Goal: Task Accomplishment & Management: Use online tool/utility

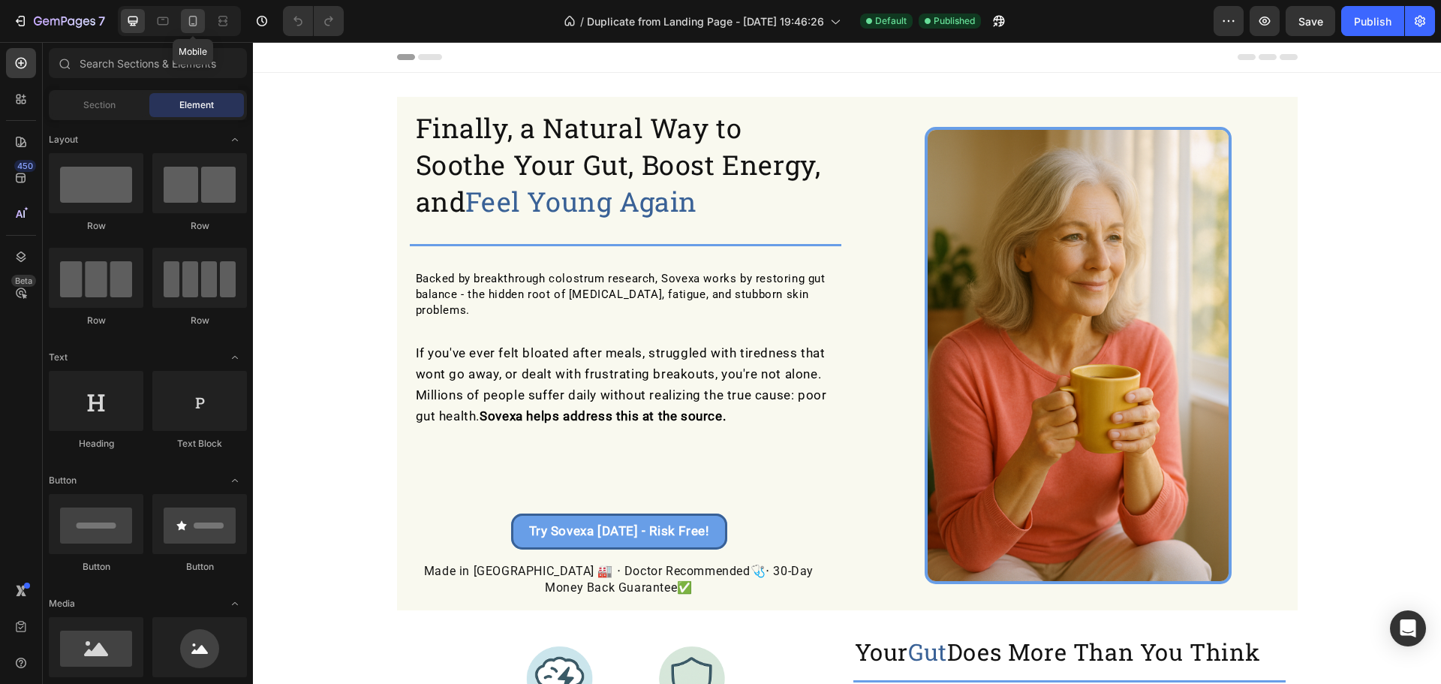
click at [189, 16] on icon at bounding box center [192, 21] width 15 height 15
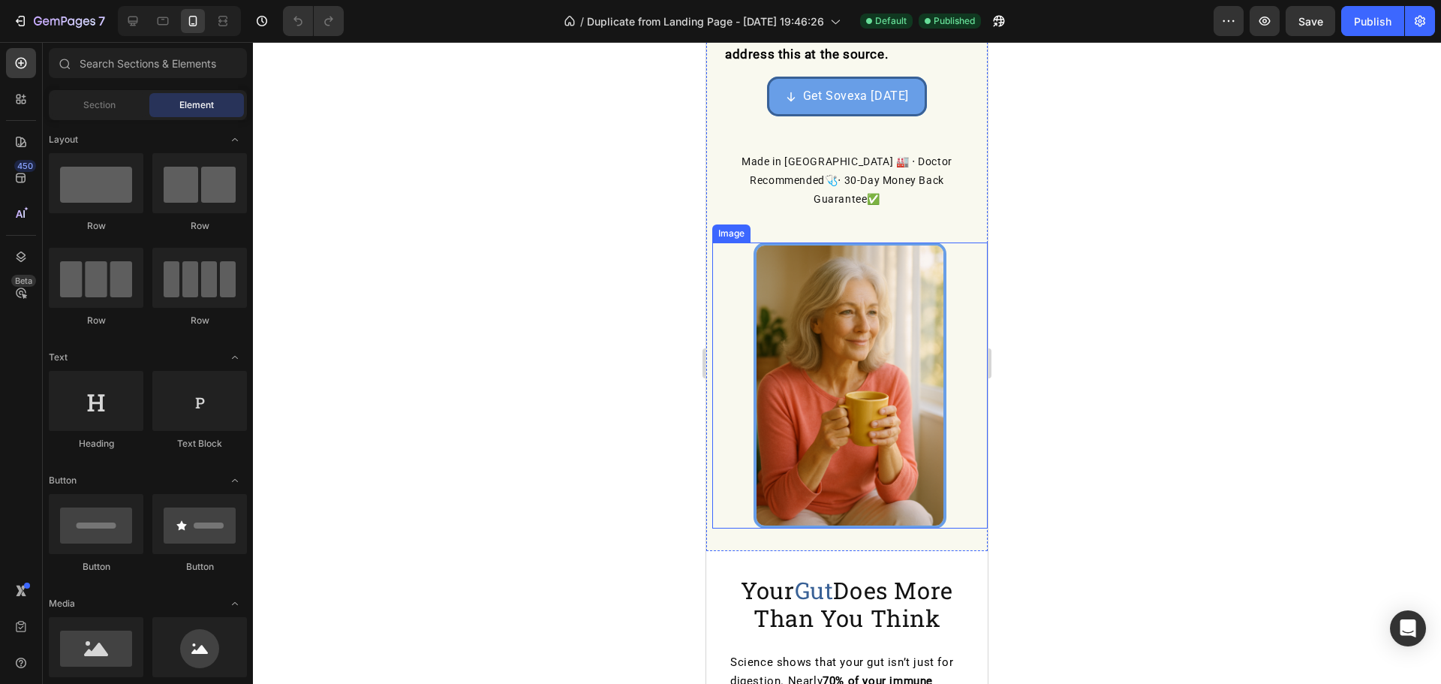
scroll to position [500, 0]
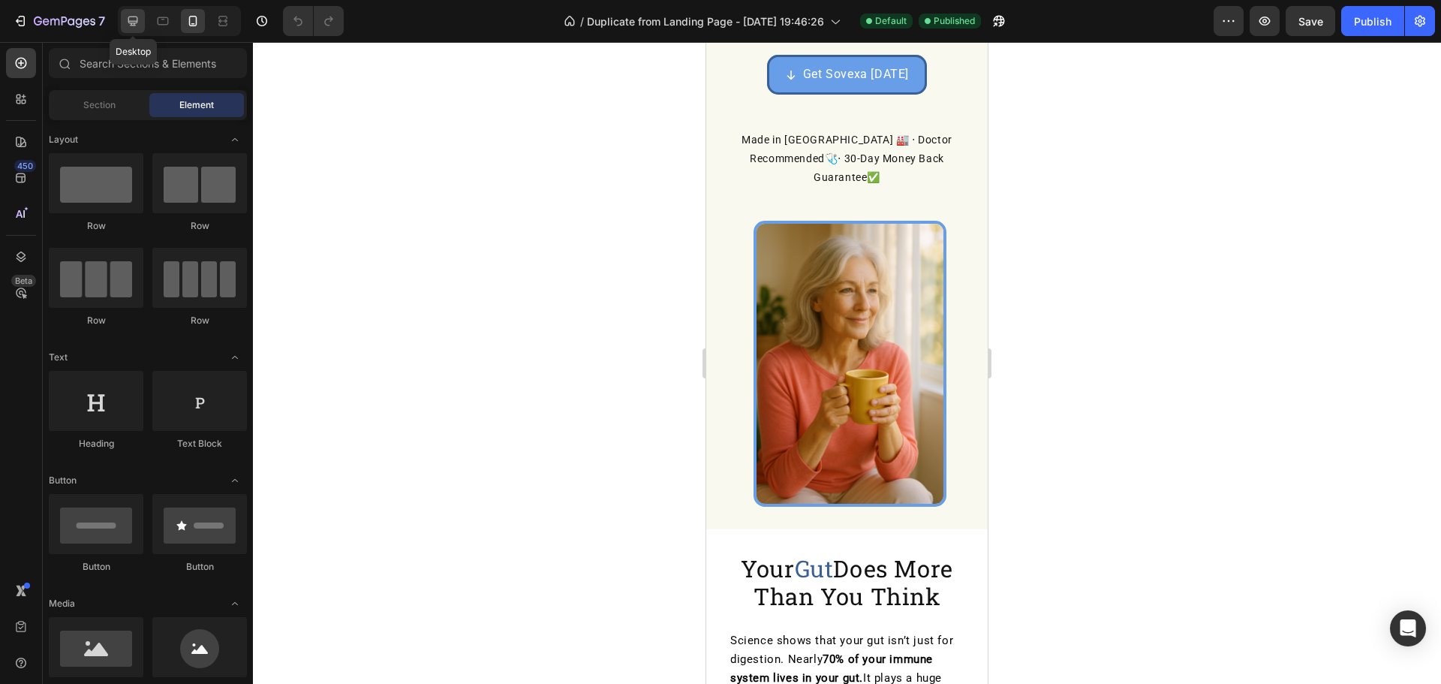
click at [128, 21] on icon at bounding box center [133, 22] width 10 height 10
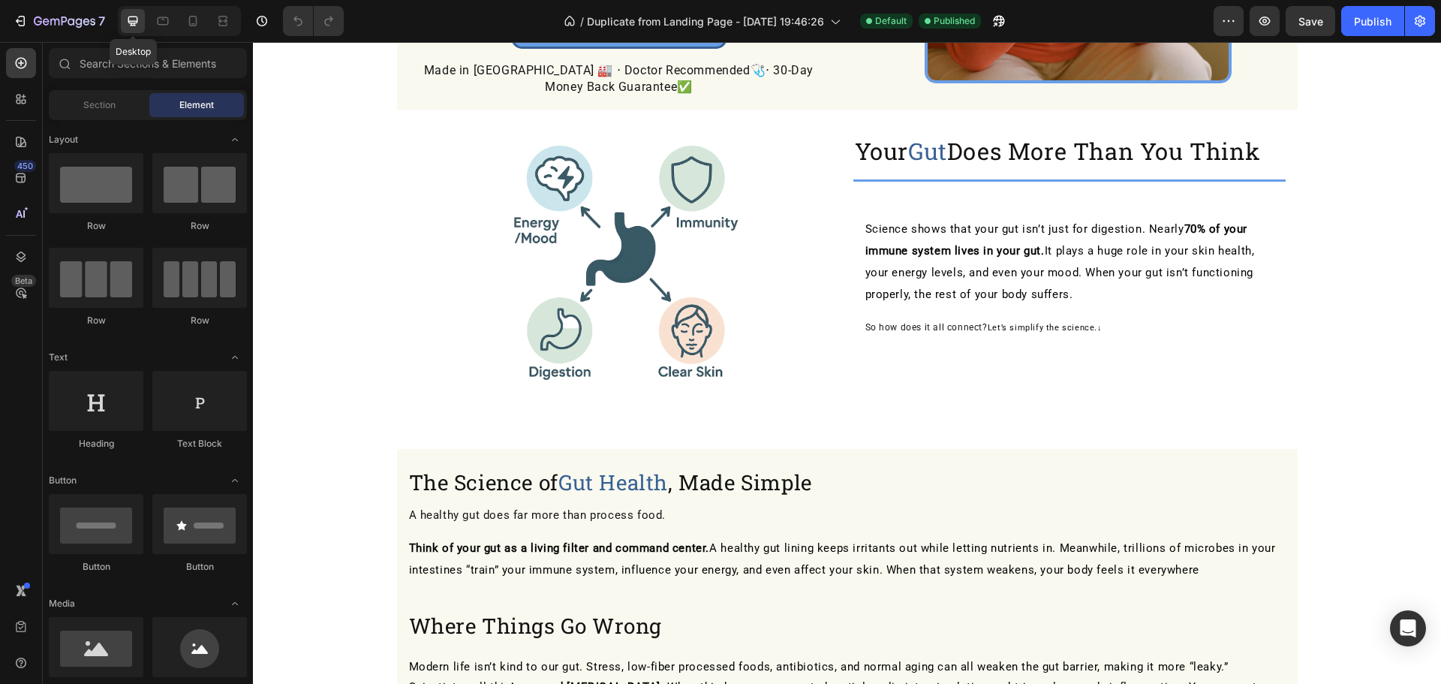
scroll to position [414, 0]
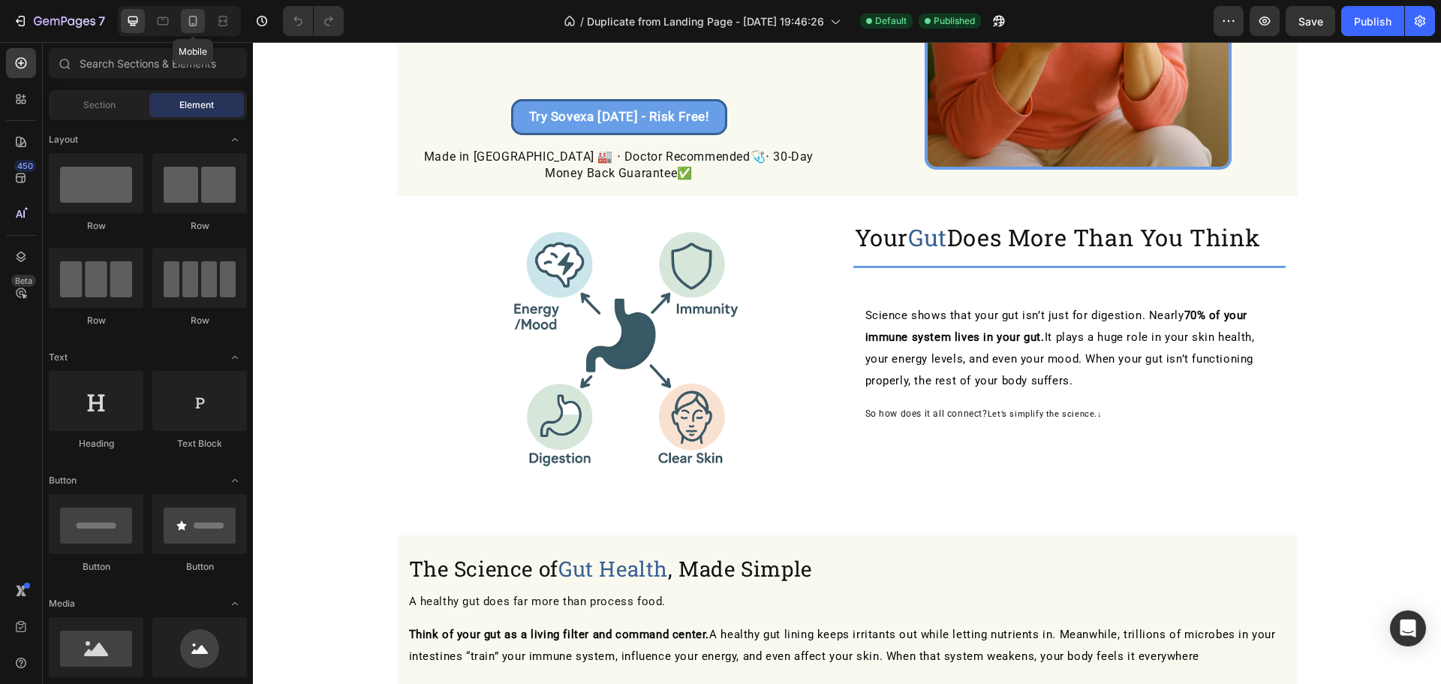
click at [190, 25] on icon at bounding box center [193, 21] width 8 height 11
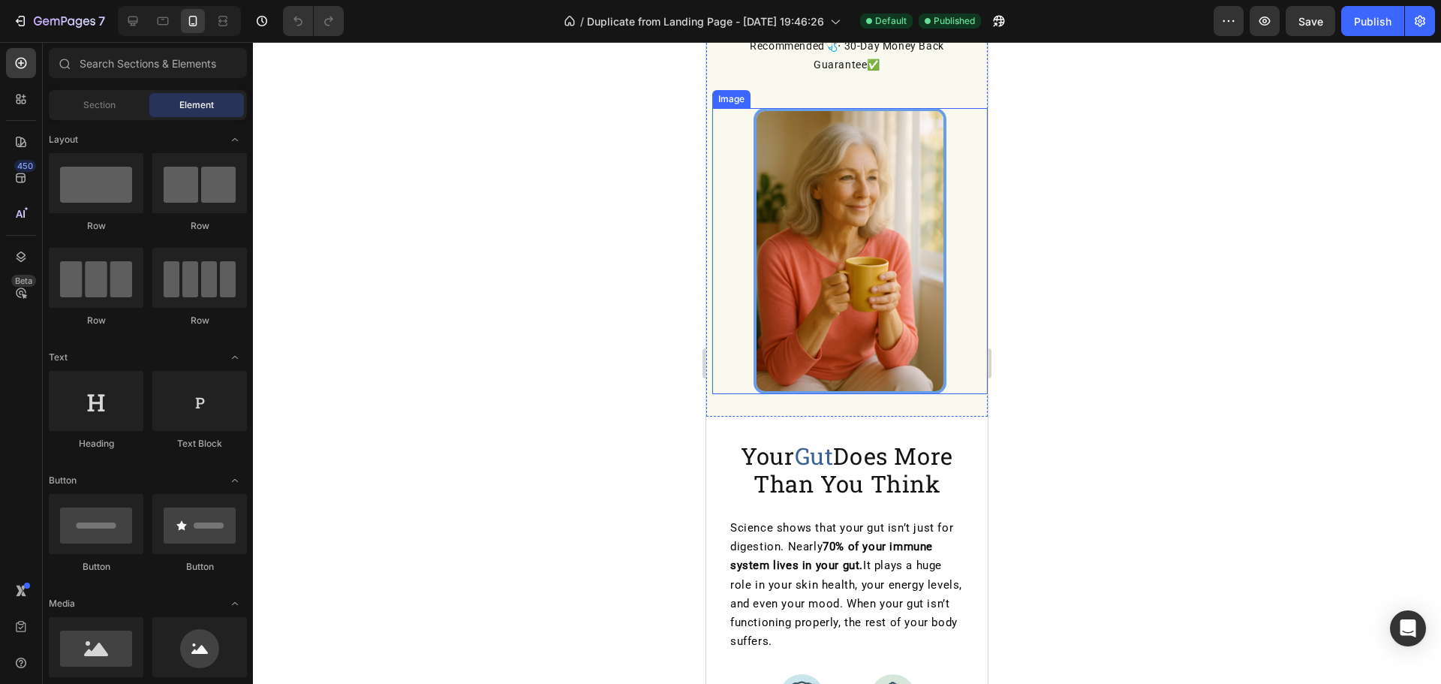
scroll to position [512, 0]
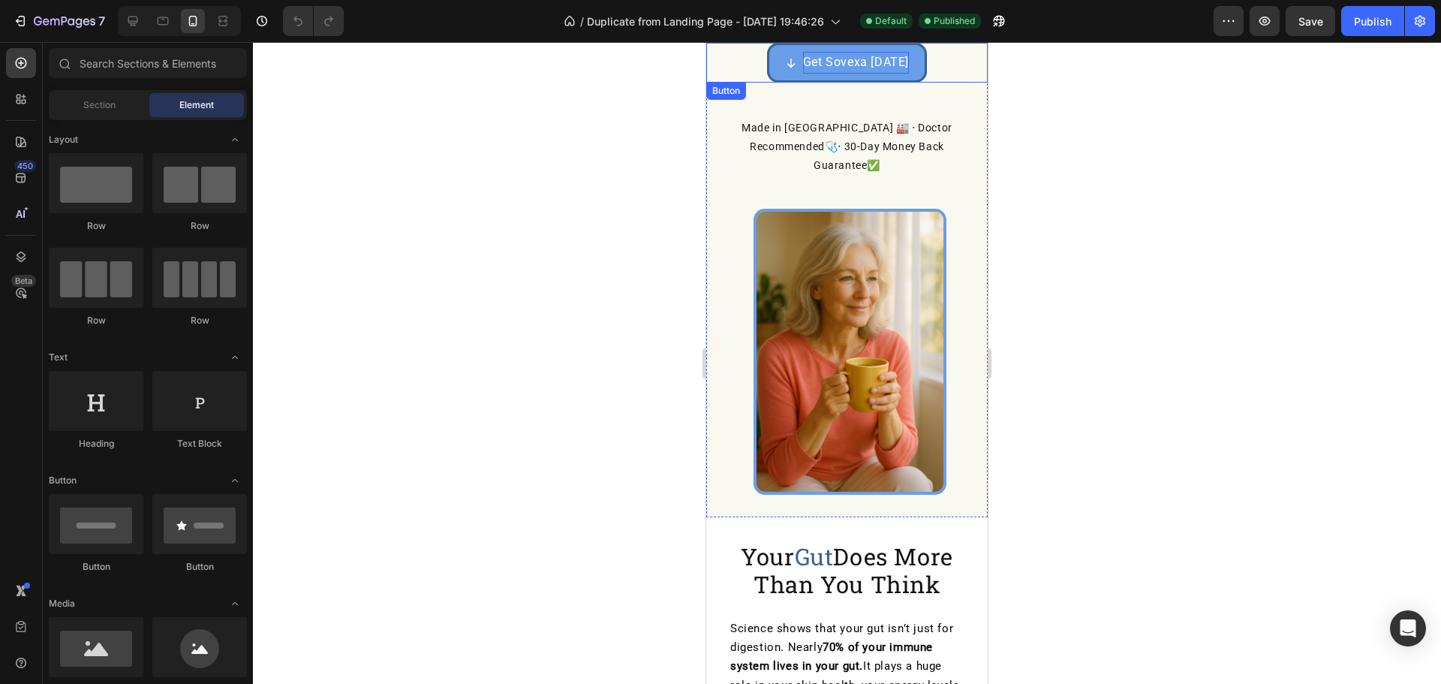
click at [896, 62] on p "Get Sovexa [DATE]" at bounding box center [856, 63] width 106 height 22
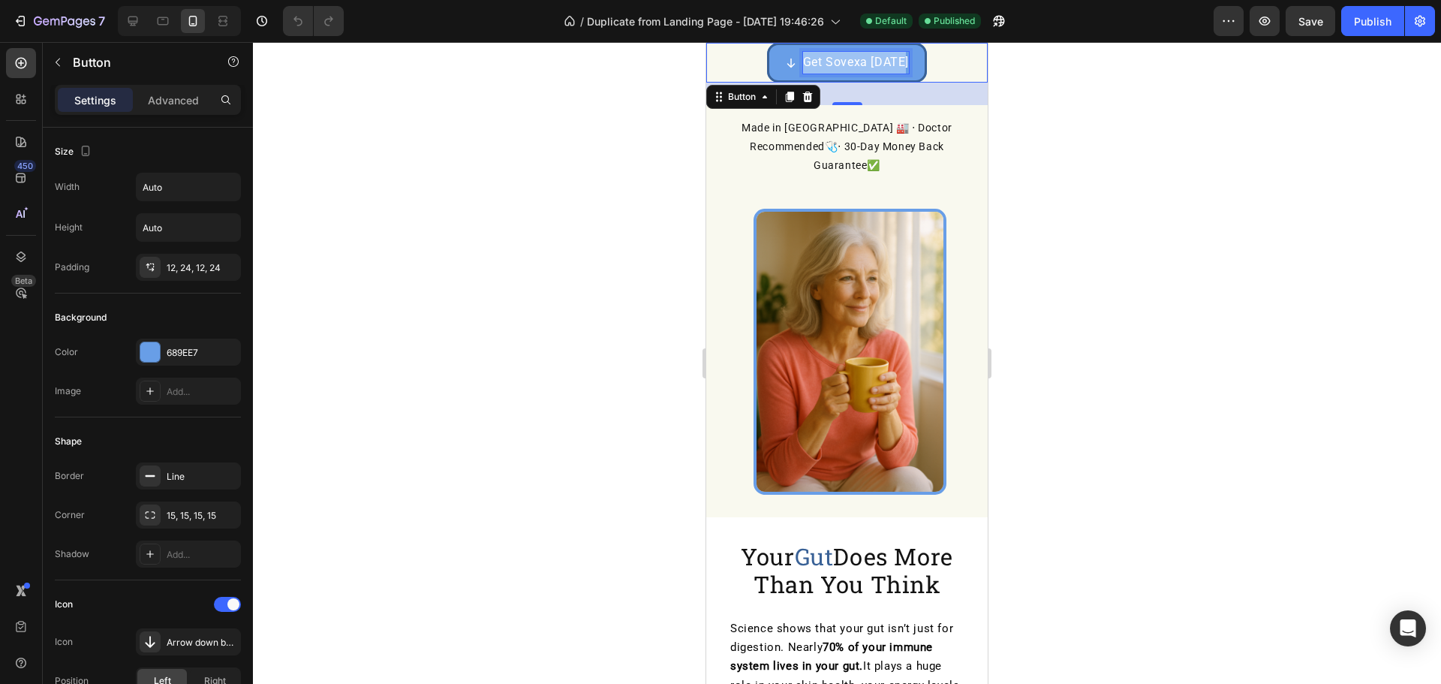
click at [895, 62] on p "Get Sovexa [DATE]" at bounding box center [856, 63] width 106 height 22
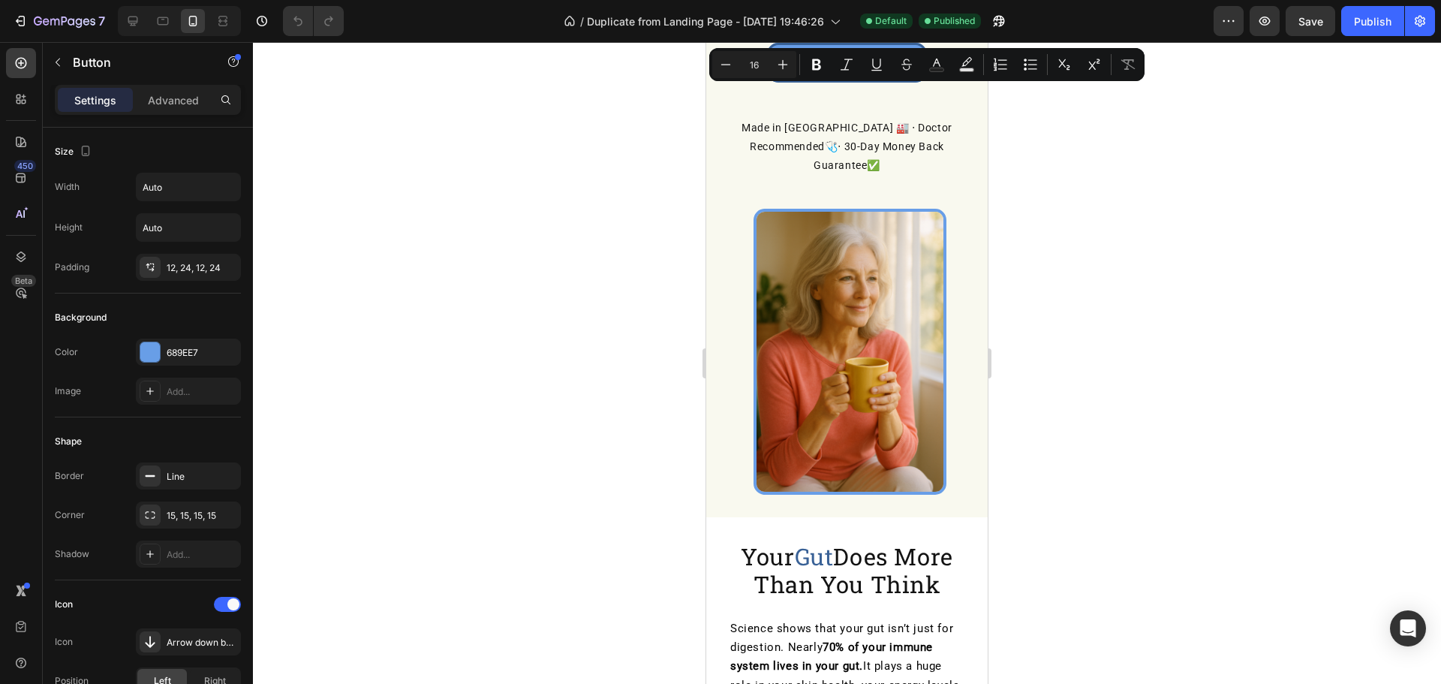
click at [874, 107] on div "Made in [GEOGRAPHIC_DATA] 🏭 ‧ Doctor Recommended 🩺 ‧ 30-Day Money Back Guarante…" at bounding box center [846, 147] width 281 height 84
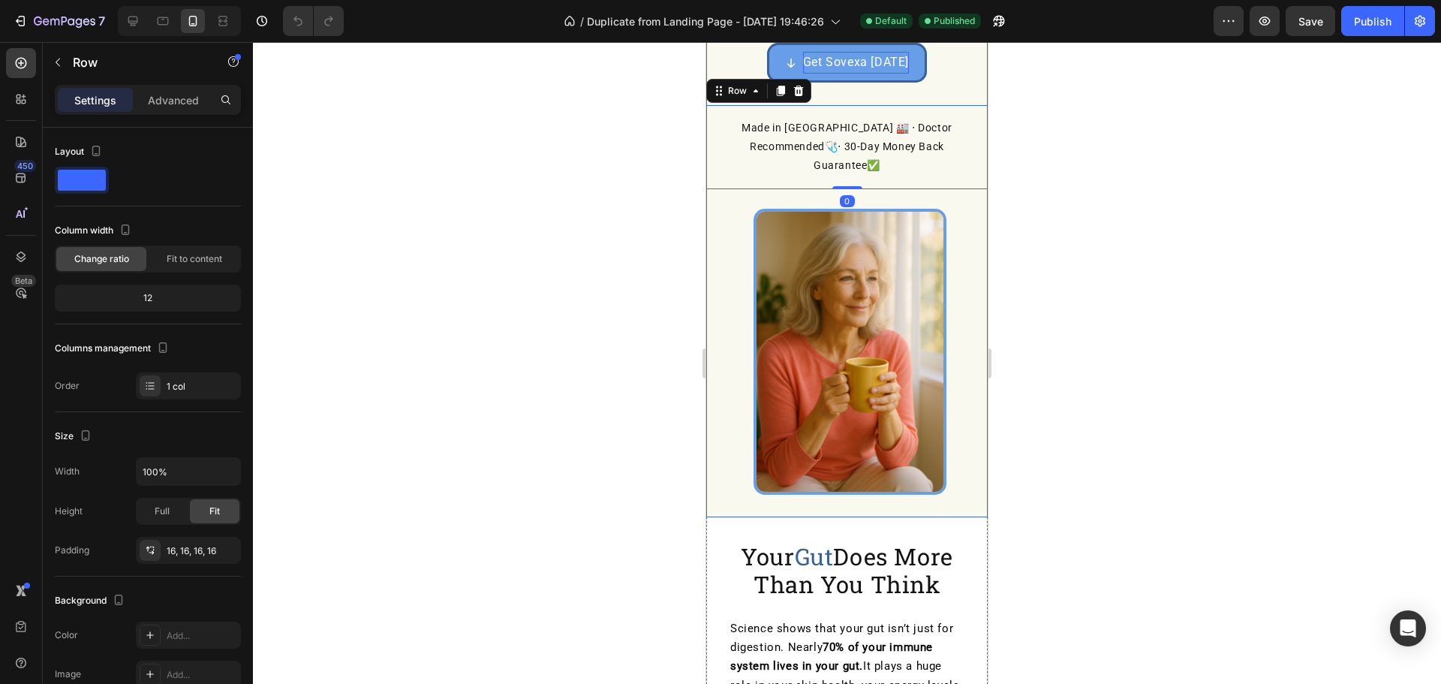
click at [852, 61] on p "Get Sovexa [DATE]" at bounding box center [856, 63] width 106 height 22
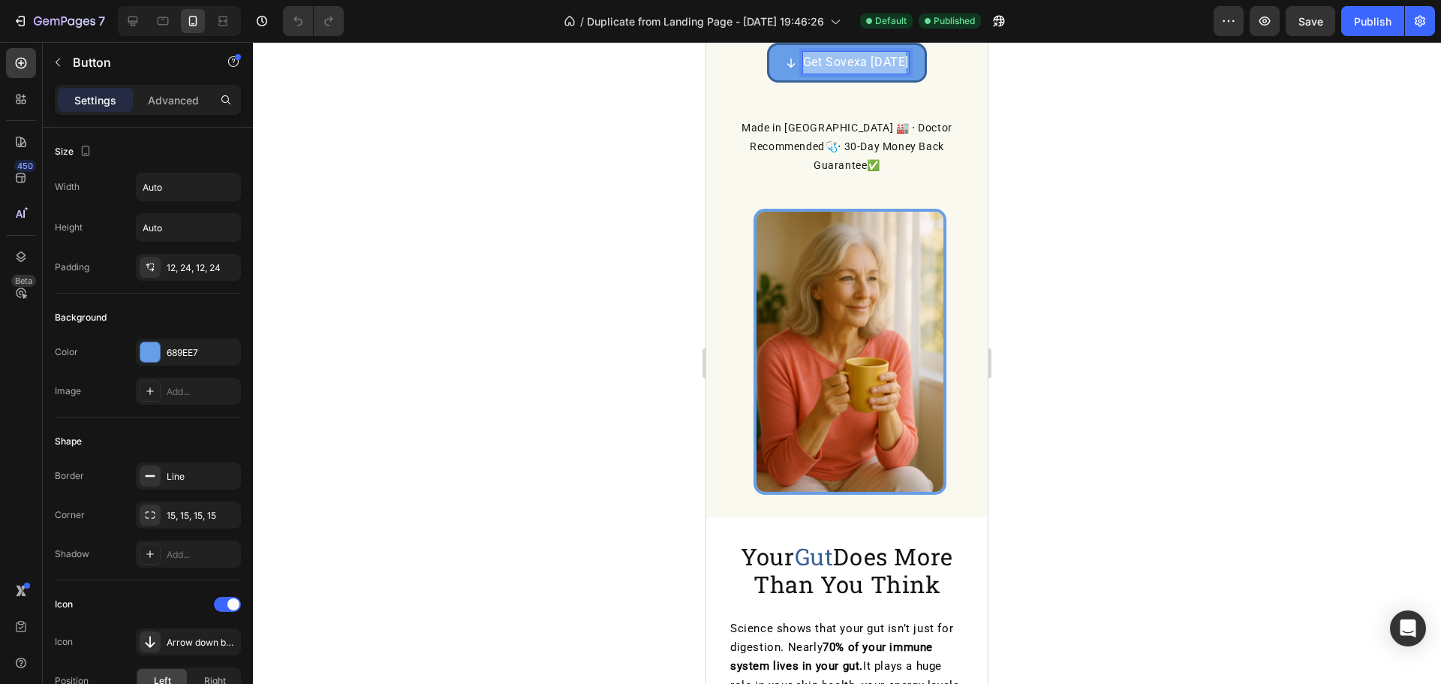
click at [852, 61] on p "Get Sovexa [DATE]" at bounding box center [856, 63] width 106 height 22
click at [807, 59] on icon at bounding box center [813, 63] width 12 height 12
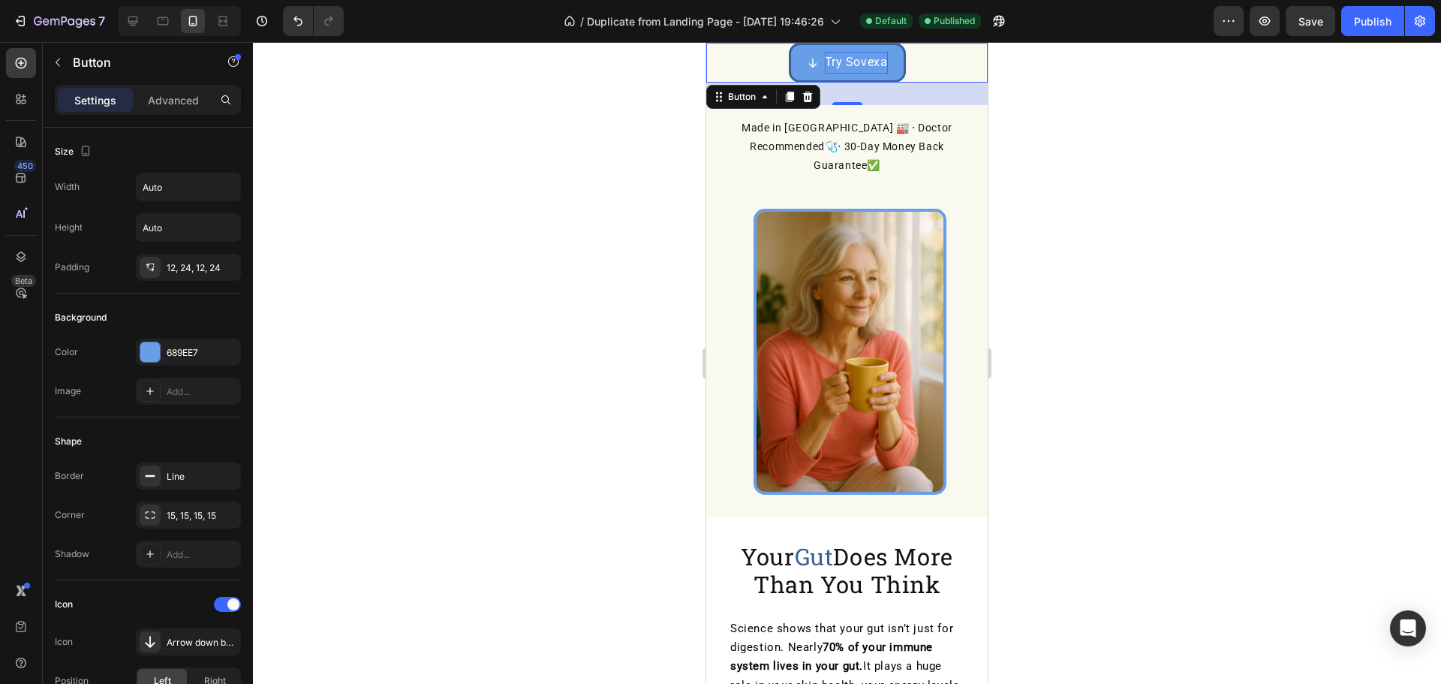
click at [807, 64] on icon at bounding box center [813, 63] width 12 height 12
click at [807, 61] on icon at bounding box center [813, 63] width 12 height 12
click at [807, 89] on div at bounding box center [807, 97] width 18 height 18
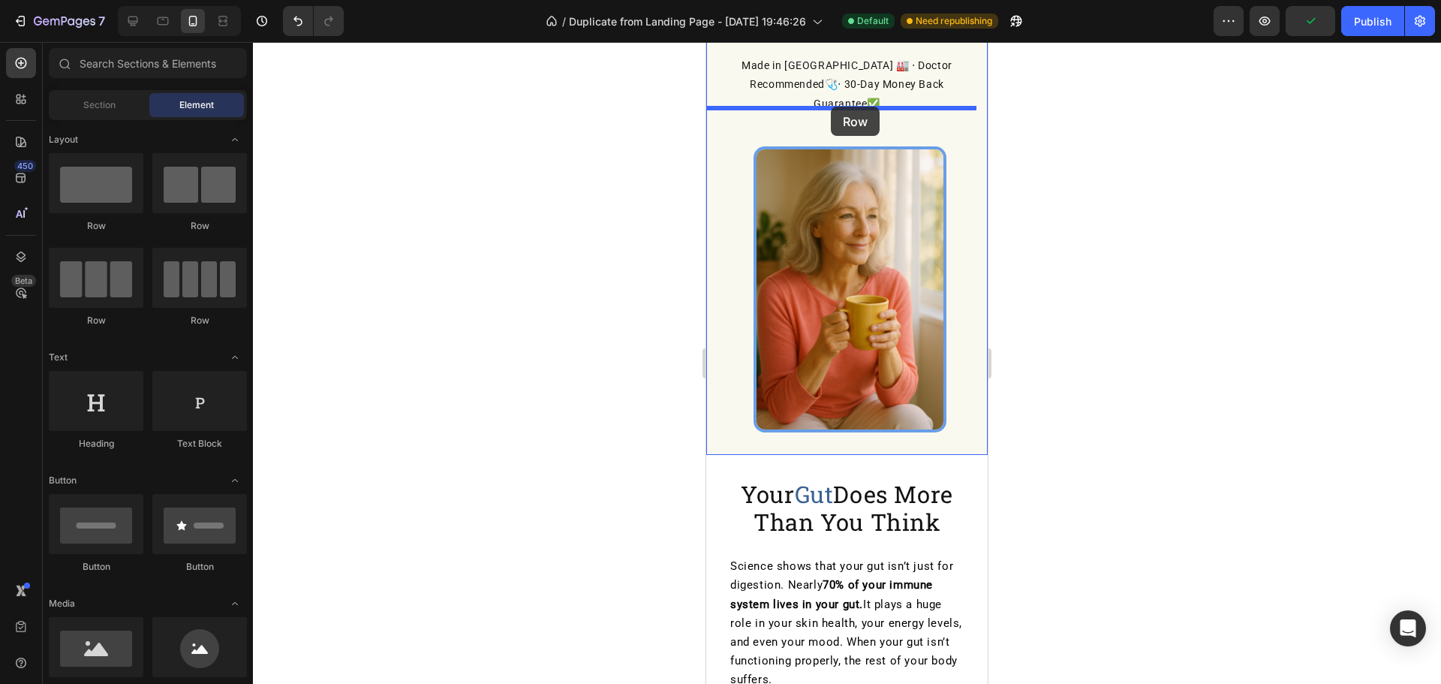
drag, startPoint x: 799, startPoint y: 242, endPoint x: 831, endPoint y: 107, distance: 138.7
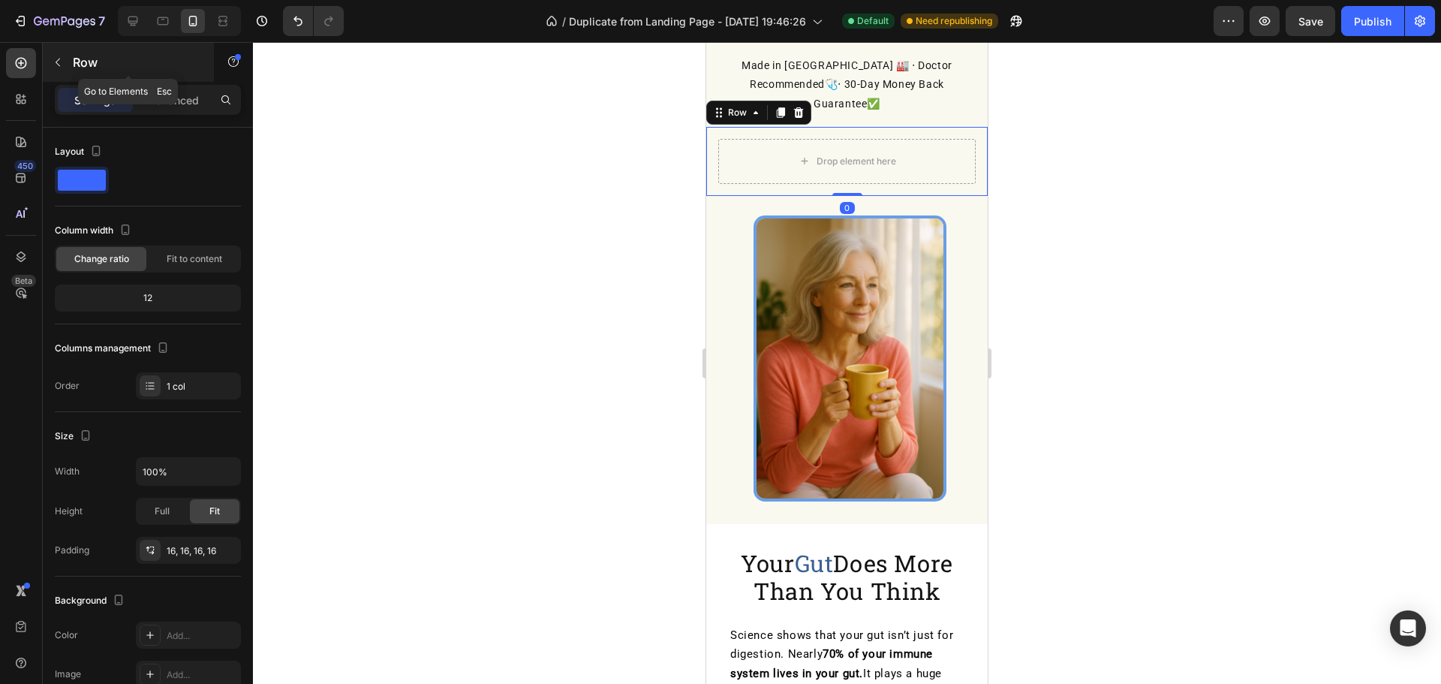
click at [67, 55] on button "button" at bounding box center [58, 62] width 24 height 24
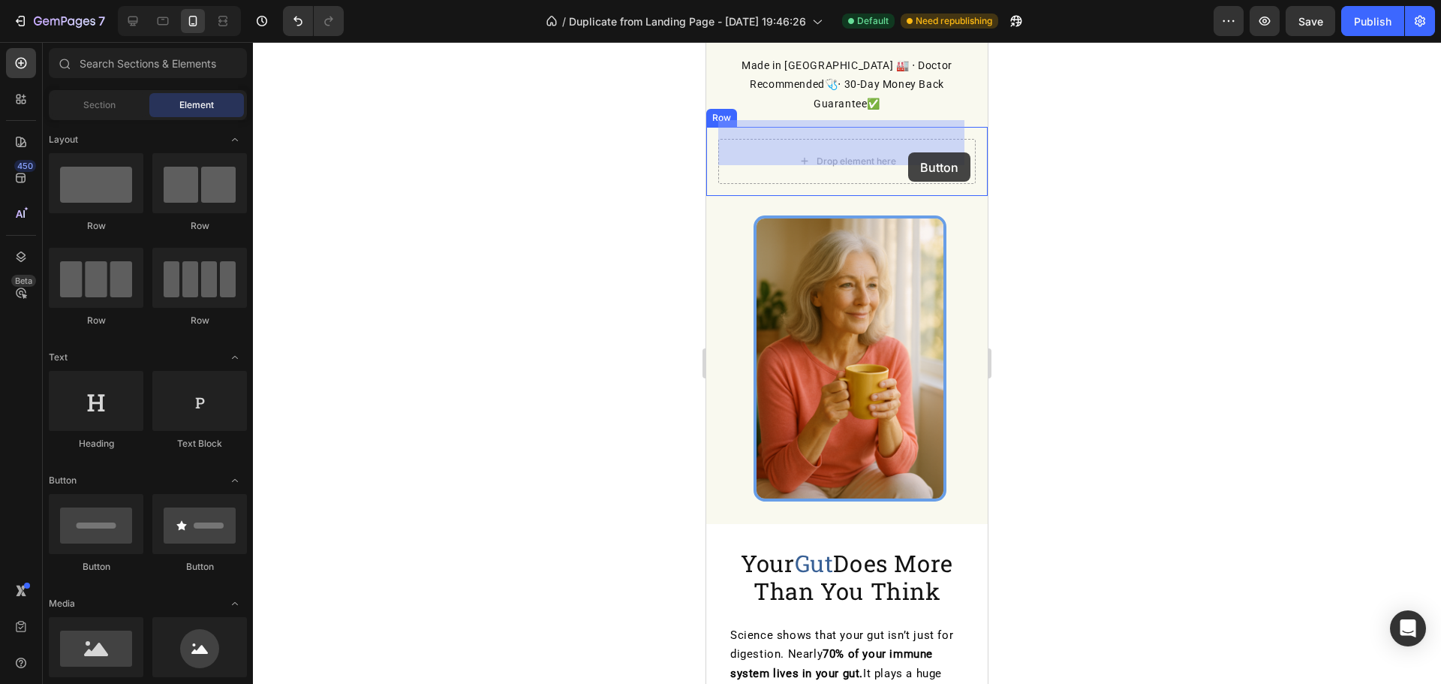
drag, startPoint x: 859, startPoint y: 562, endPoint x: 903, endPoint y: 145, distance: 419.5
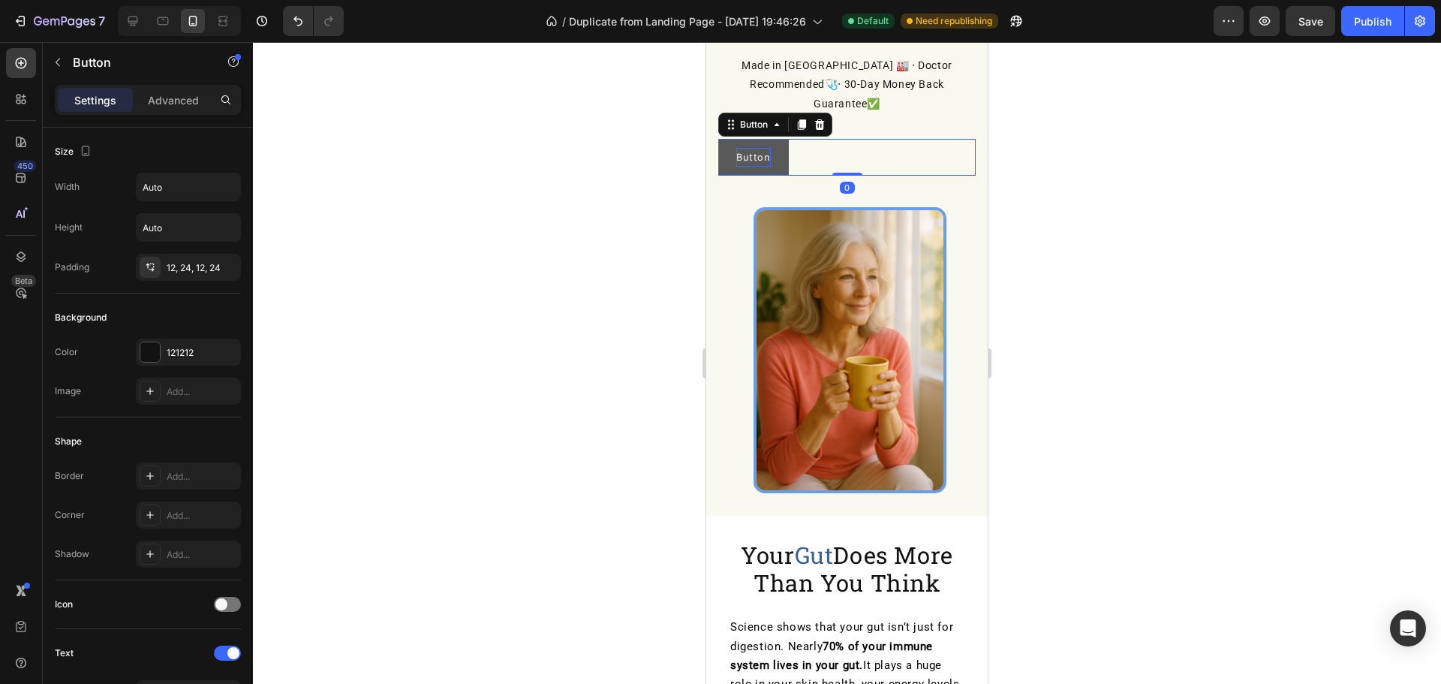
click at [760, 148] on p "Button" at bounding box center [753, 157] width 35 height 19
click at [759, 148] on p "Button" at bounding box center [753, 157] width 35 height 19
click at [718, 139] on button "Try" at bounding box center [743, 157] width 50 height 37
click at [718, 139] on button "Try Sovexa" at bounding box center [761, 157] width 86 height 37
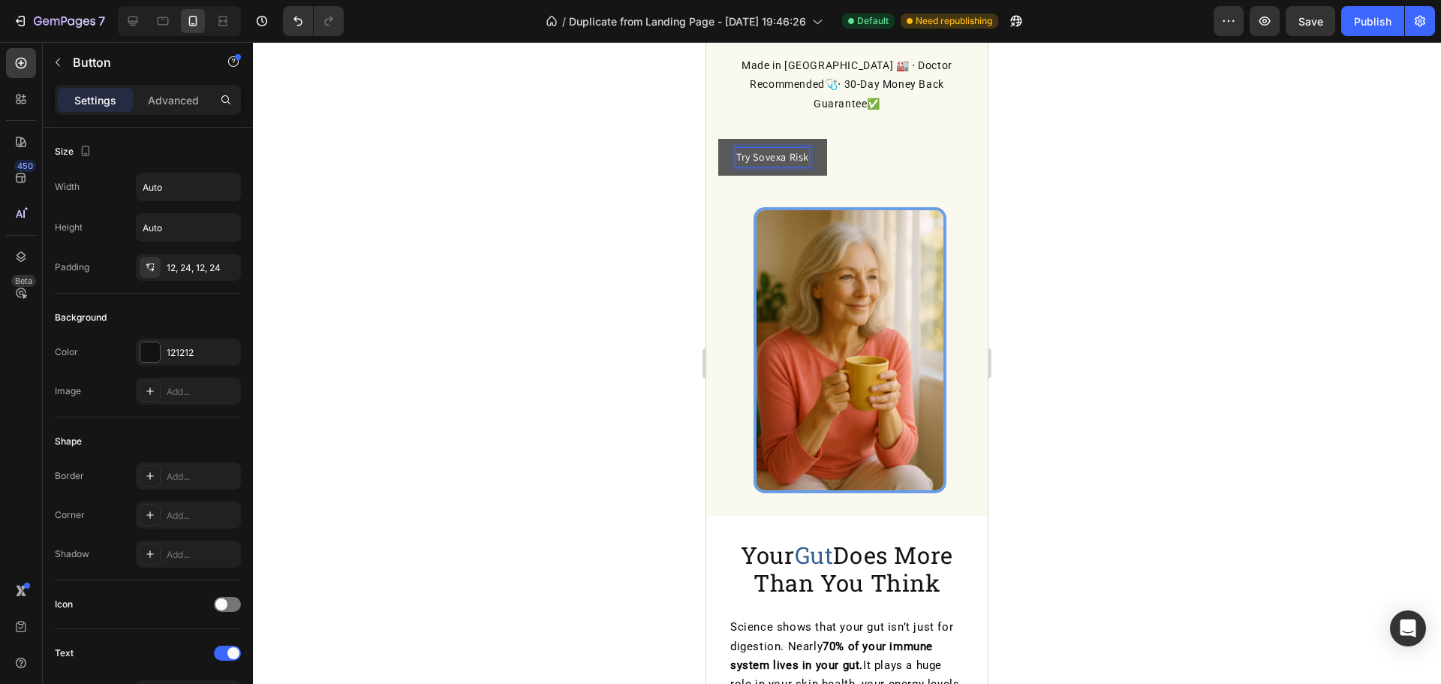
click at [718, 139] on button "Try Sovexa Risk" at bounding box center [772, 157] width 109 height 37
click at [718, 139] on button "Try Sovexa Risk Free" at bounding box center [784, 157] width 133 height 37
click at [135, 25] on icon at bounding box center [133, 22] width 10 height 10
type input "16"
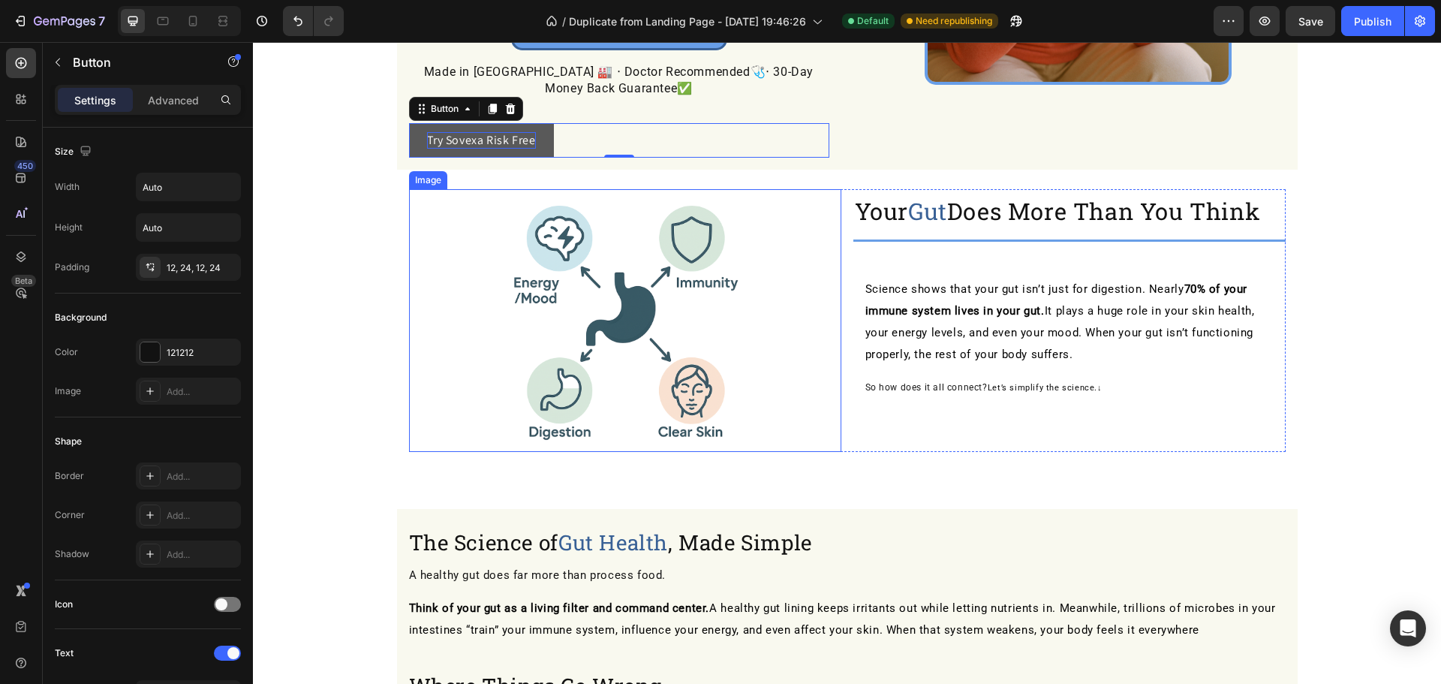
scroll to position [509, 0]
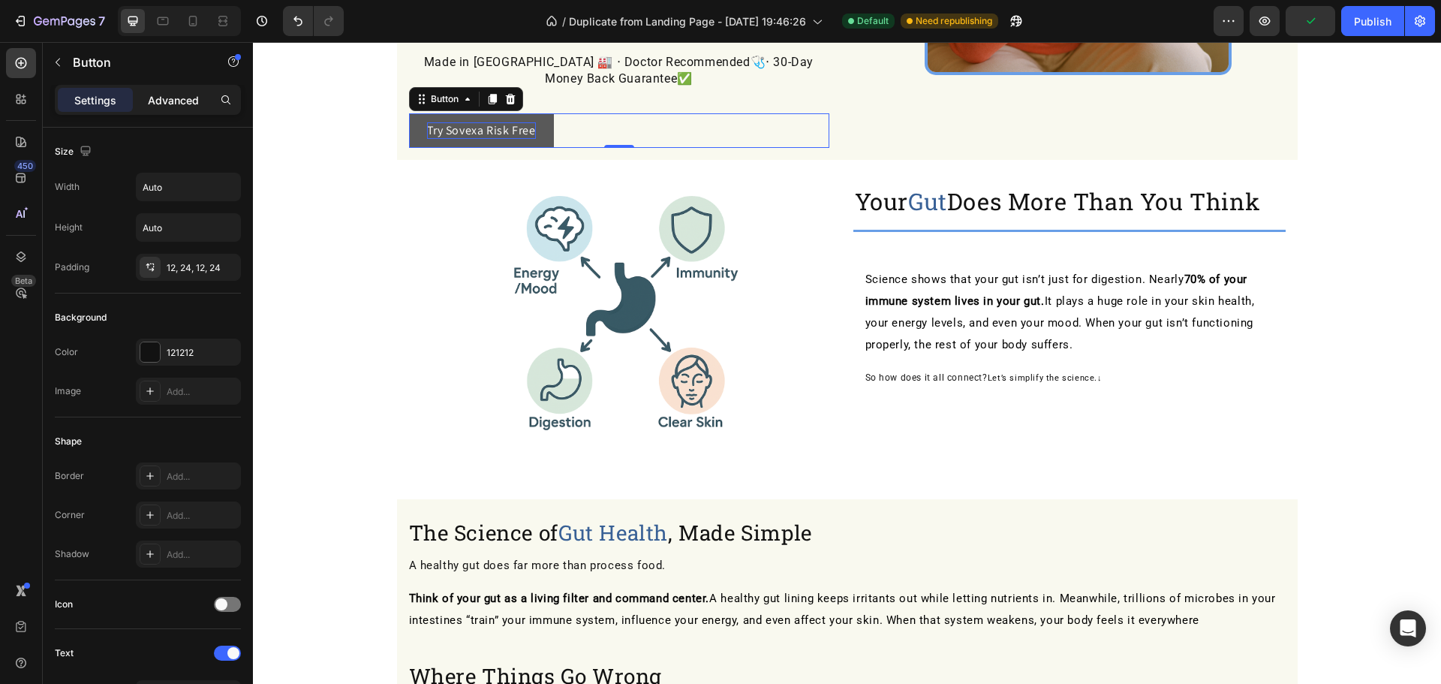
click at [187, 98] on p "Advanced" at bounding box center [173, 100] width 51 height 16
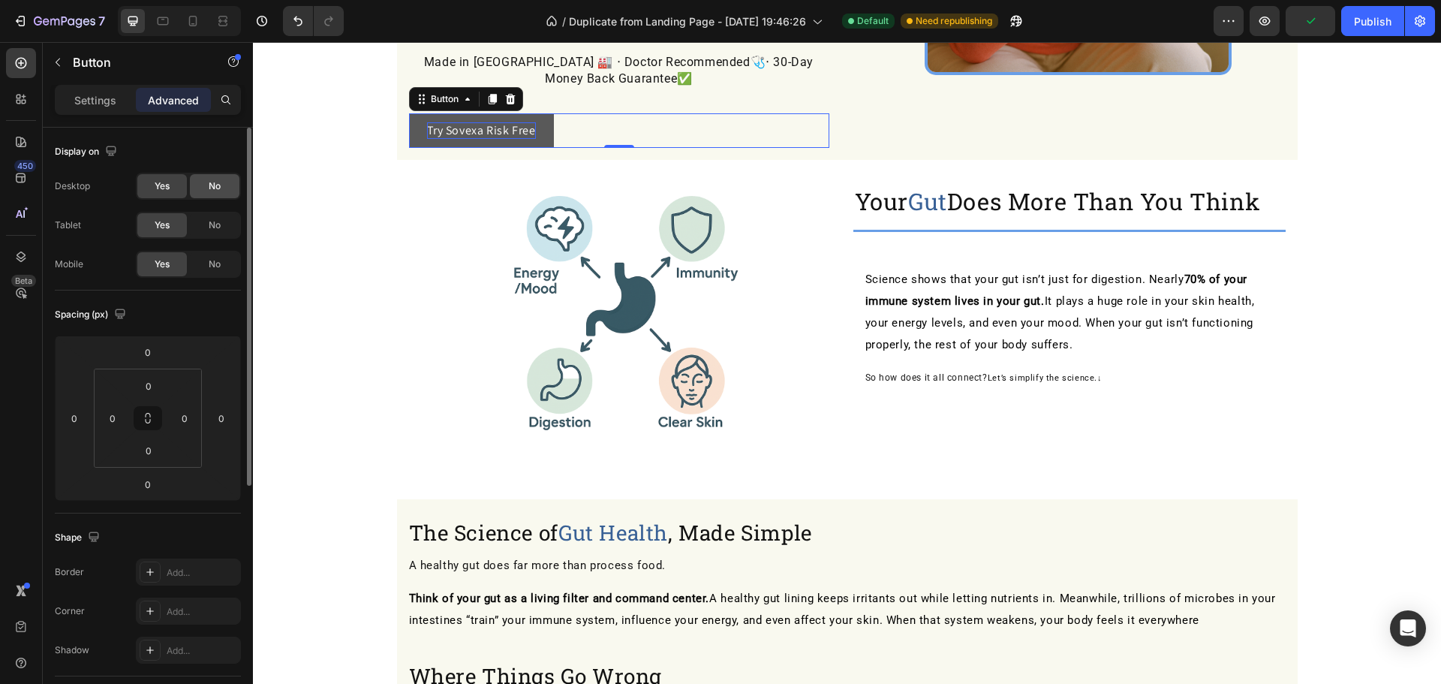
click at [204, 180] on div "No" at bounding box center [215, 186] width 50 height 24
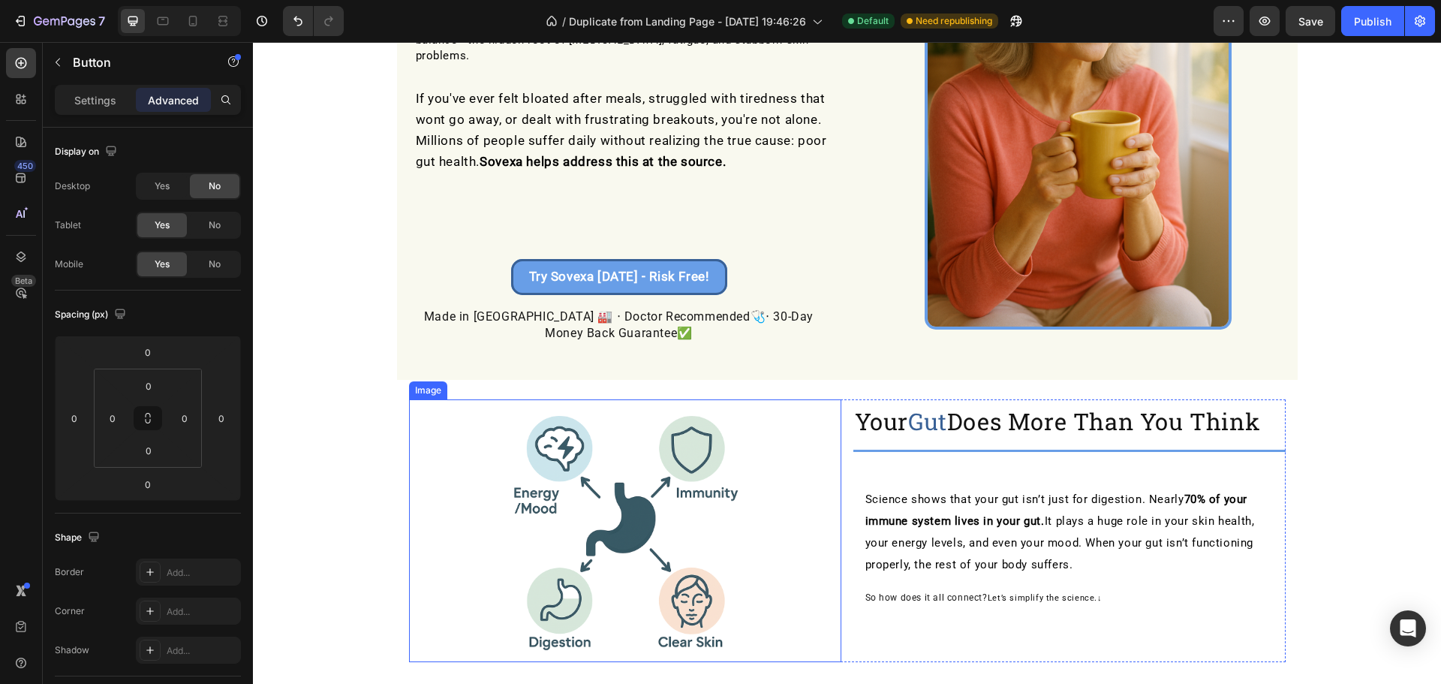
scroll to position [209, 0]
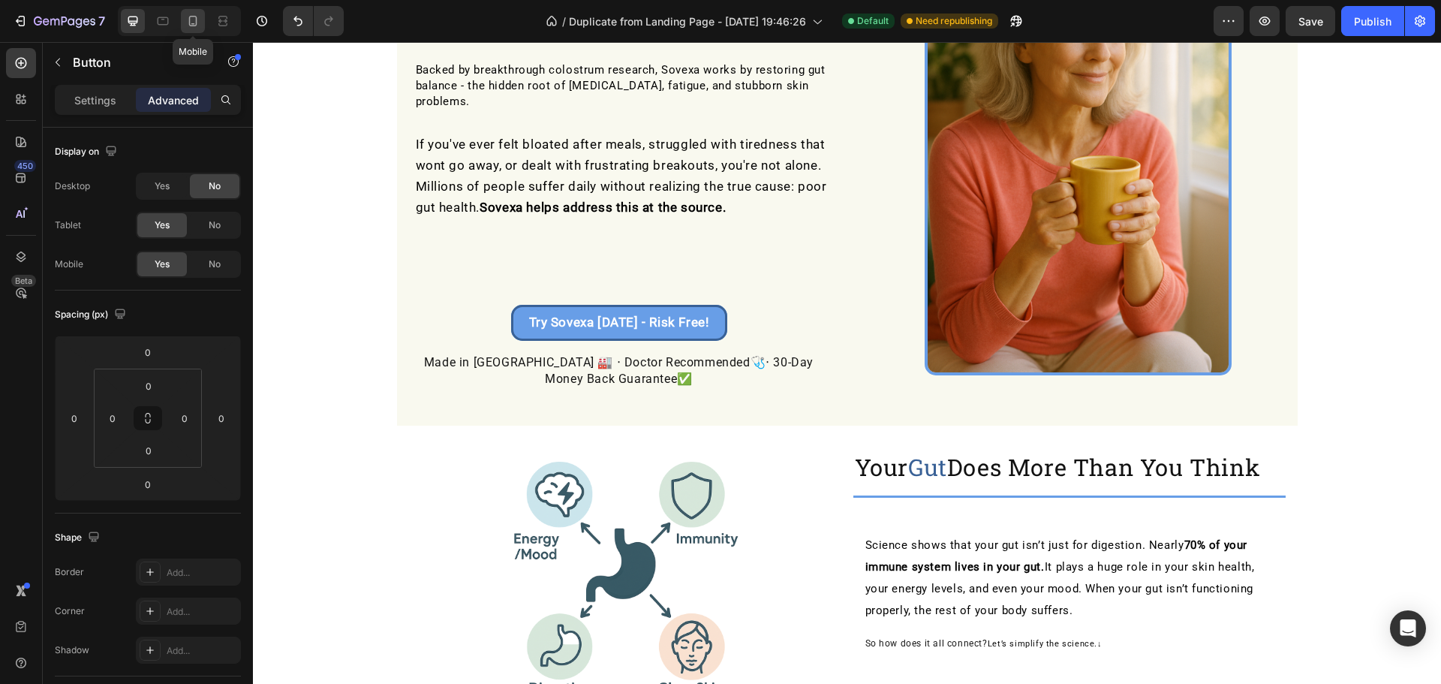
click at [194, 15] on icon at bounding box center [192, 21] width 15 height 15
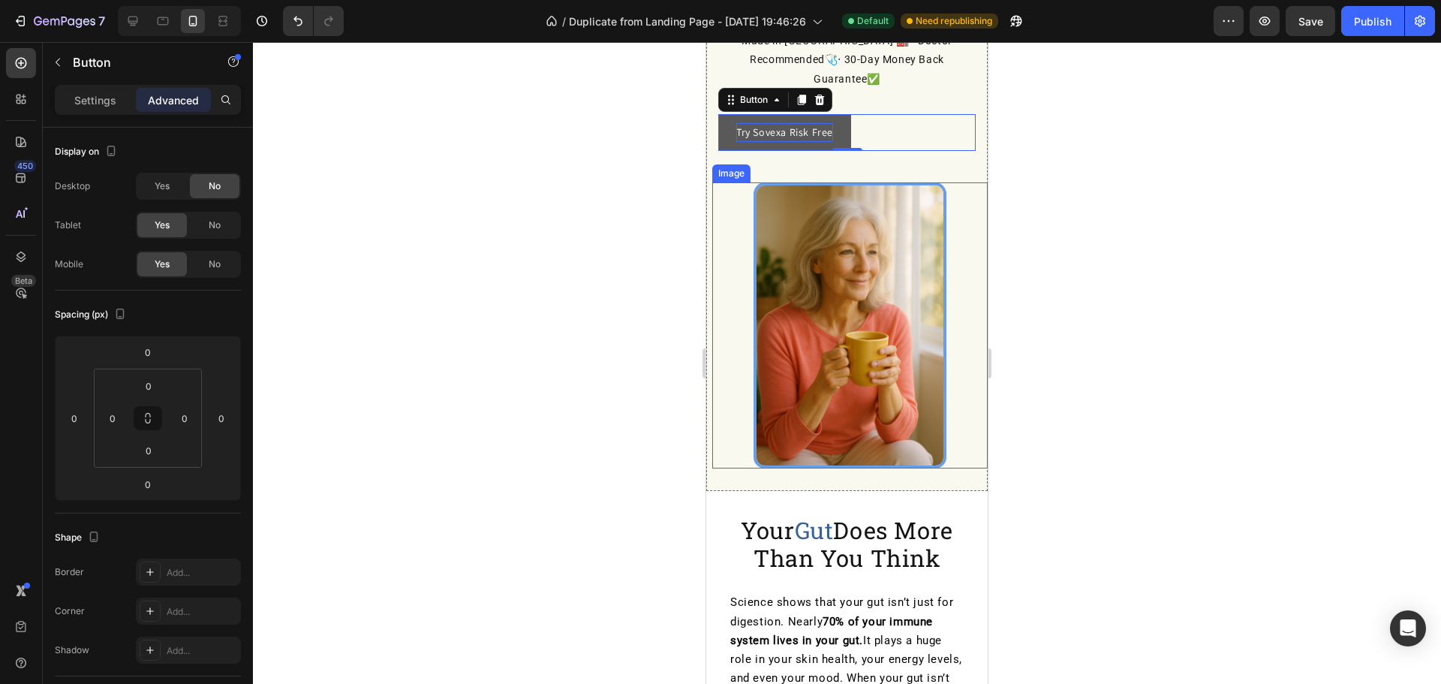
scroll to position [538, 0]
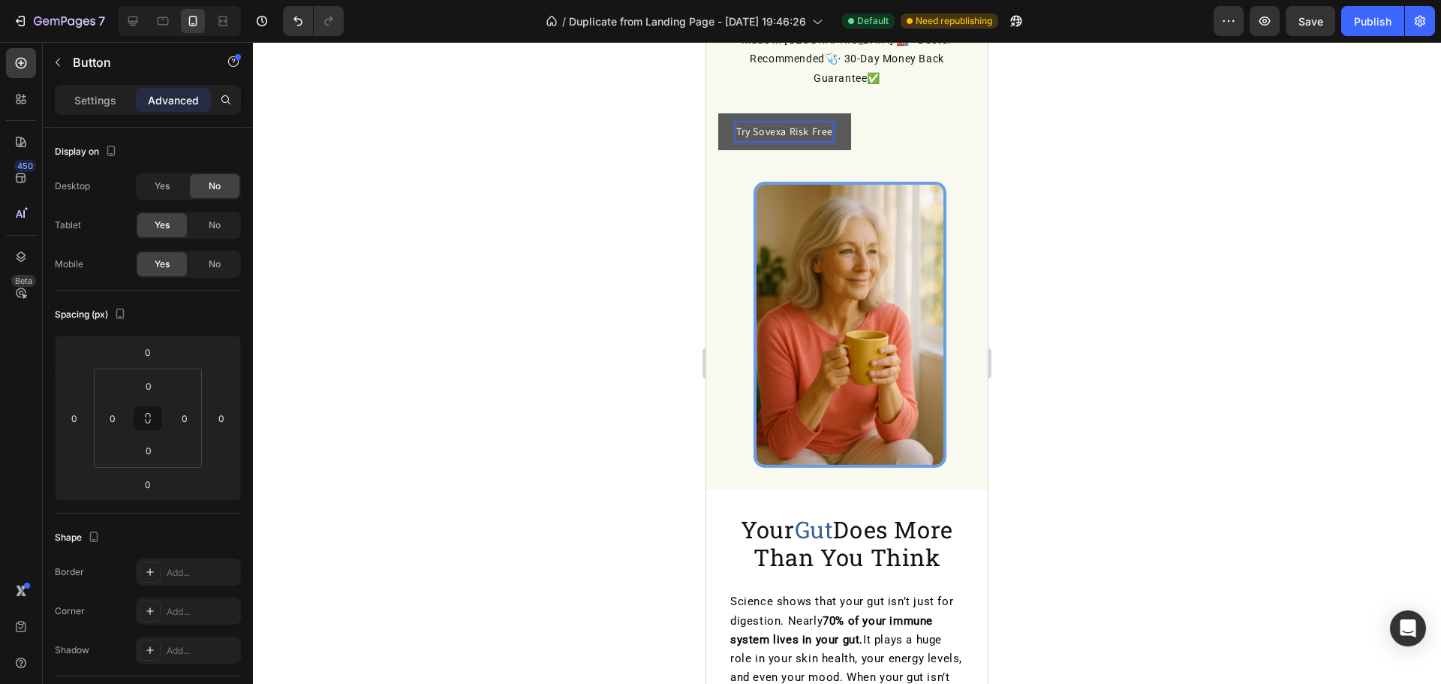
click at [831, 122] on p "Try Sovexa Risk Free" at bounding box center [784, 131] width 97 height 19
click at [718, 113] on button "Try Sovexa [DATE]" at bounding box center [778, 131] width 120 height 37
click at [718, 113] on button "Try Sovexa [DATE] -" at bounding box center [781, 131] width 126 height 37
click at [718, 113] on button "Try Sovexa [DATE] - Risk" at bounding box center [792, 131] width 149 height 37
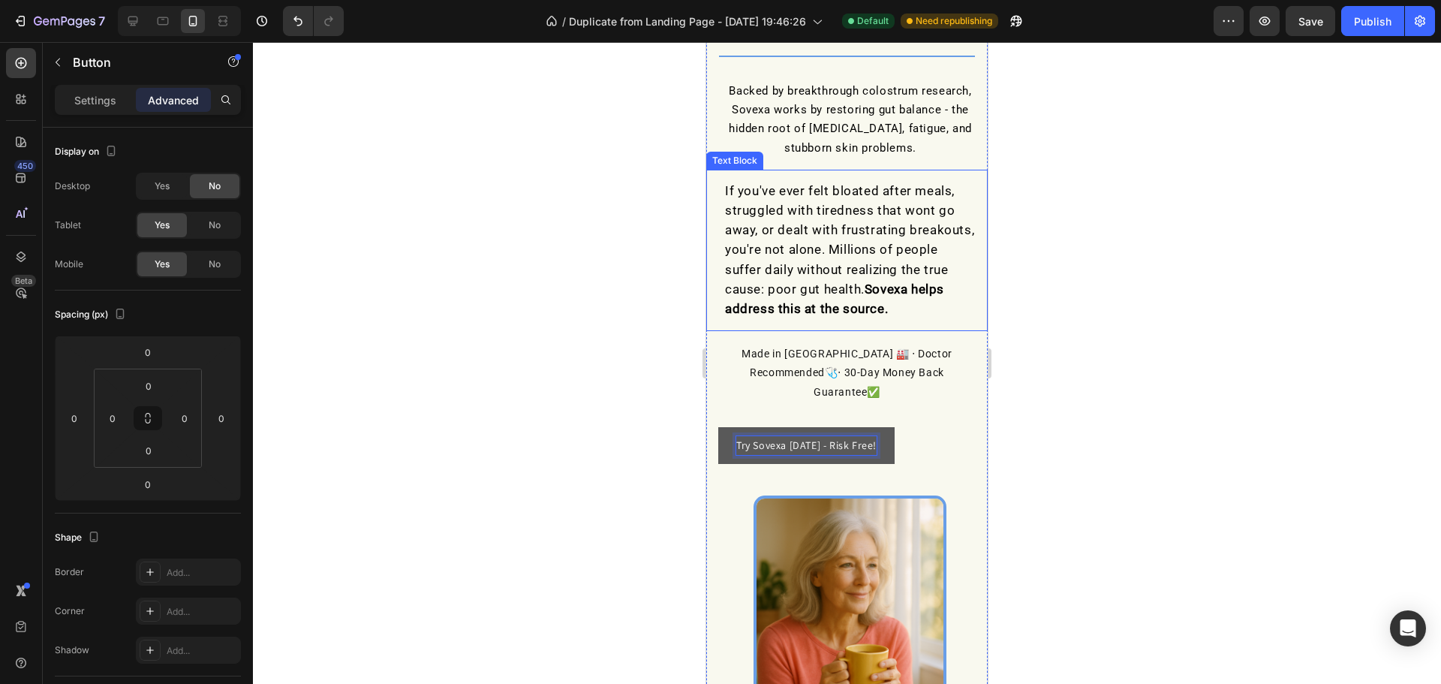
scroll to position [300, 0]
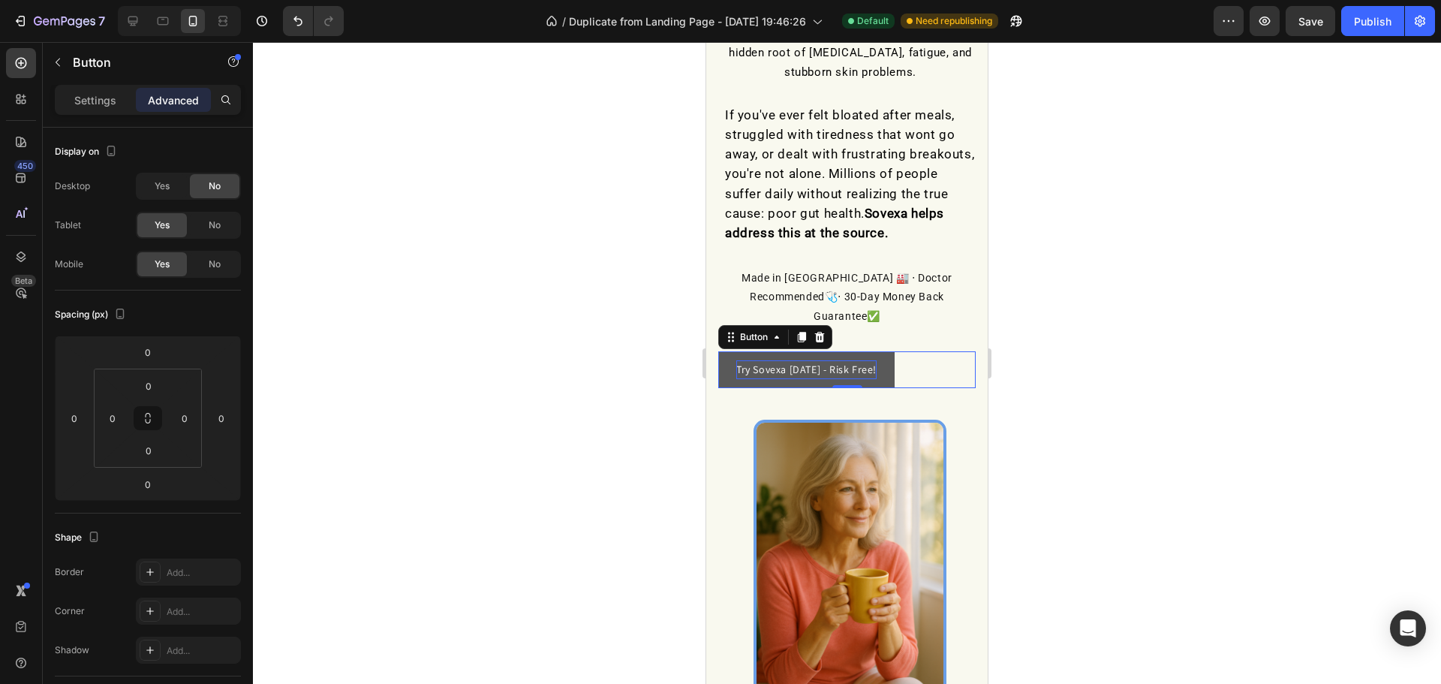
click at [723, 357] on button "Try Sovexa [DATE] - Risk Free!" at bounding box center [806, 369] width 176 height 37
click at [110, 105] on p "Settings" at bounding box center [95, 100] width 42 height 16
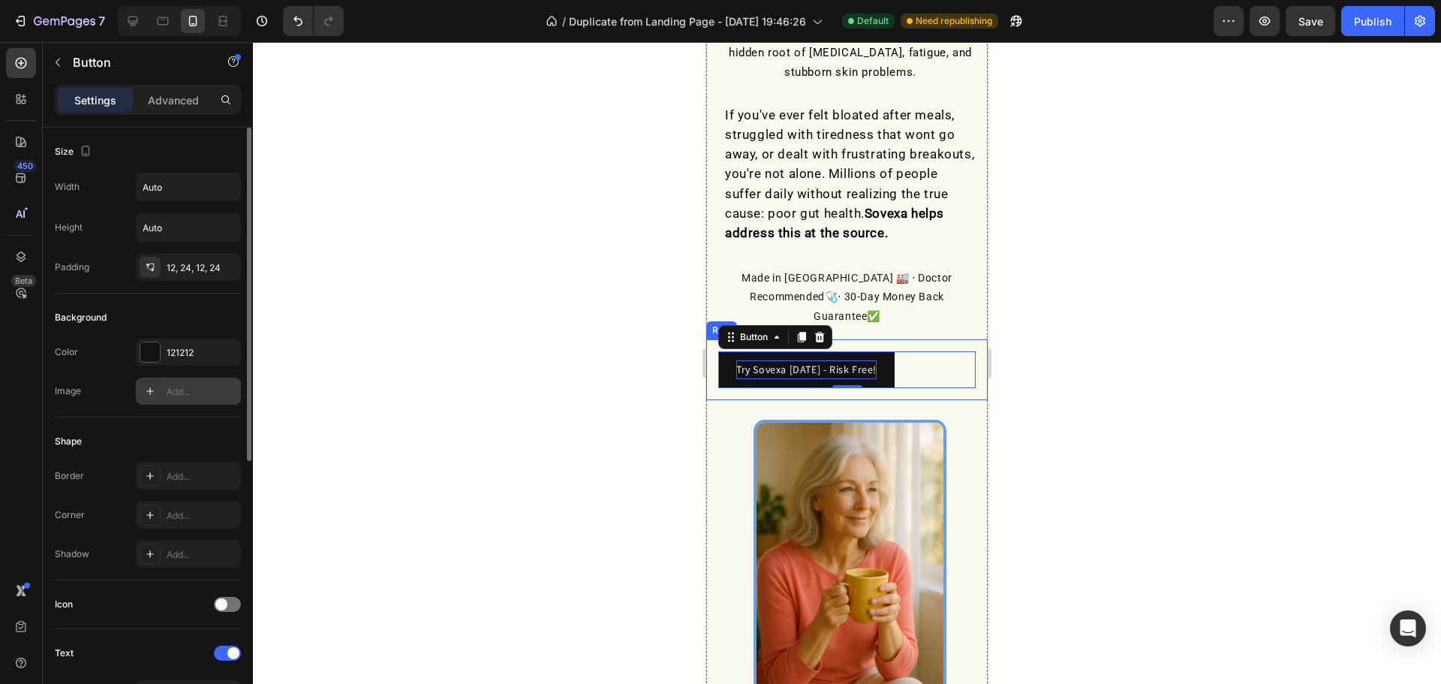
scroll to position [100, 0]
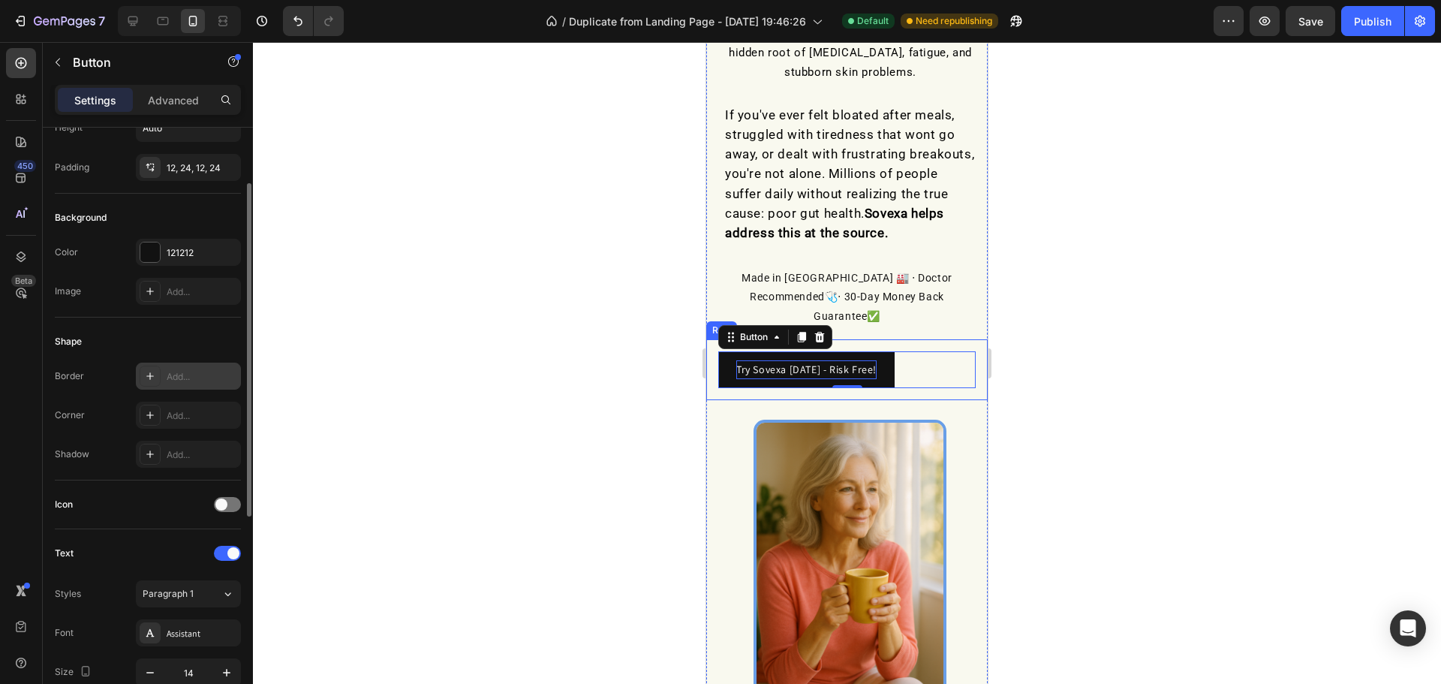
click at [176, 374] on div "Add..." at bounding box center [202, 377] width 71 height 14
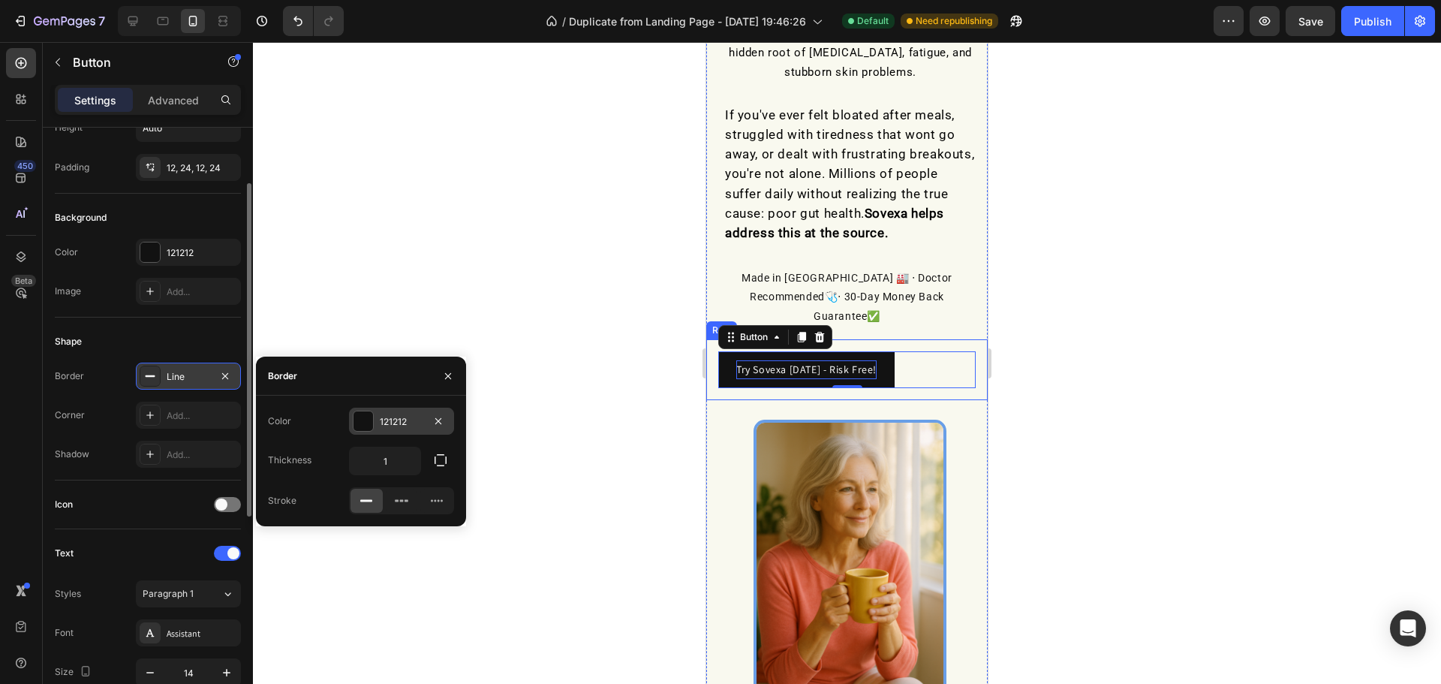
click at [388, 418] on div "121212" at bounding box center [402, 422] width 44 height 14
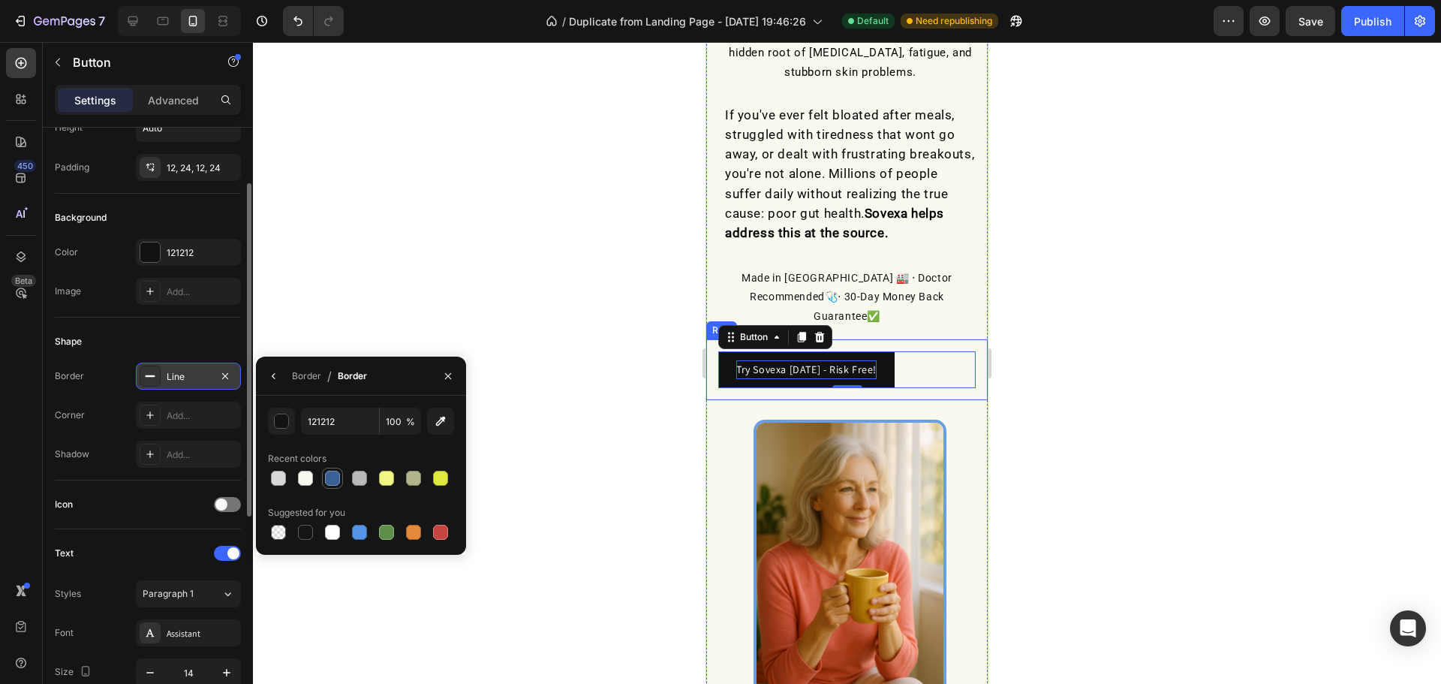
click at [335, 479] on div at bounding box center [332, 477] width 15 height 15
type input "396196"
click at [282, 378] on button "button" at bounding box center [274, 376] width 24 height 24
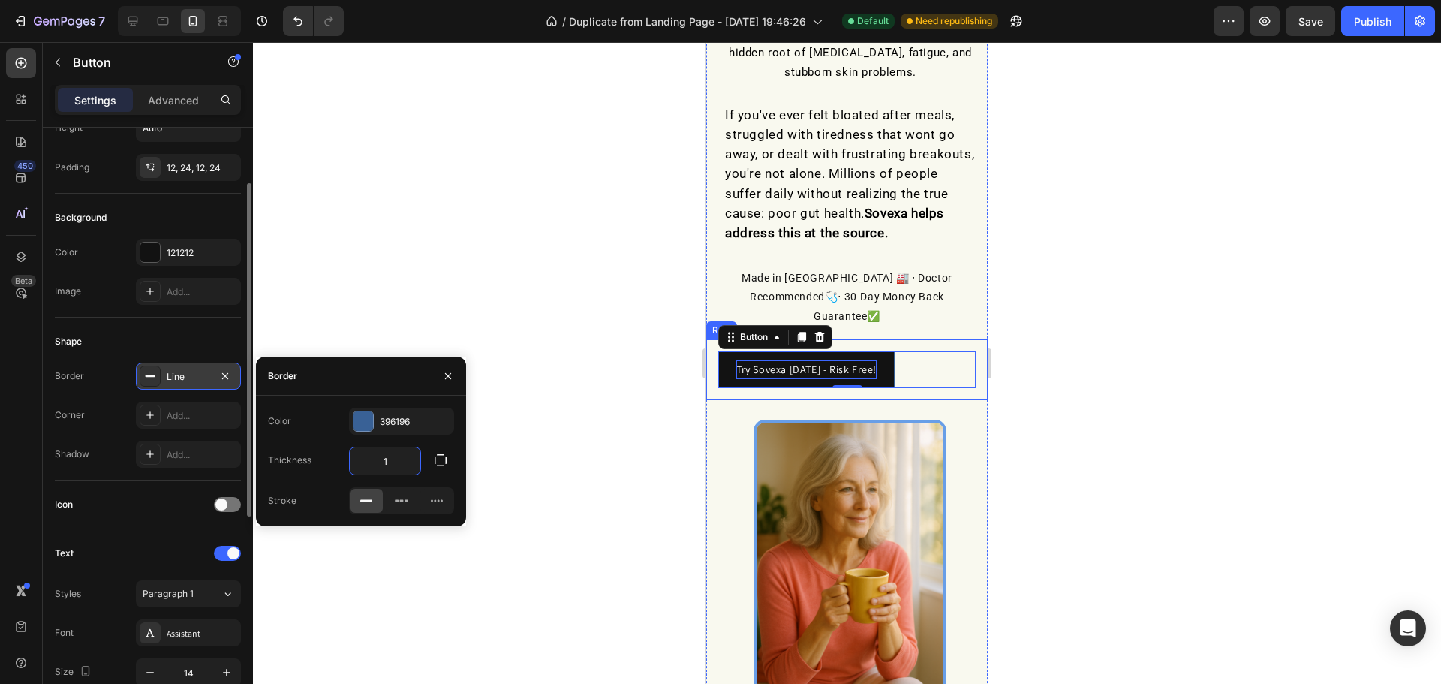
click at [391, 468] on input "1" at bounding box center [385, 460] width 71 height 27
type input "3"
click at [182, 410] on div "Add..." at bounding box center [202, 416] width 71 height 14
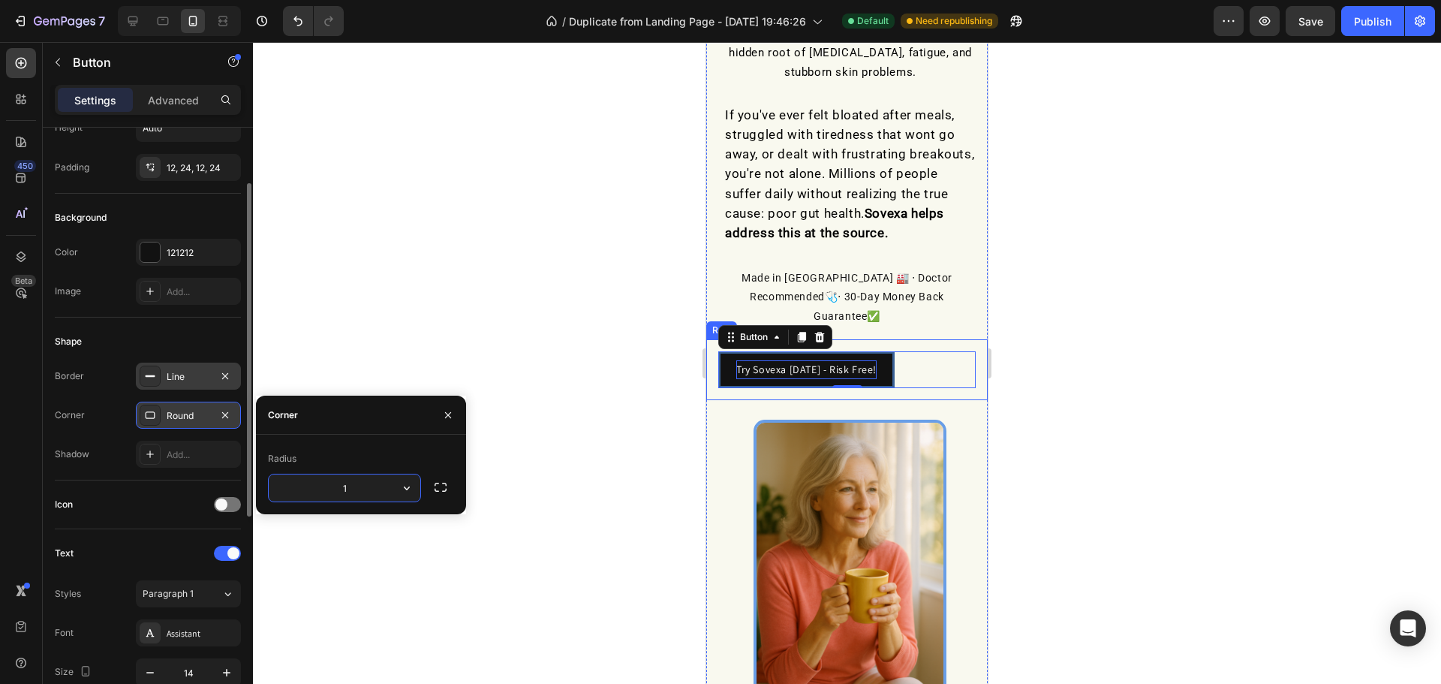
type input "15"
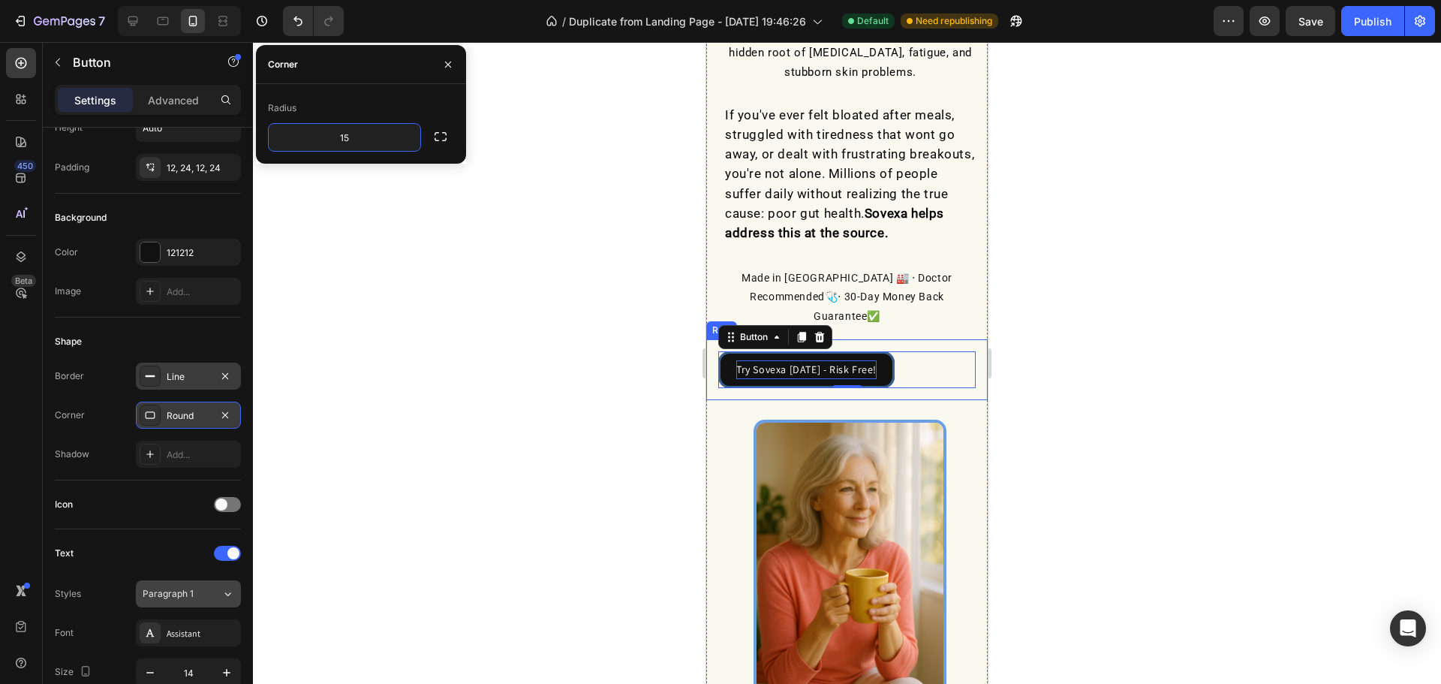
scroll to position [477, 0]
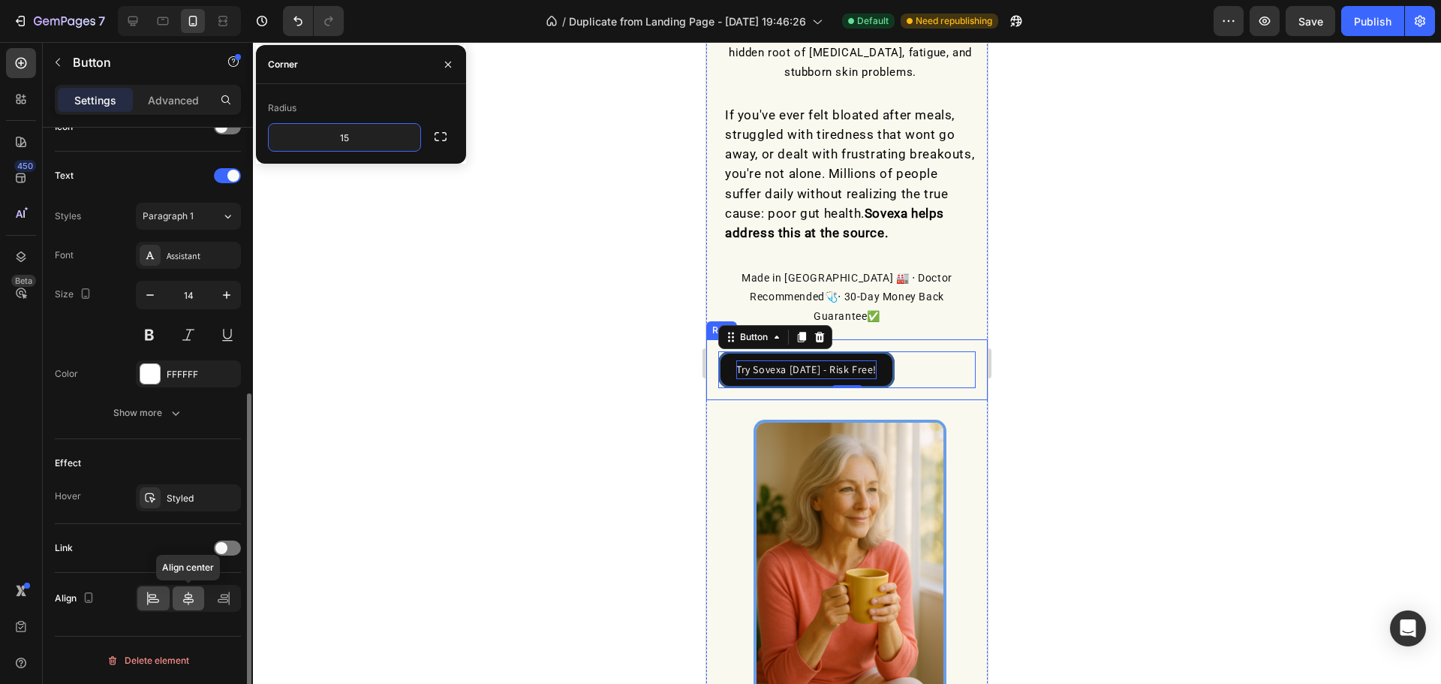
click at [191, 605] on icon at bounding box center [188, 598] width 15 height 15
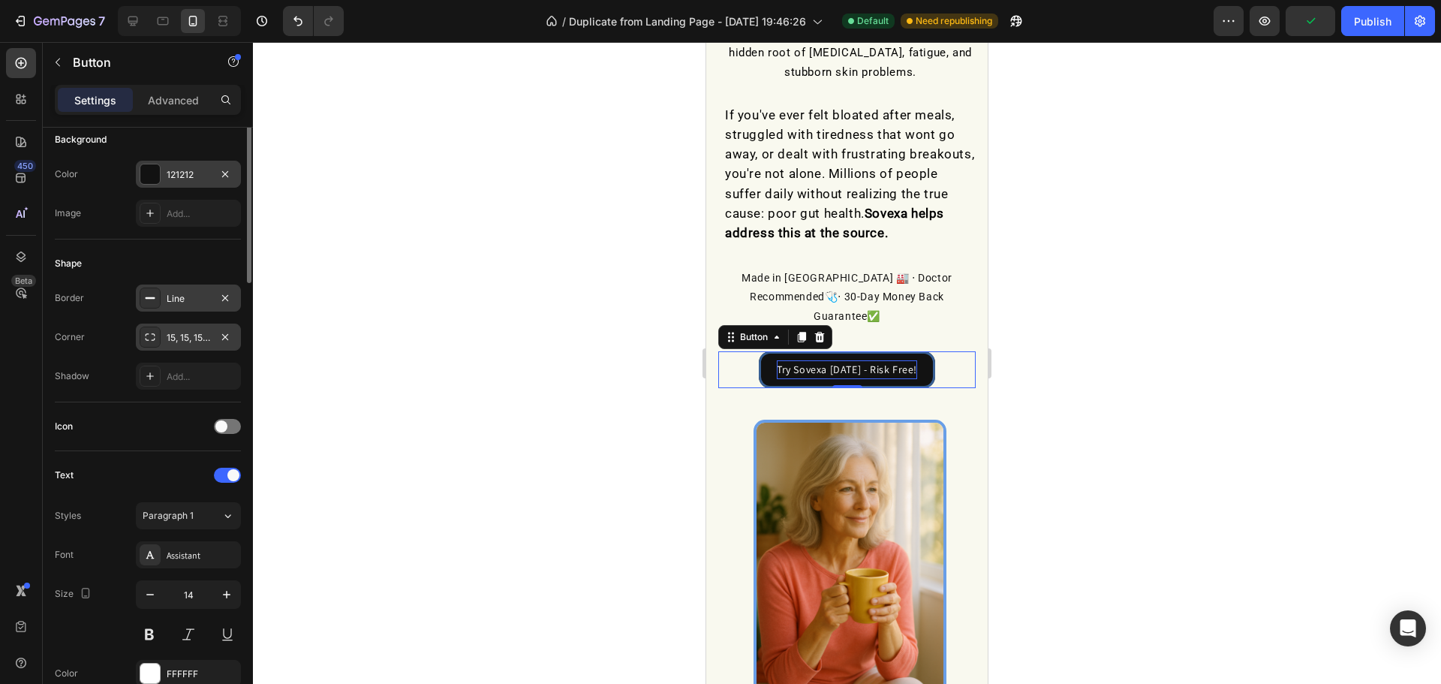
scroll to position [0, 0]
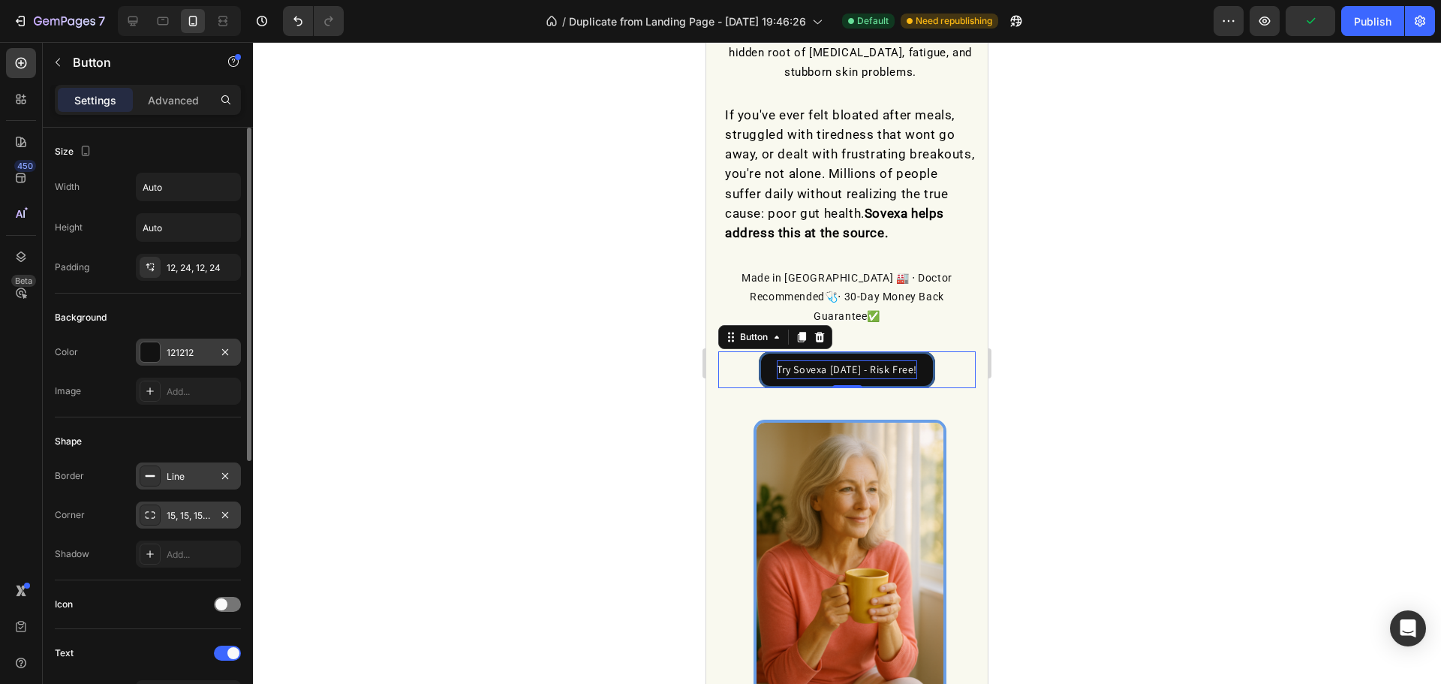
click at [179, 348] on div "121212" at bounding box center [189, 353] width 44 height 14
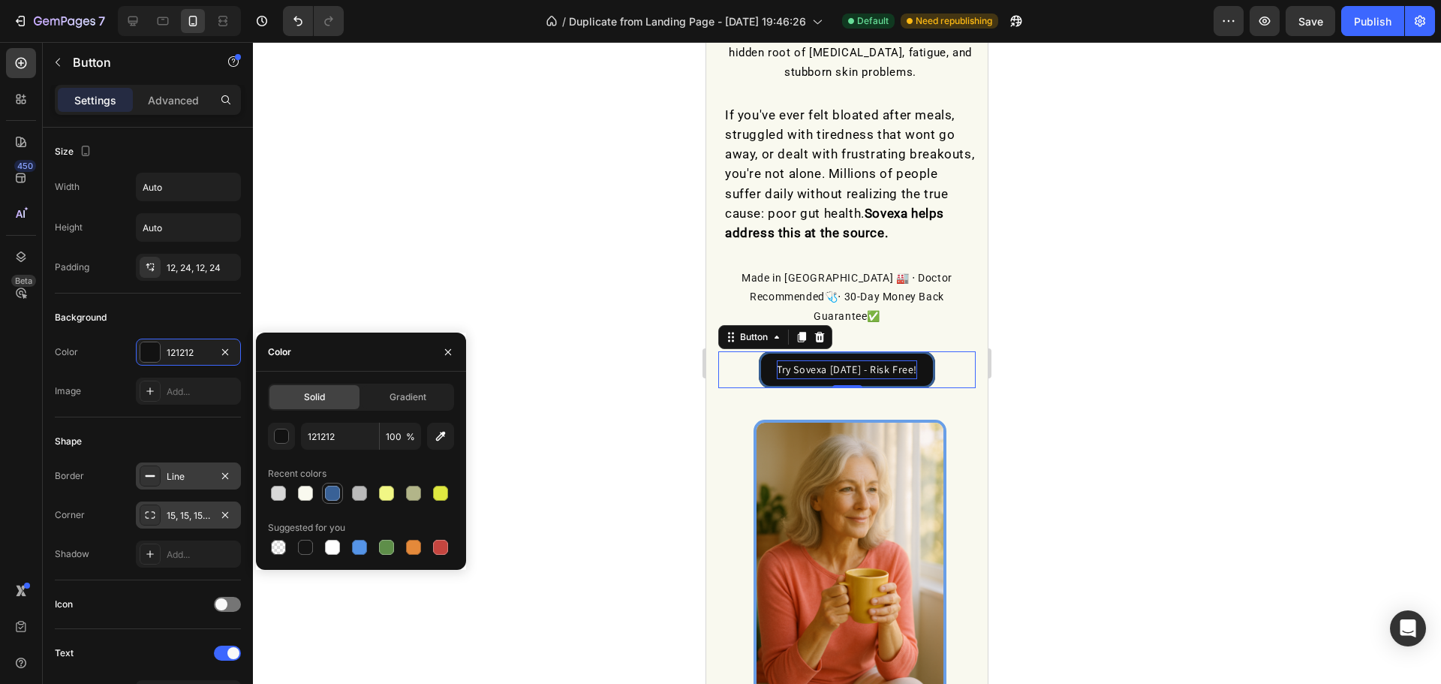
click at [329, 496] on div at bounding box center [332, 492] width 15 height 15
click at [360, 542] on div at bounding box center [359, 546] width 15 height 15
type input "5594E7"
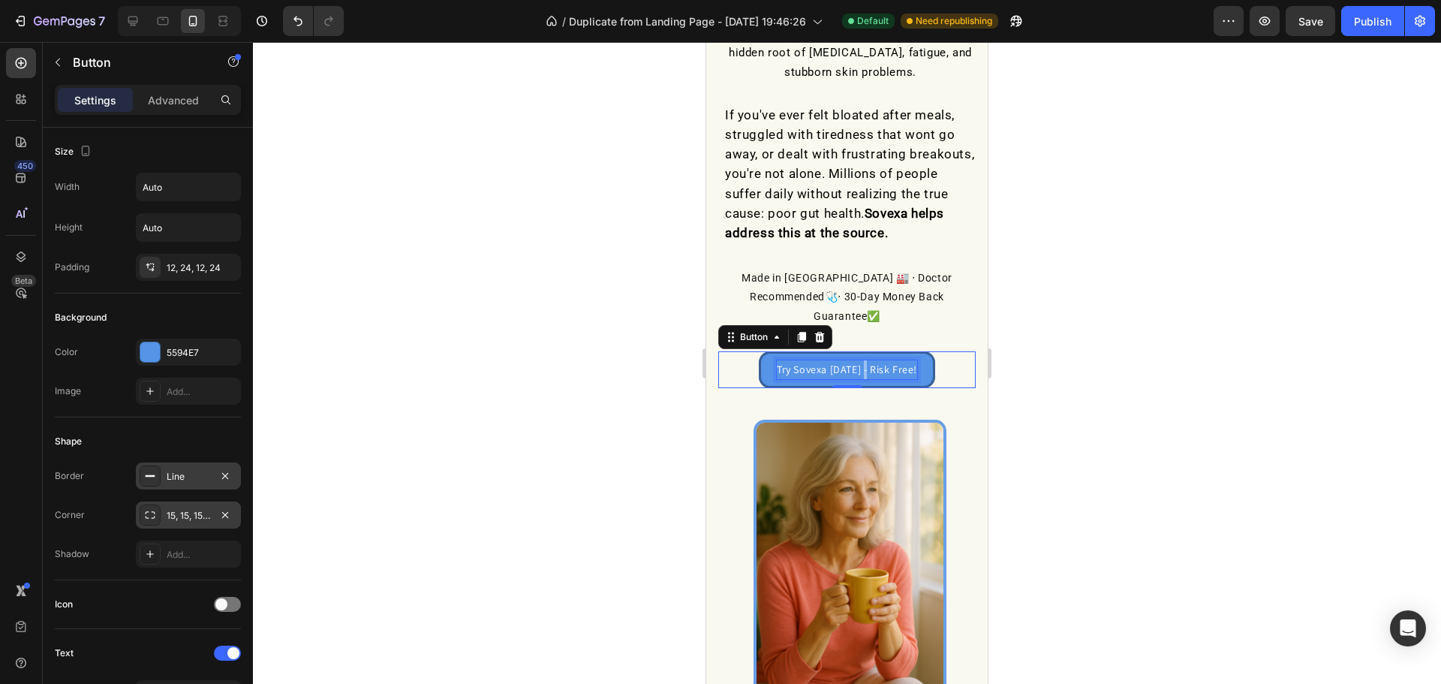
click at [859, 360] on p "Try Sovexa [DATE] - Risk Free!" at bounding box center [847, 369] width 140 height 19
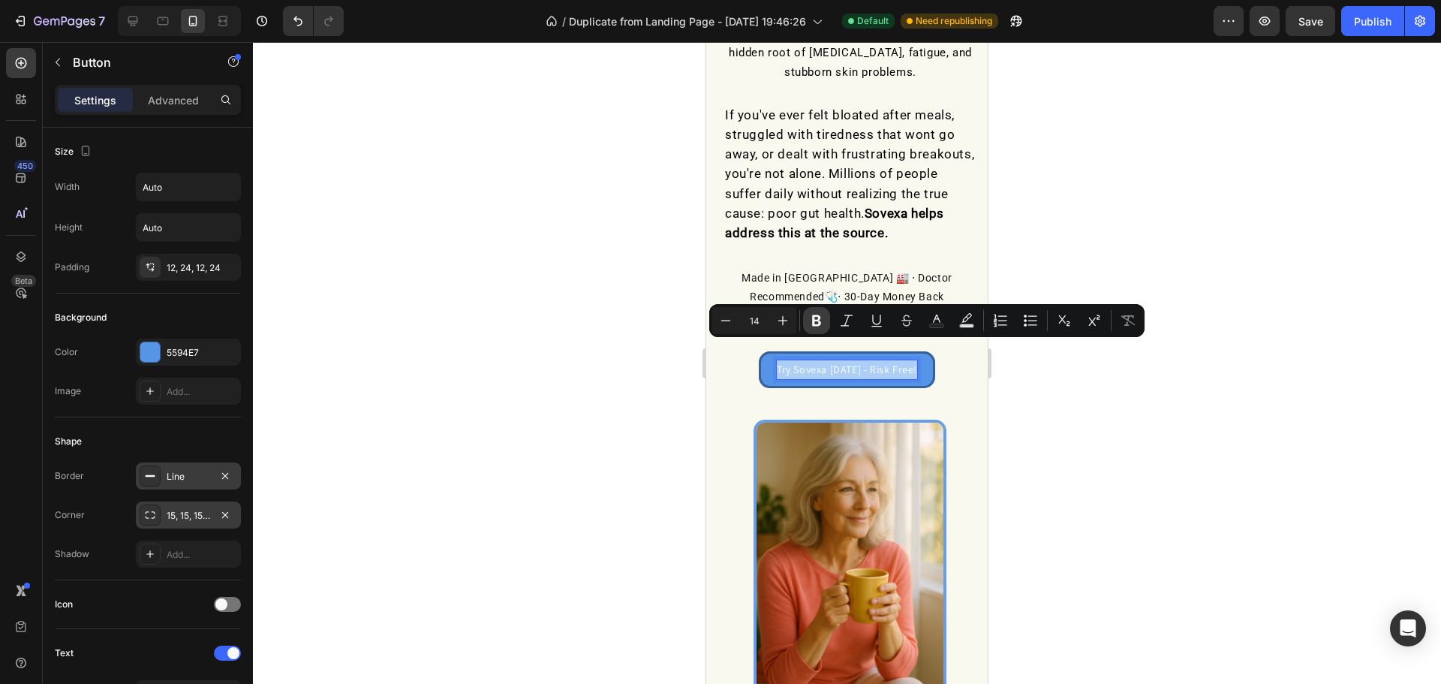
click at [809, 314] on icon "Editor contextual toolbar" at bounding box center [816, 320] width 15 height 15
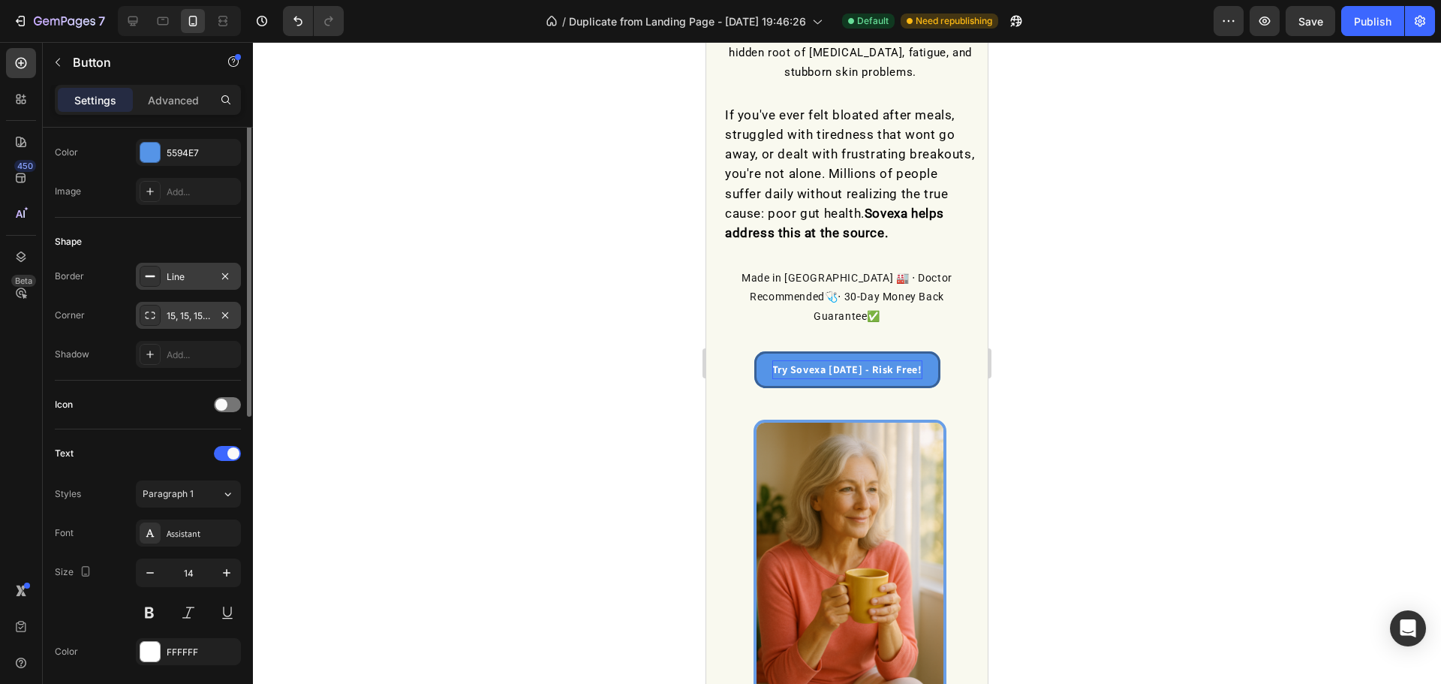
scroll to position [399, 0]
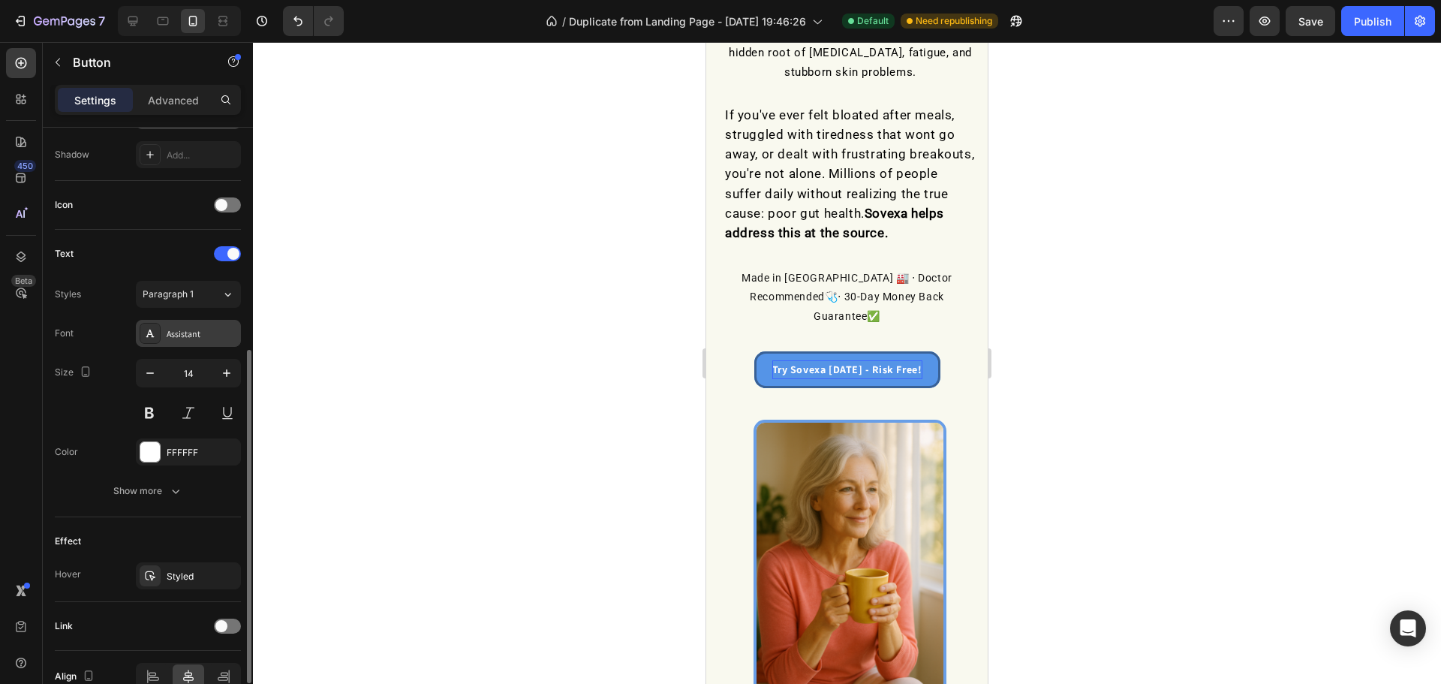
click at [190, 329] on div "Assistant" at bounding box center [202, 334] width 71 height 14
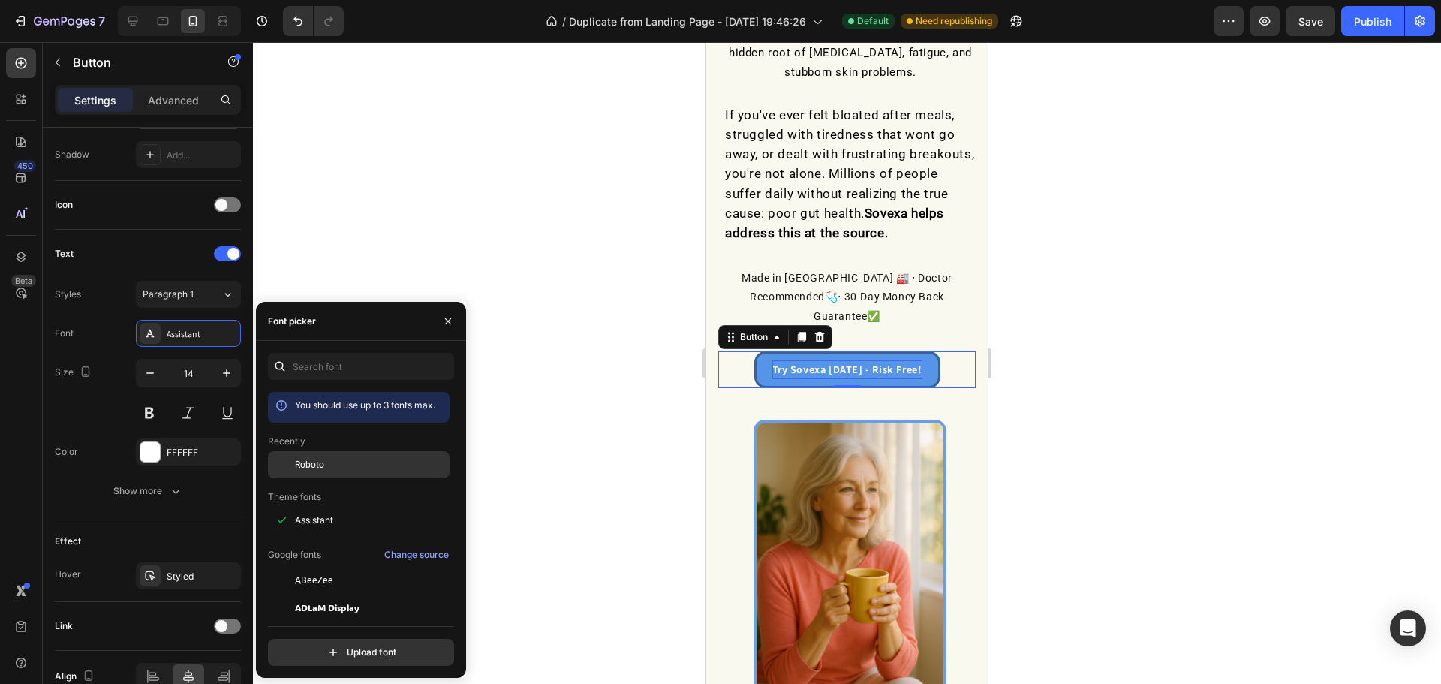
click at [318, 464] on span "Roboto" at bounding box center [309, 465] width 29 height 14
click at [612, 418] on div at bounding box center [847, 363] width 1188 height 642
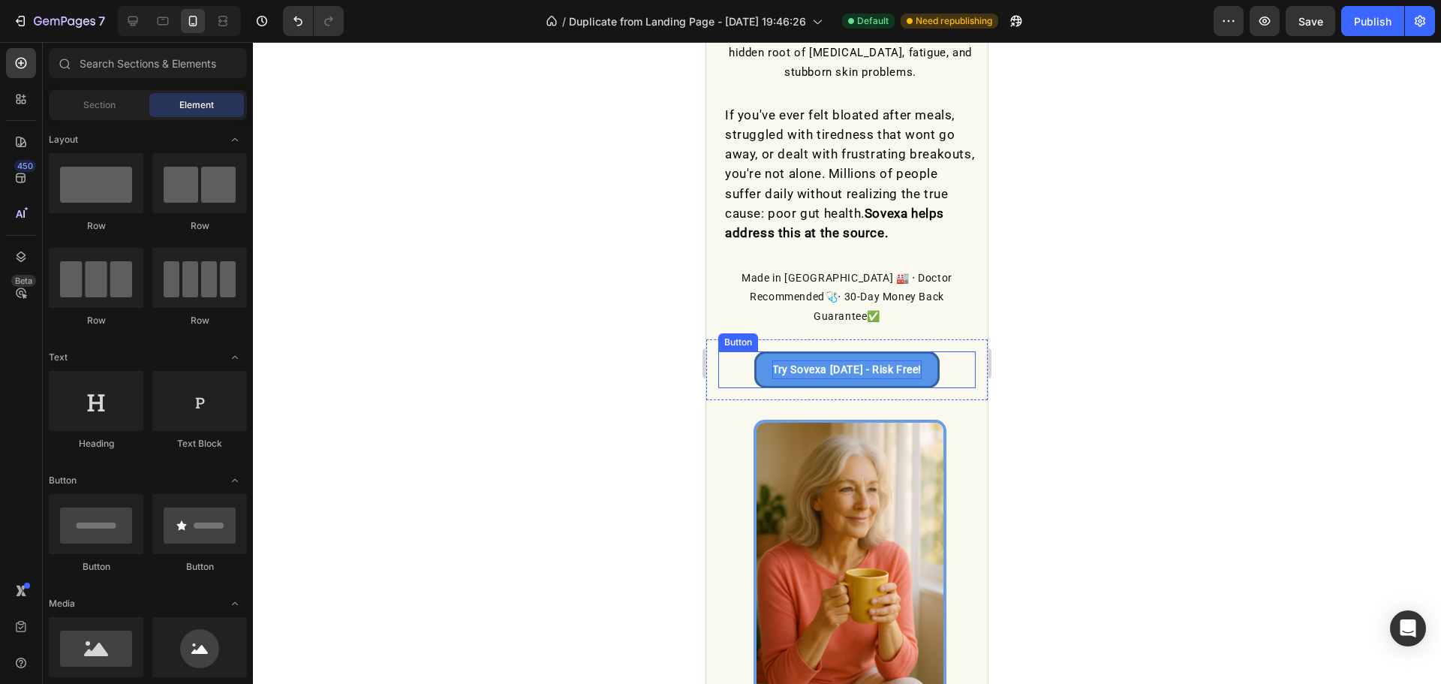
scroll to position [0, 0]
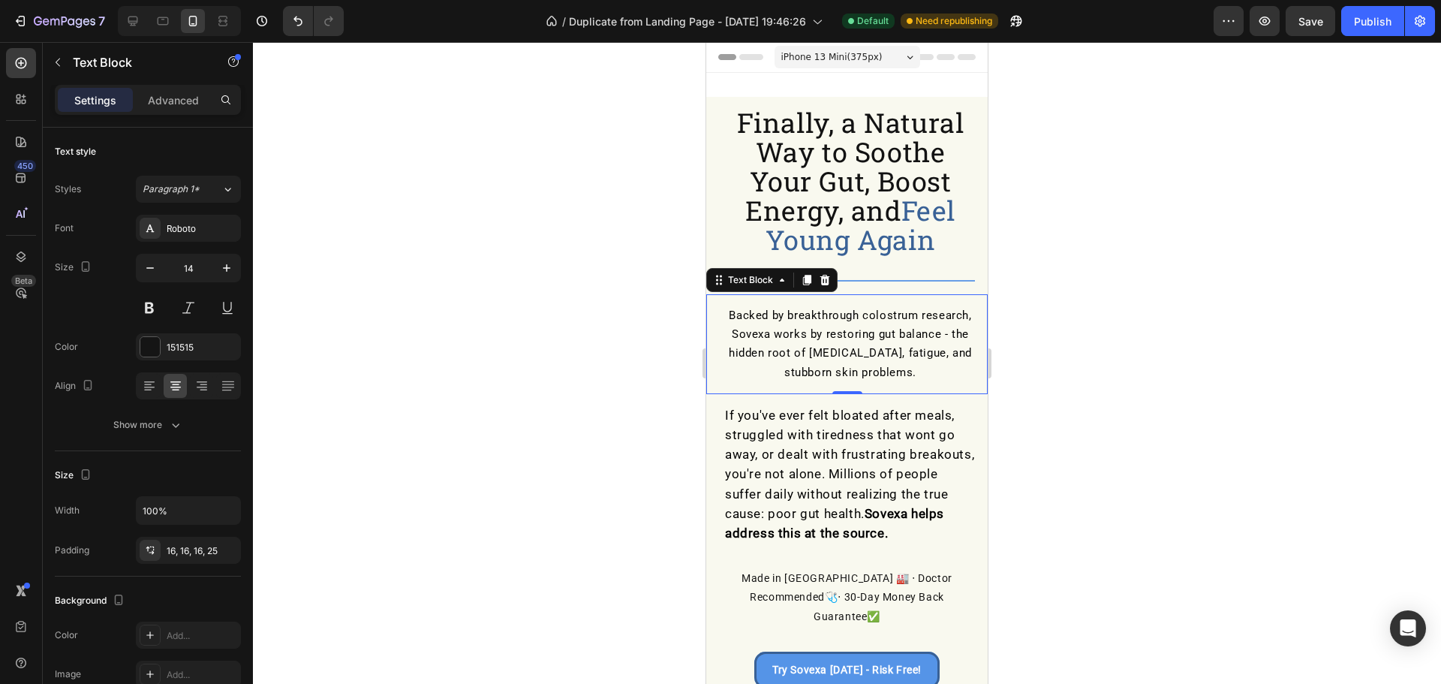
click at [849, 347] on span "Backed by breakthrough colostrum research, Sovexa works by restoring gut balanc…" at bounding box center [850, 343] width 243 height 71
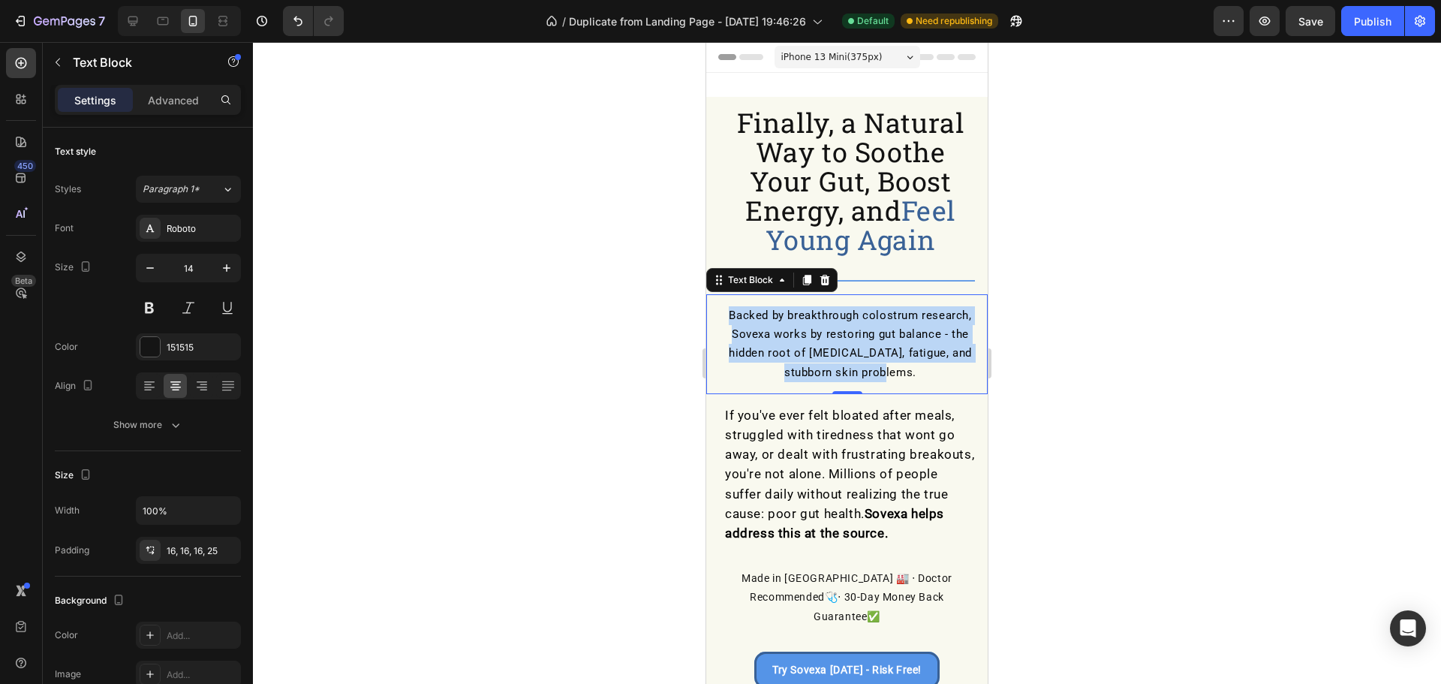
click at [849, 347] on span "Backed by breakthrough colostrum research, Sovexa works by restoring gut balanc…" at bounding box center [850, 343] width 243 height 71
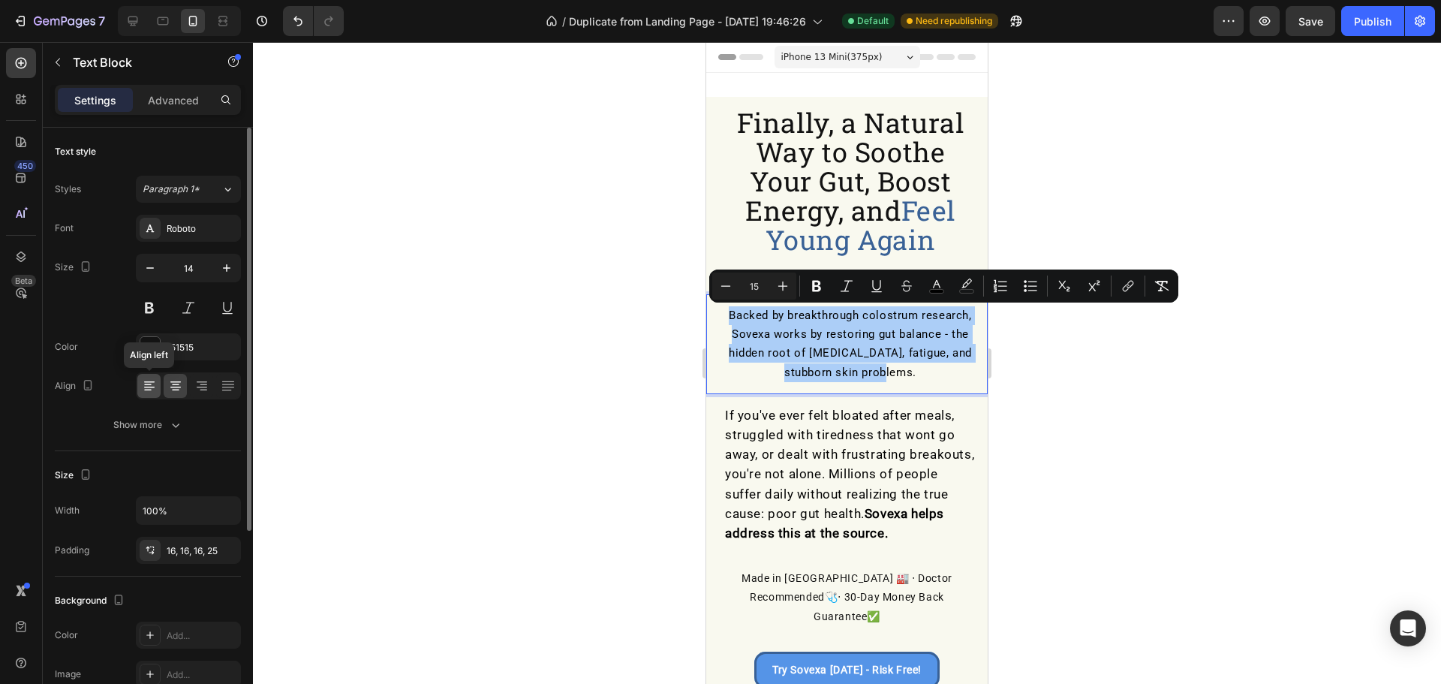
click at [152, 387] on icon at bounding box center [149, 387] width 11 height 2
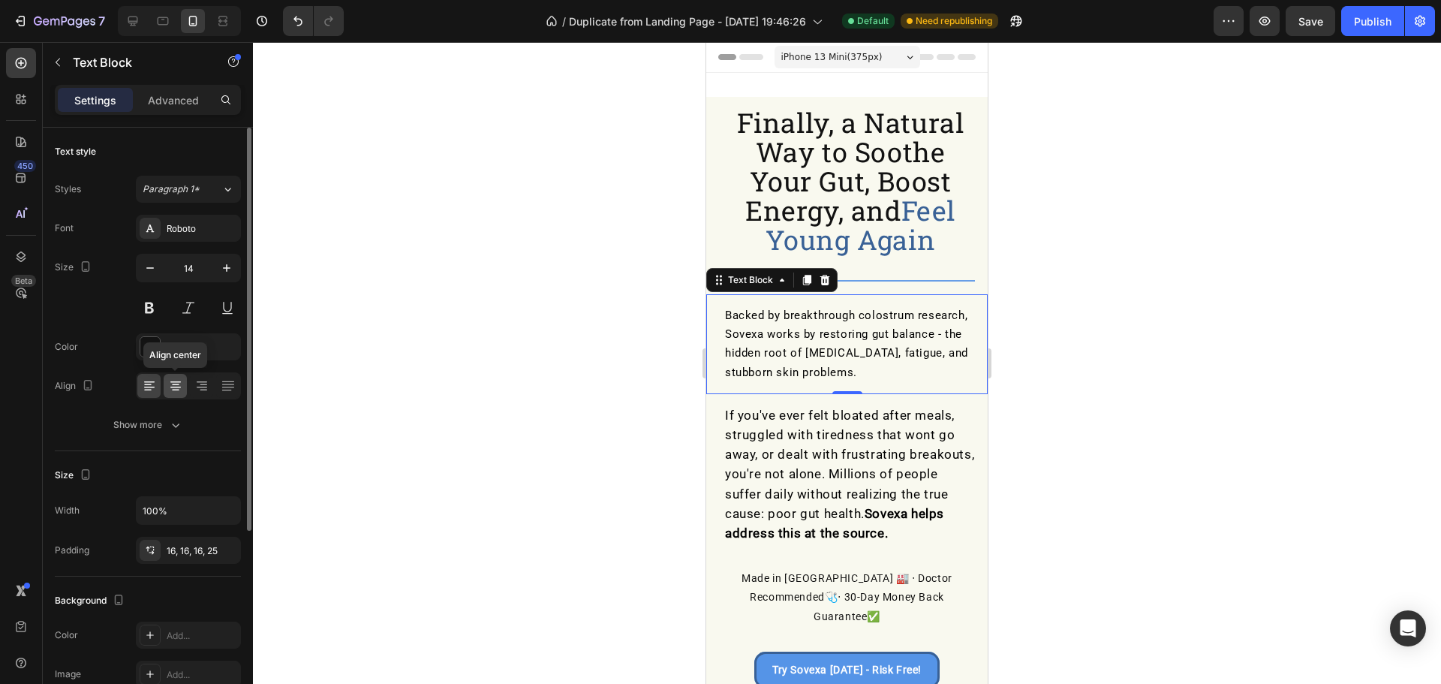
click at [168, 384] on icon at bounding box center [175, 385] width 15 height 15
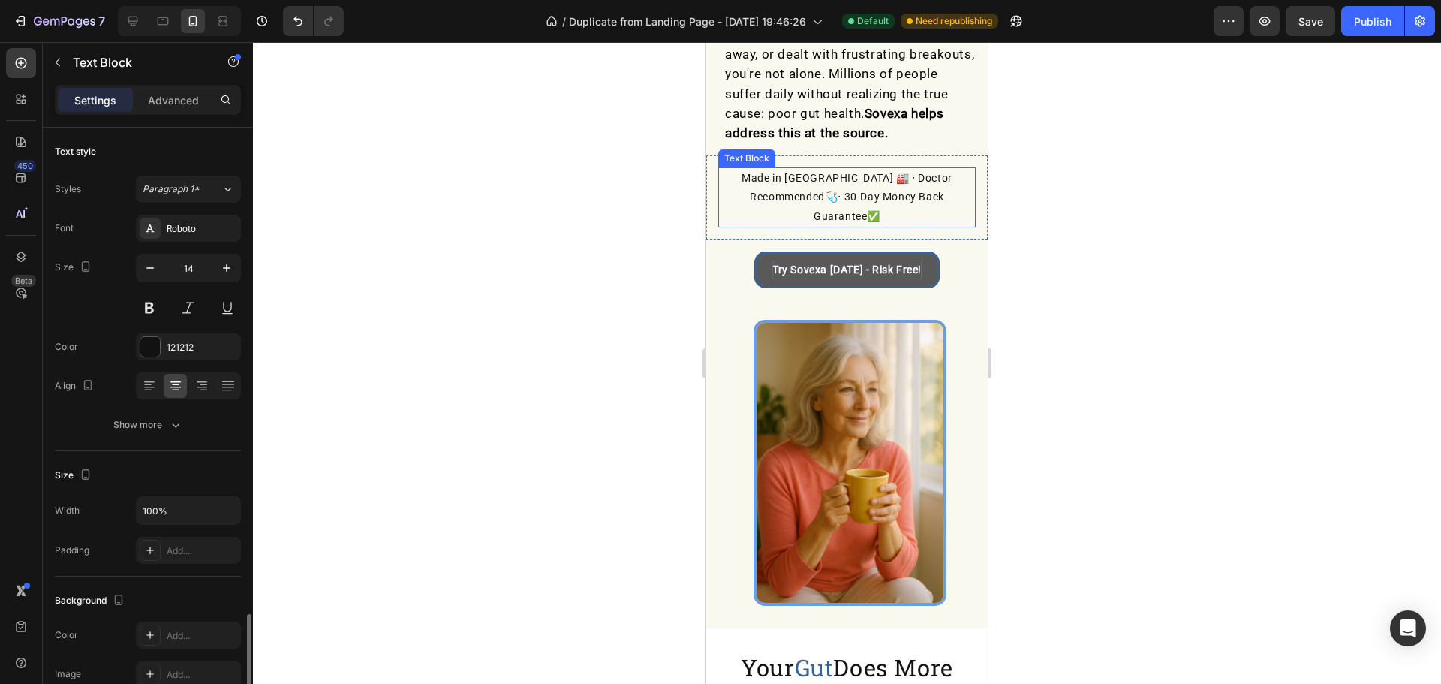
scroll to position [290, 0]
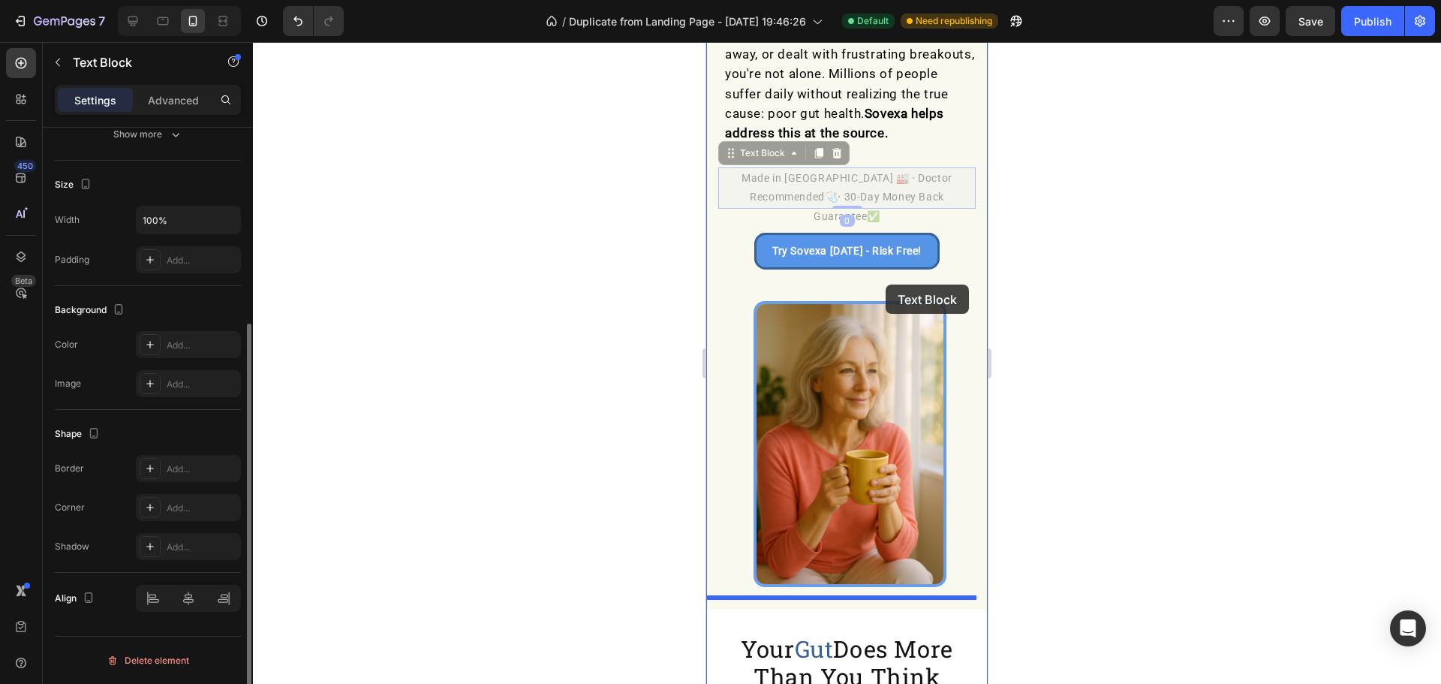
drag, startPoint x: 878, startPoint y: 200, endPoint x: 885, endPoint y: 284, distance: 85.1
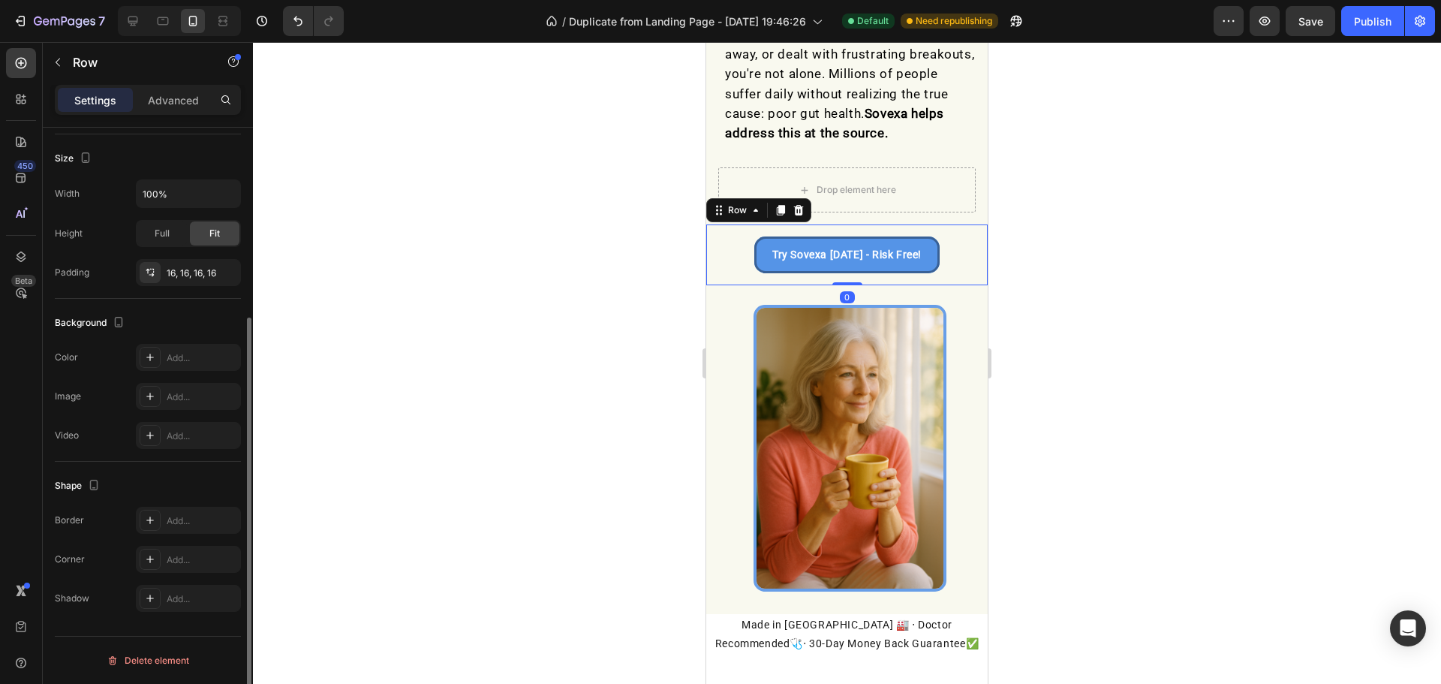
scroll to position [0, 0]
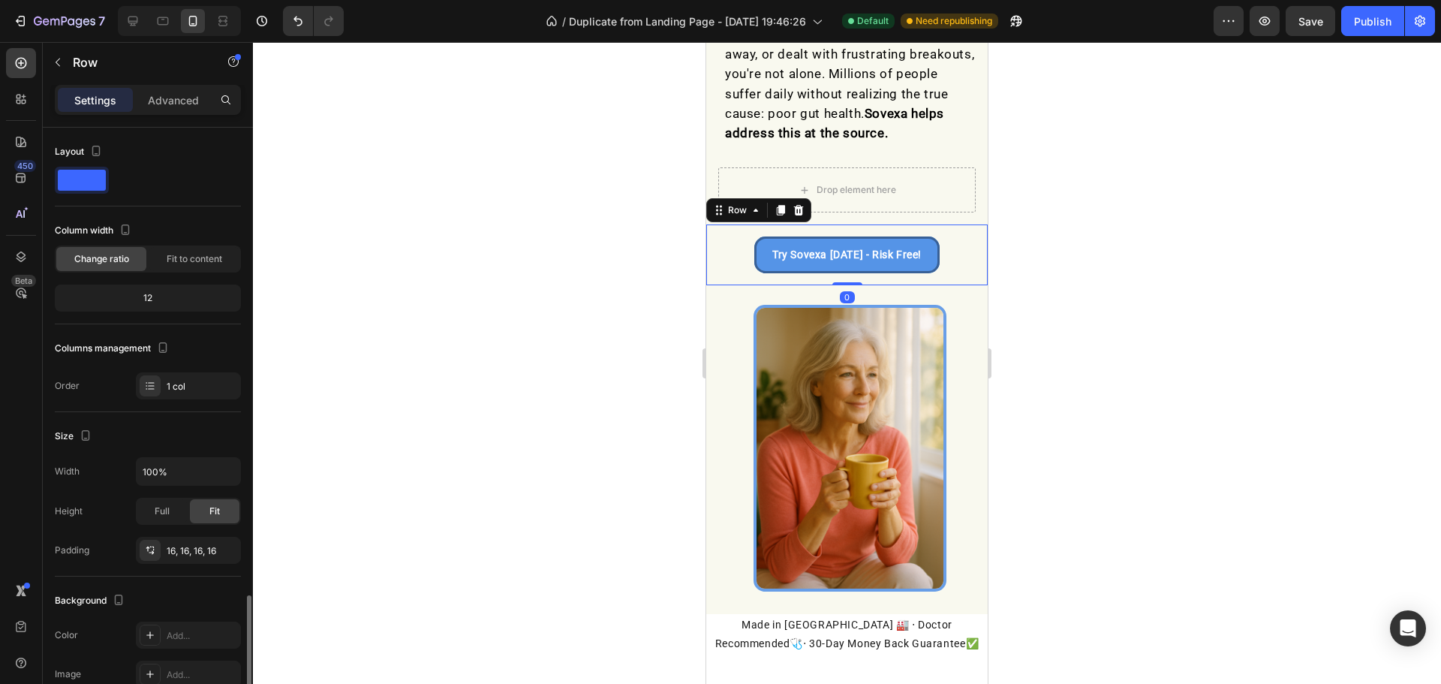
click at [885, 284] on div "Try Sovexa [DATE] - Risk Free! Button Row 0" at bounding box center [846, 254] width 281 height 61
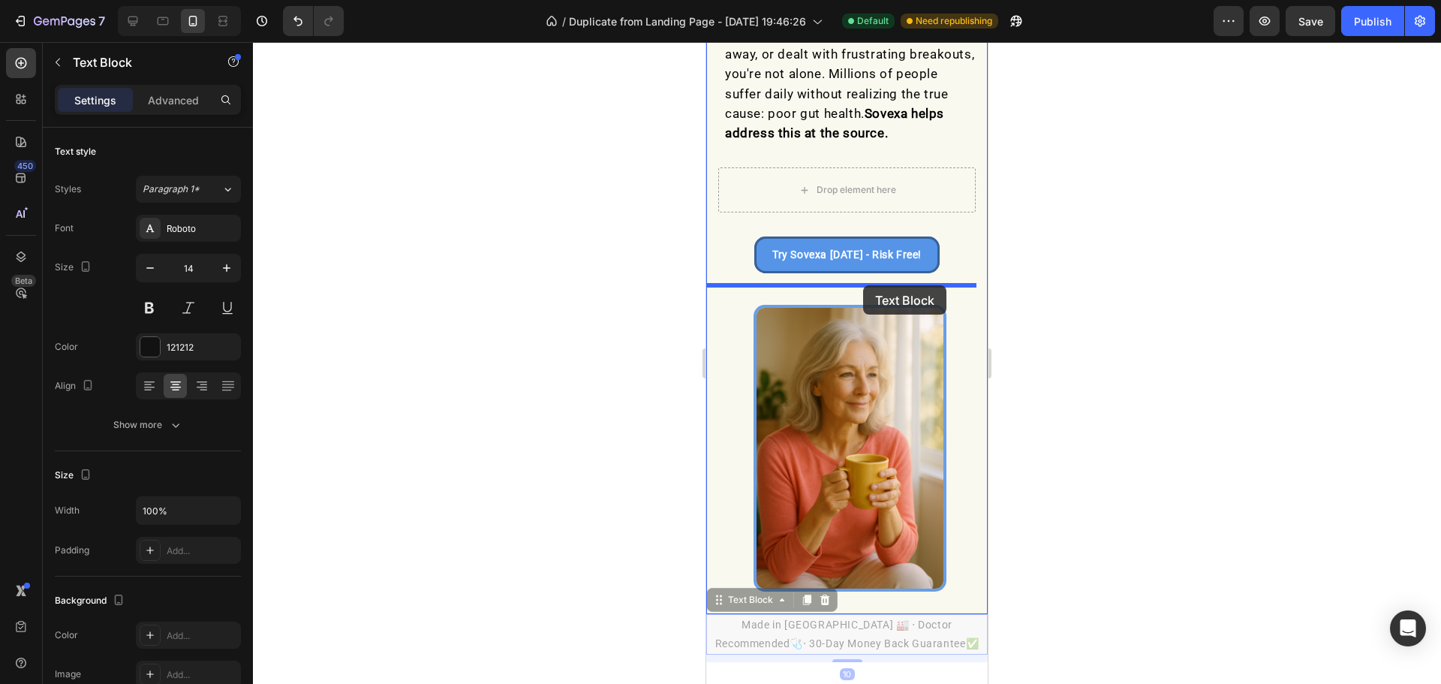
drag, startPoint x: 861, startPoint y: 600, endPoint x: 863, endPoint y: 285, distance: 315.1
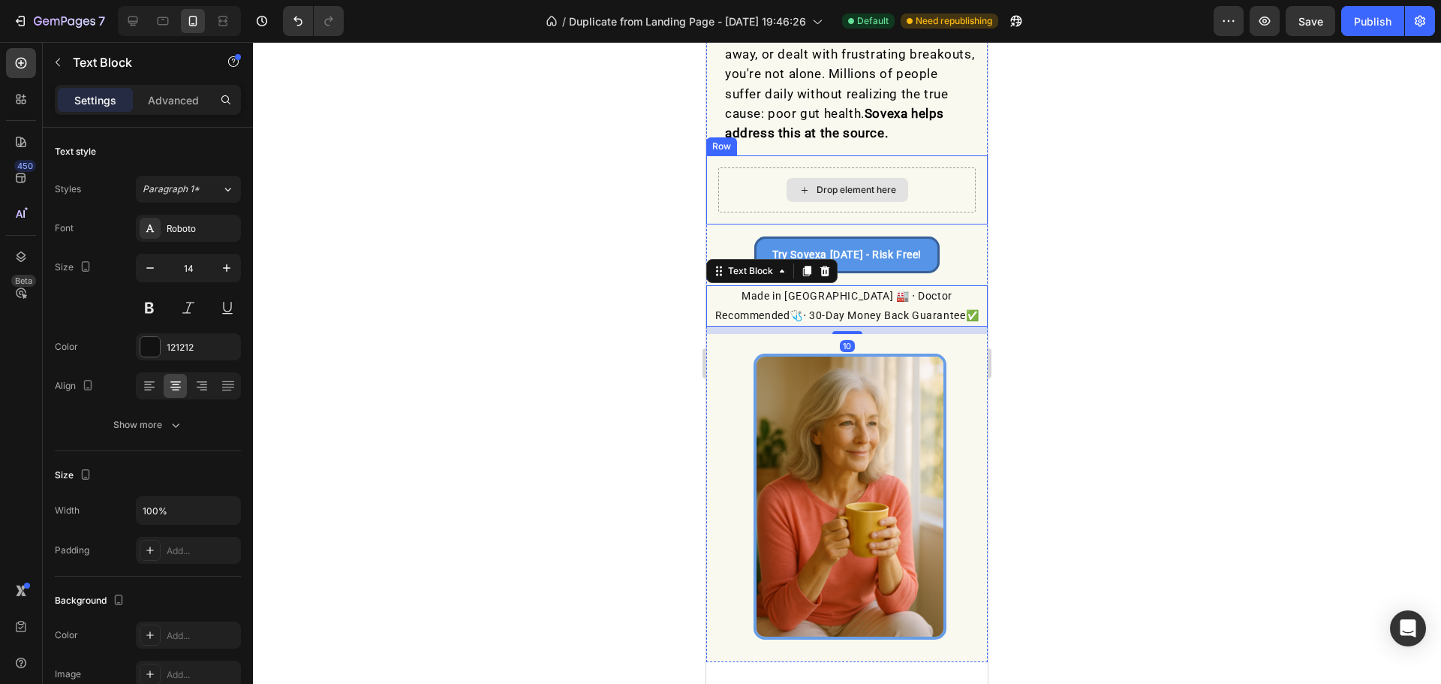
click at [929, 194] on div "Drop element here" at bounding box center [846, 189] width 257 height 45
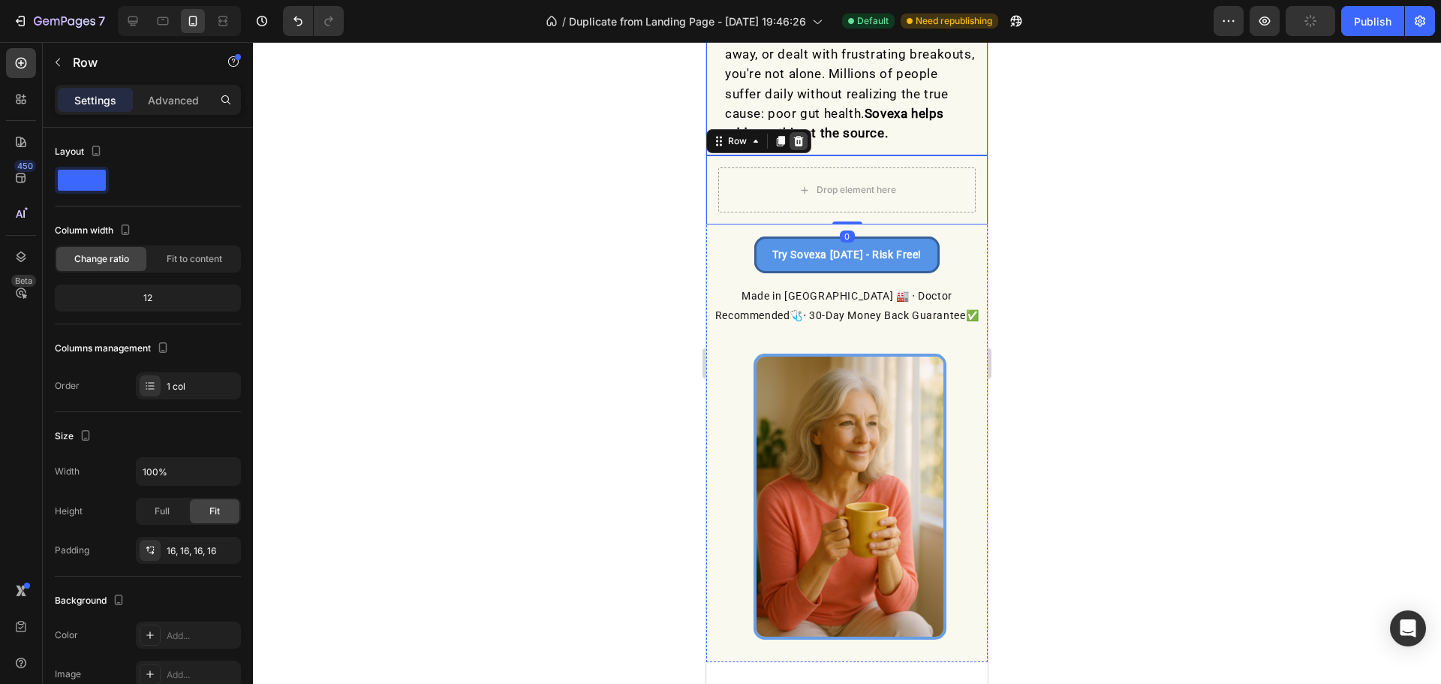
click at [804, 141] on div at bounding box center [798, 141] width 18 height 18
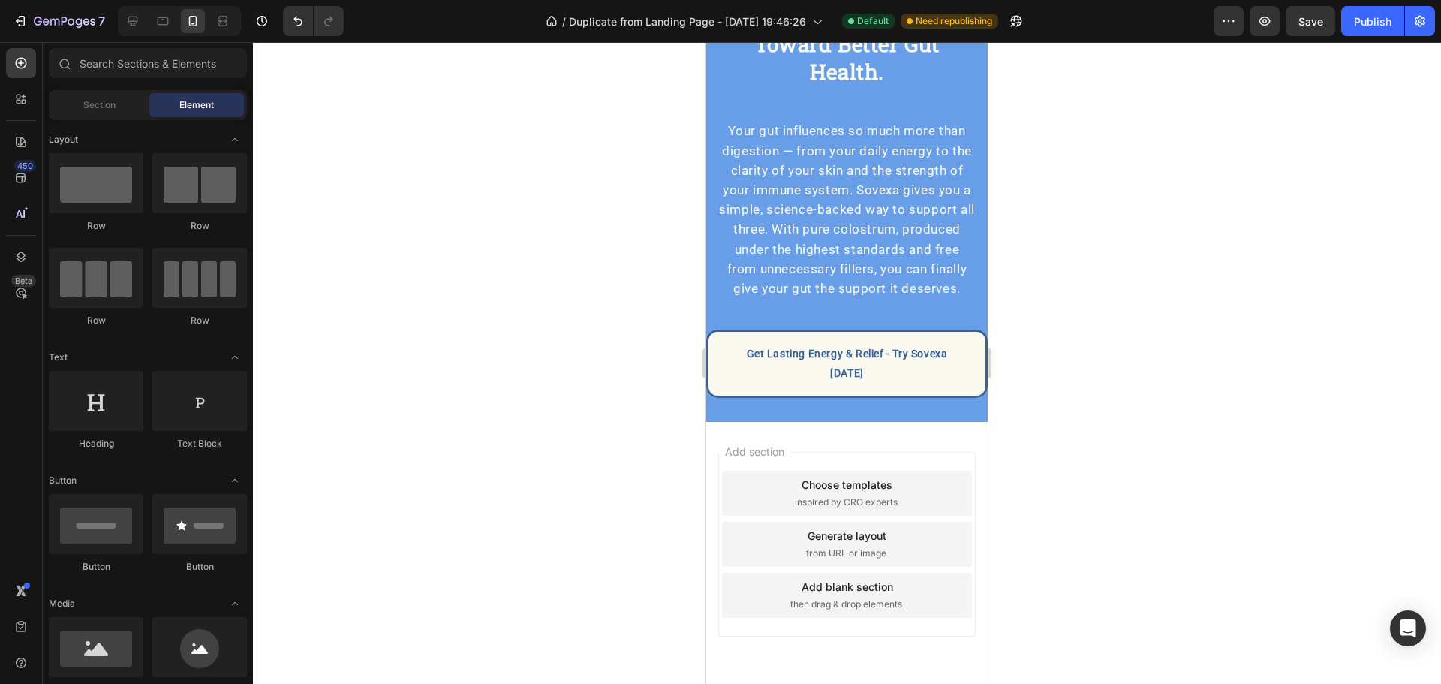
scroll to position [5303, 0]
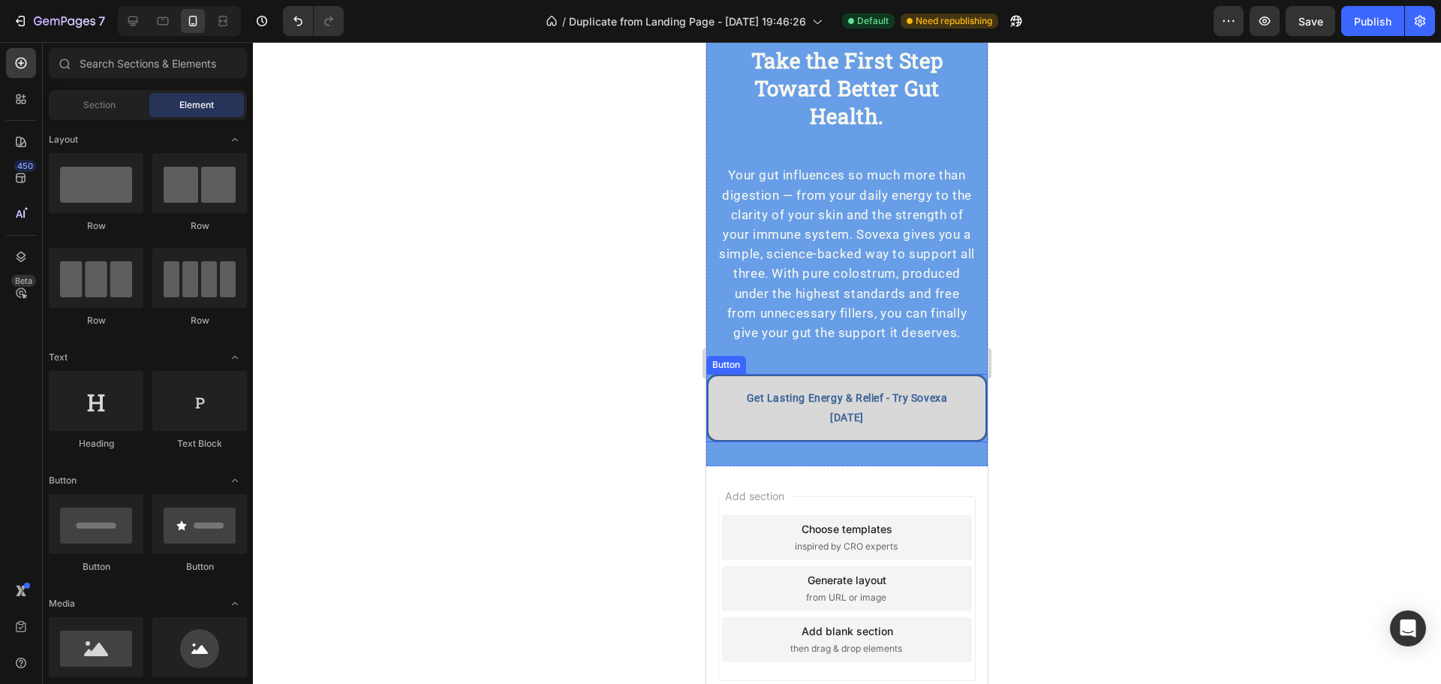
click at [912, 441] on link "Get Lasting Energy & Relief - Try Sovexa [DATE]" at bounding box center [846, 408] width 281 height 68
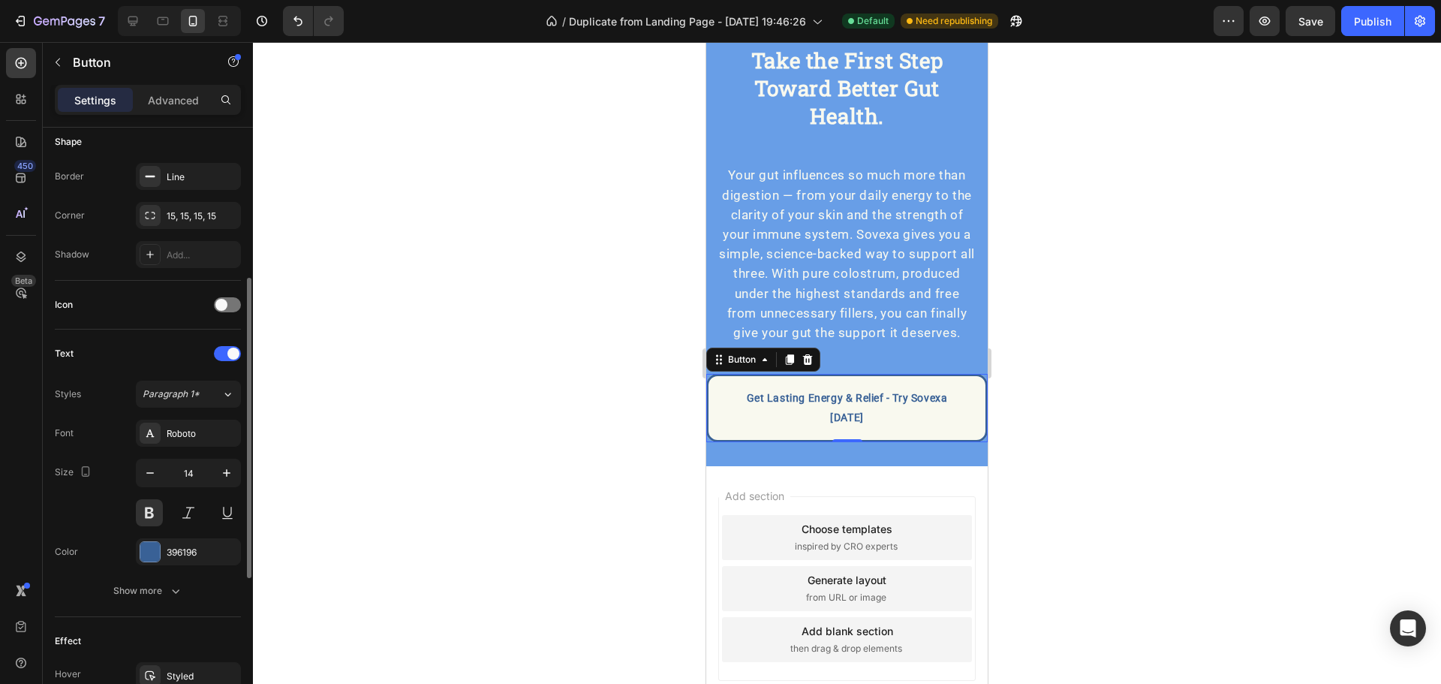
scroll to position [399, 0]
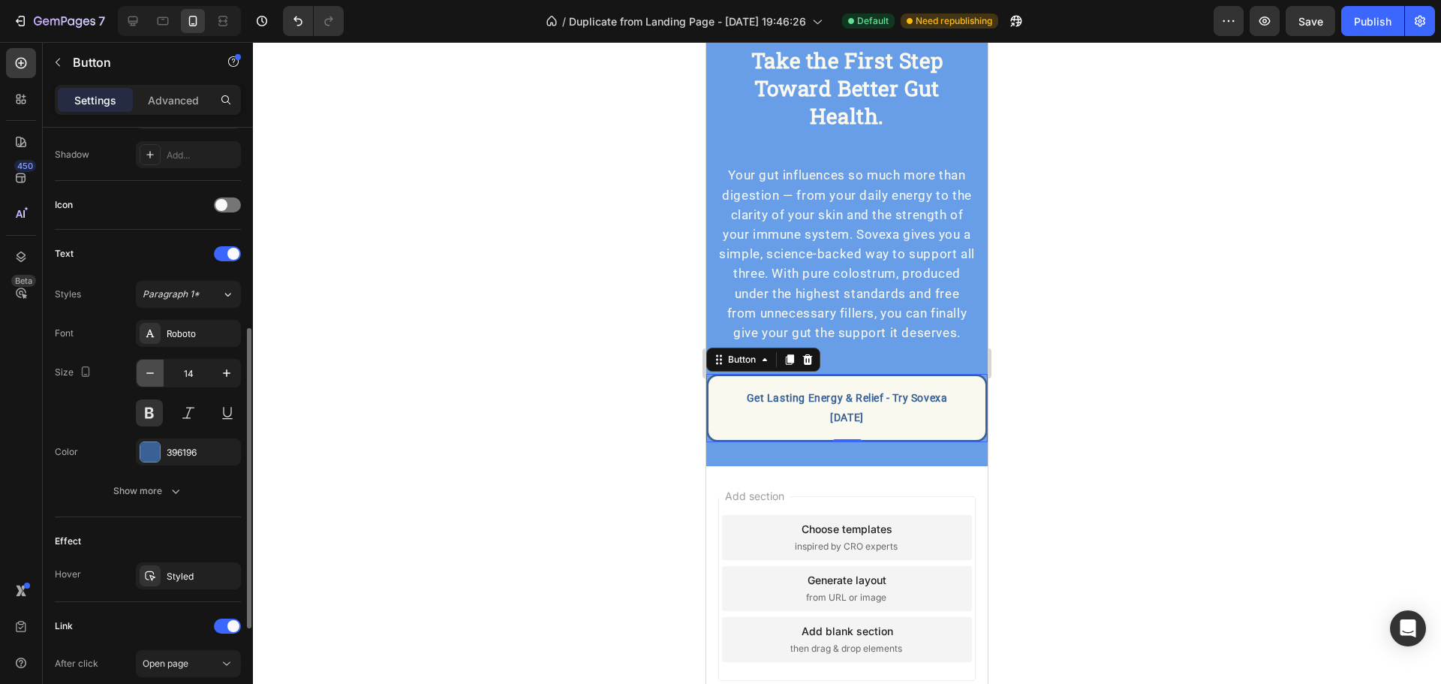
click at [149, 382] on button "button" at bounding box center [150, 372] width 27 height 27
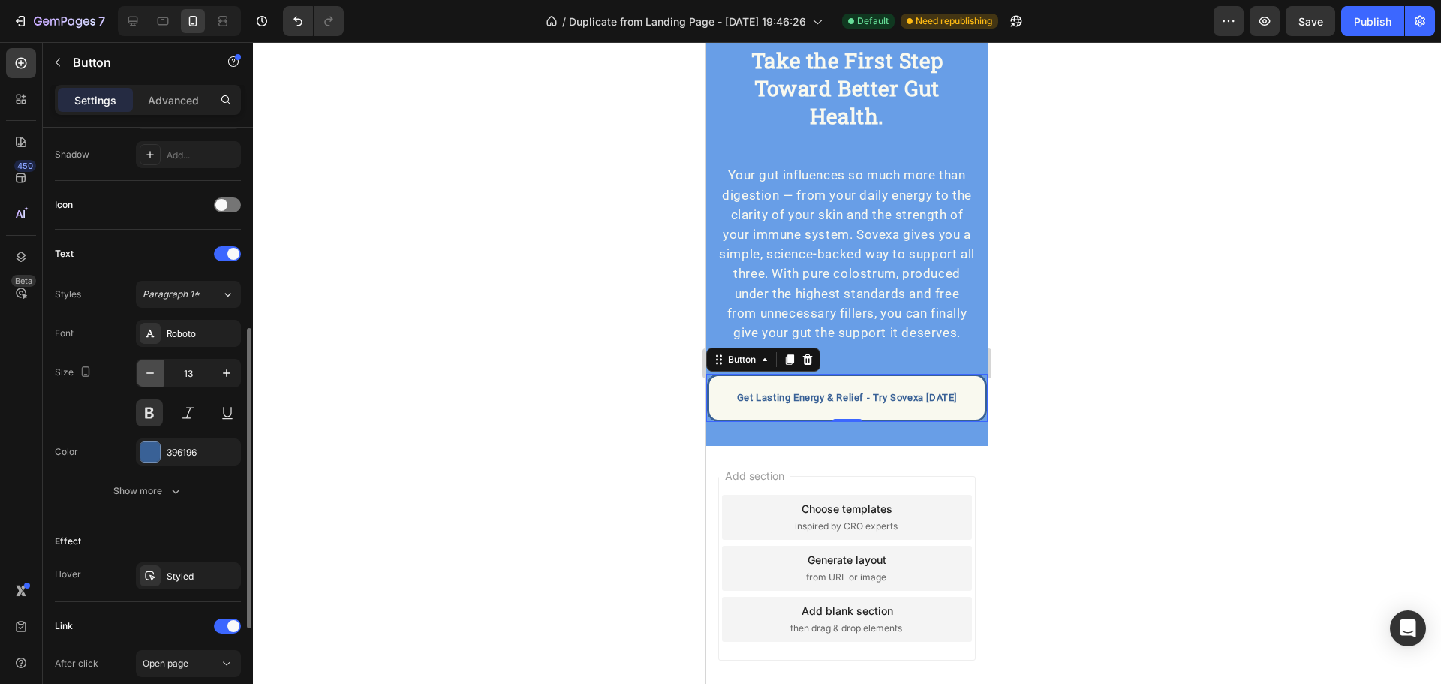
click at [149, 374] on icon "button" at bounding box center [150, 372] width 15 height 15
type input "11"
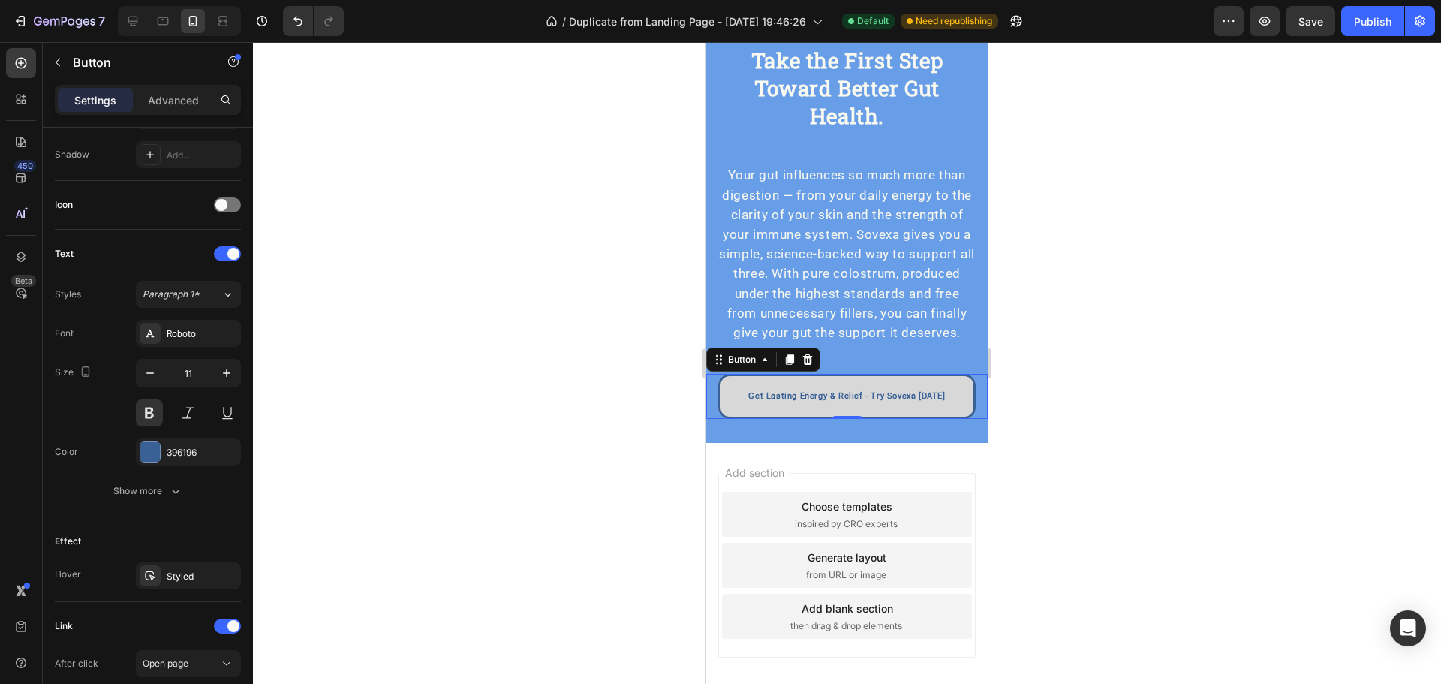
click at [899, 404] on link "Get Lasting Energy & Relief - Try Sovexa [DATE]" at bounding box center [846, 396] width 257 height 45
click at [898, 407] on link "Get Lasting Energy & Relief - Try Sovexa [DATE]" at bounding box center [846, 396] width 257 height 45
click at [898, 404] on p "Get Lasting Energy & Relief - Try Sovexa [DATE]" at bounding box center [846, 396] width 197 height 15
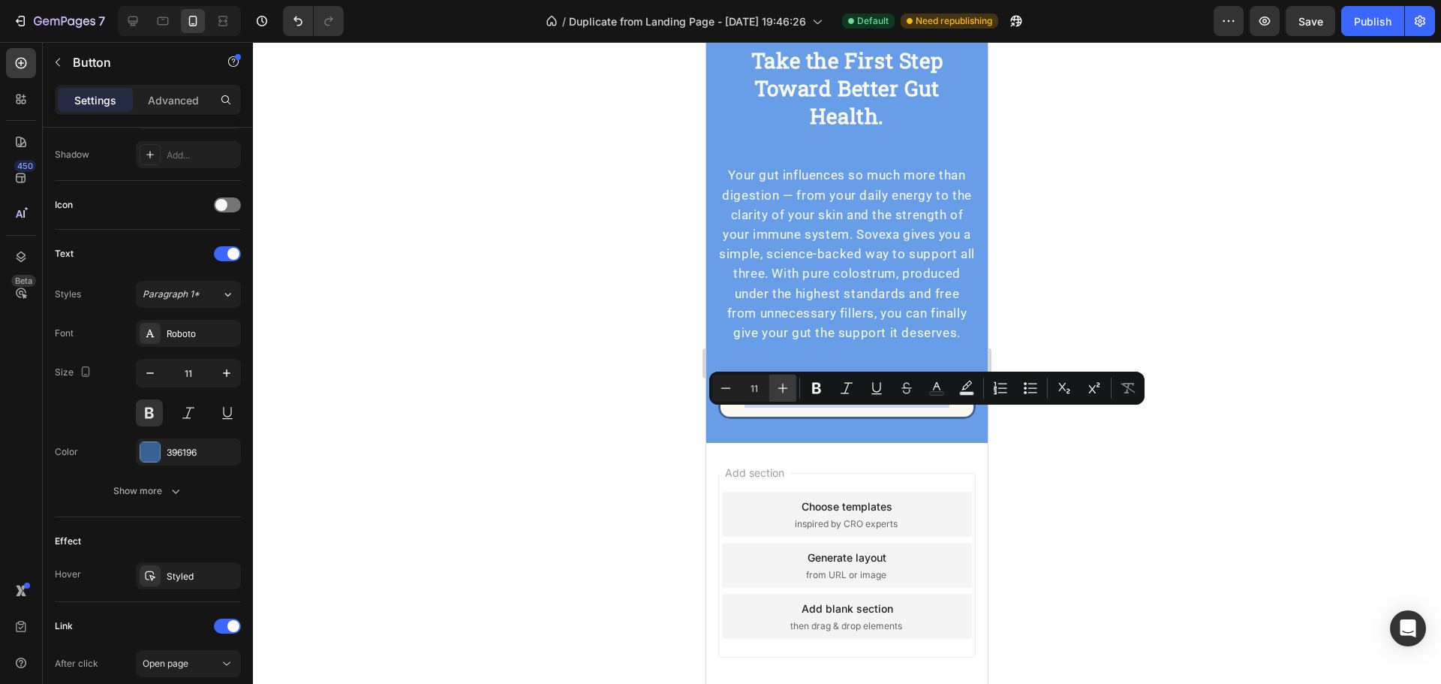
click at [787, 389] on icon "Editor contextual toolbar" at bounding box center [782, 387] width 15 height 15
type input "14"
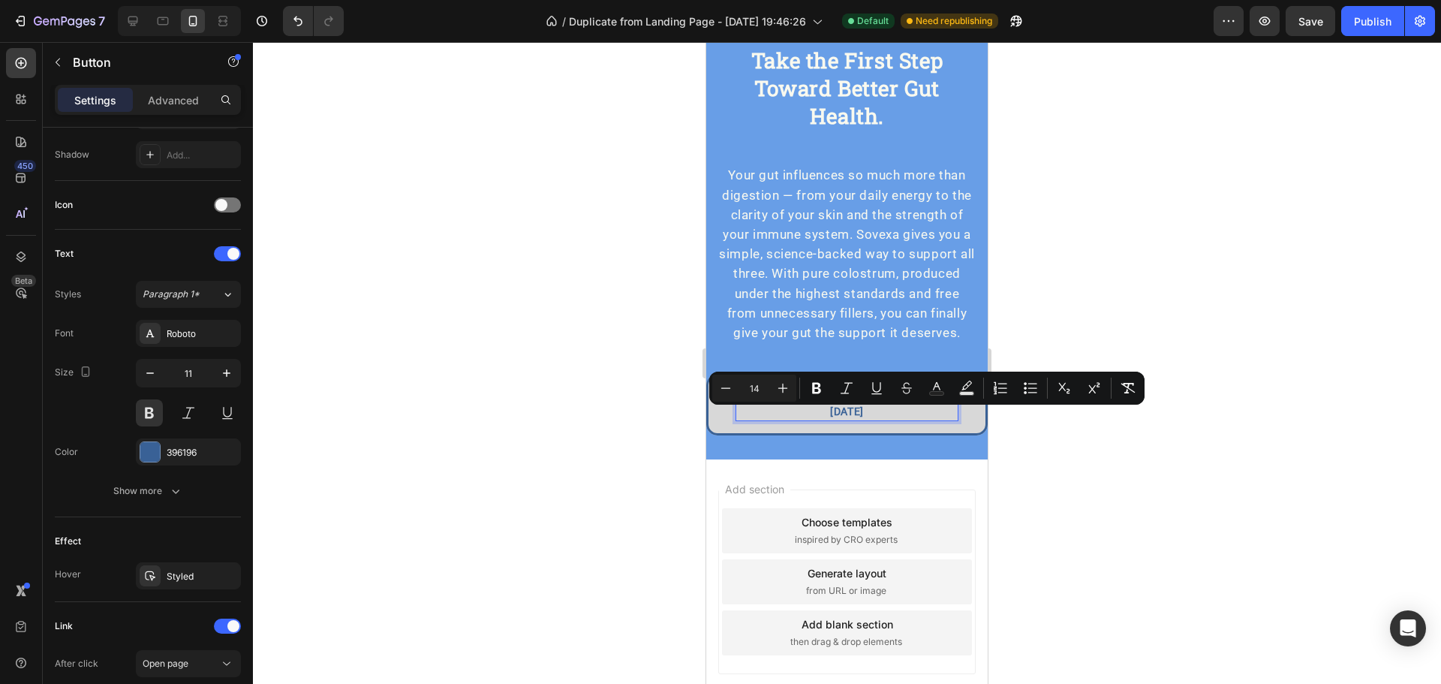
click at [720, 435] on link "Get Lasting Energy & Relief - Try Sovexa [DATE]" at bounding box center [846, 405] width 281 height 62
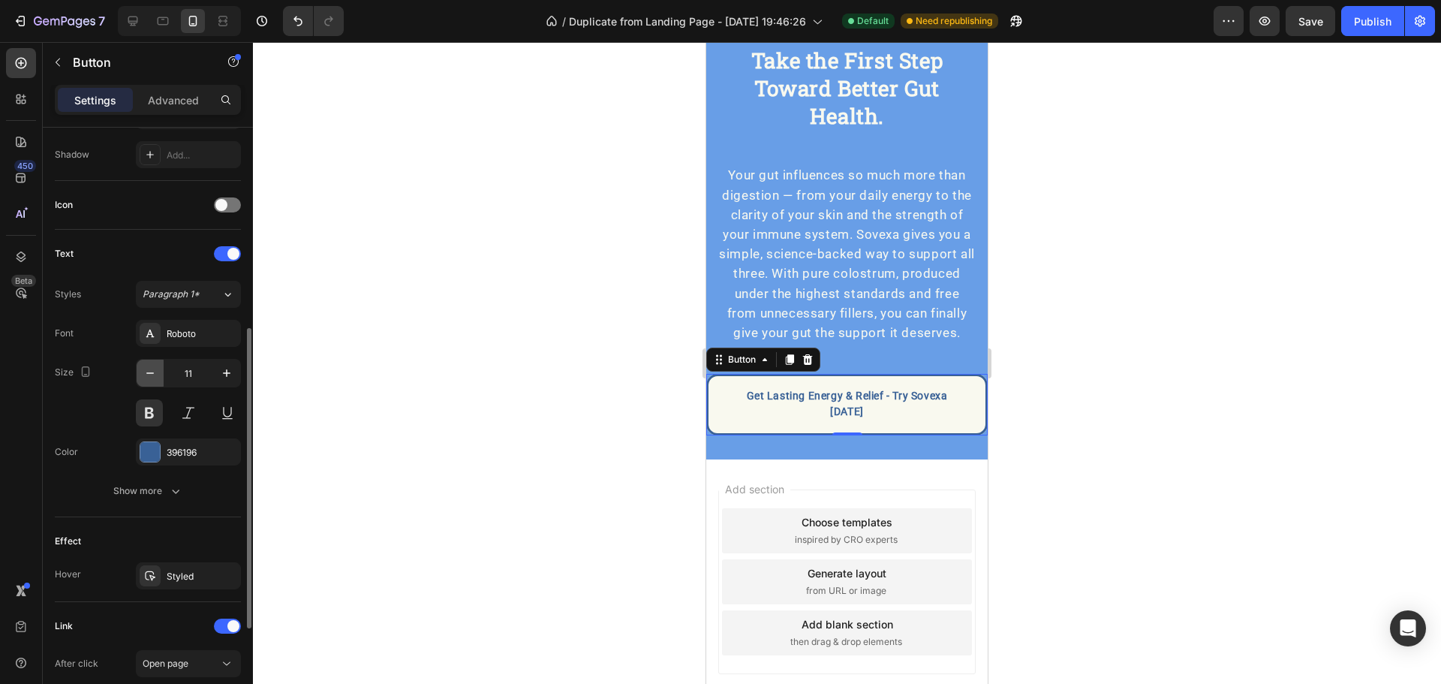
click at [146, 371] on icon "button" at bounding box center [150, 372] width 15 height 15
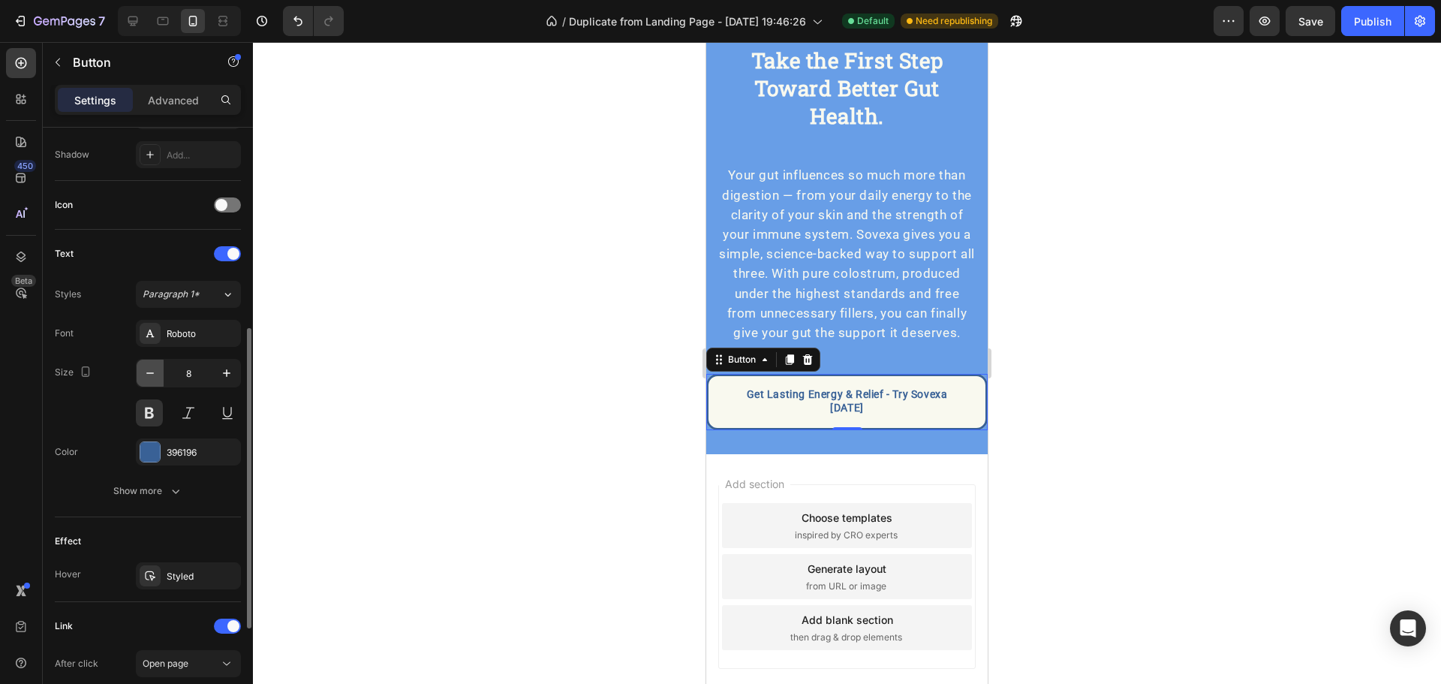
click at [146, 371] on icon "button" at bounding box center [150, 372] width 15 height 15
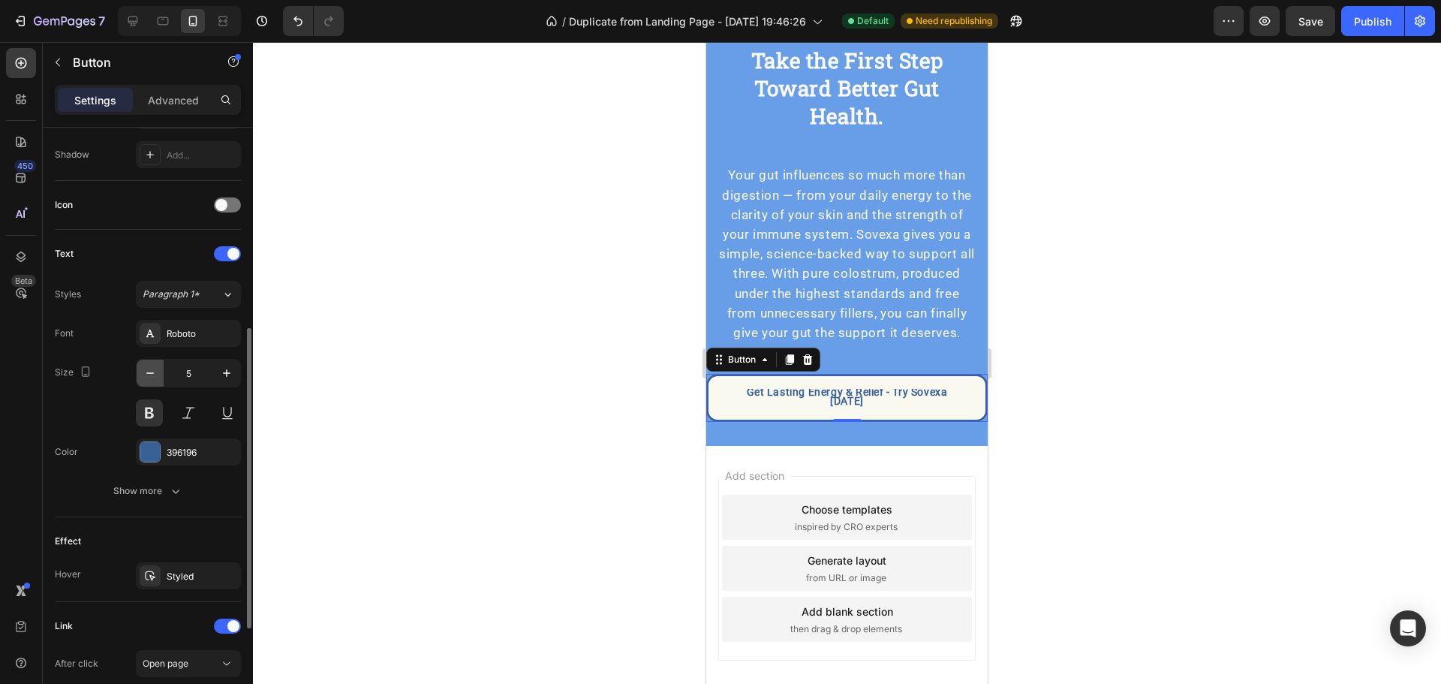
click at [146, 371] on icon "button" at bounding box center [150, 372] width 15 height 15
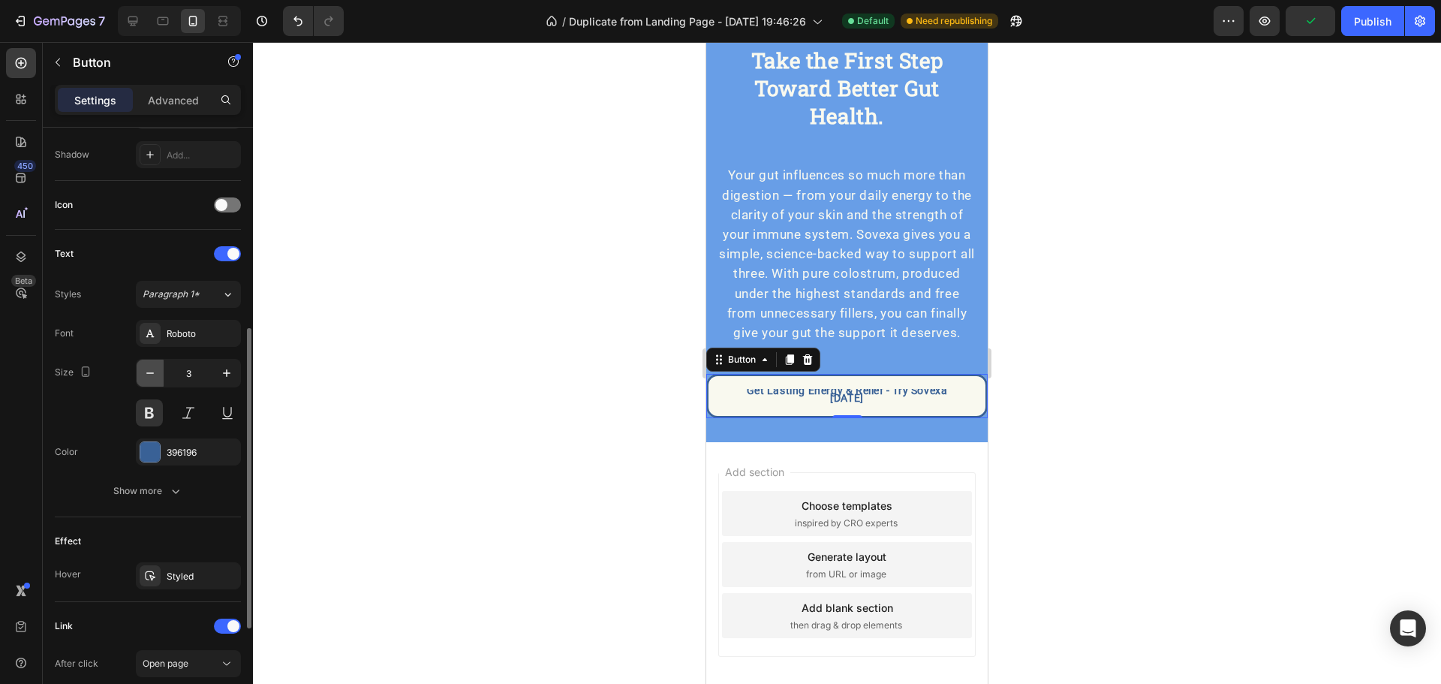
click at [146, 371] on icon "button" at bounding box center [150, 372] width 15 height 15
type input "2"
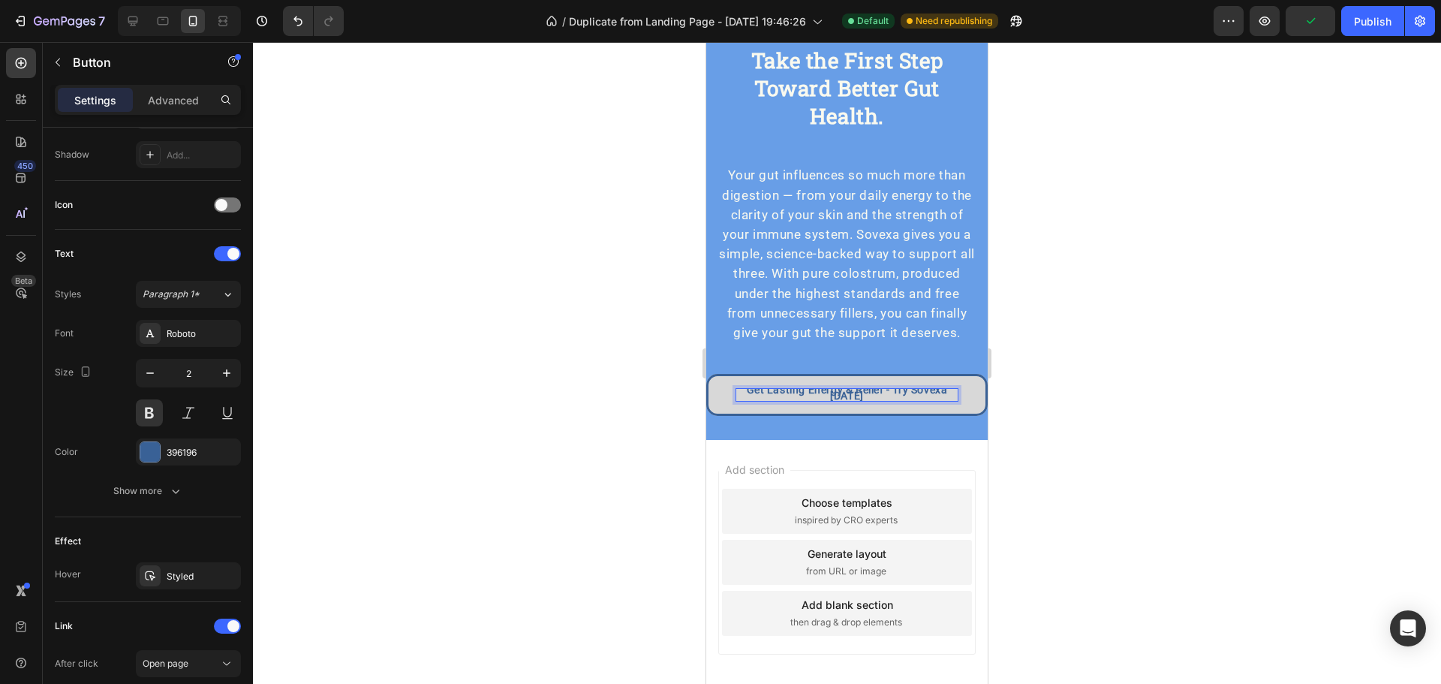
click at [890, 400] on p "Get Lasting Energy & Relief - Try Sovexa [DATE]" at bounding box center [846, 394] width 221 height 11
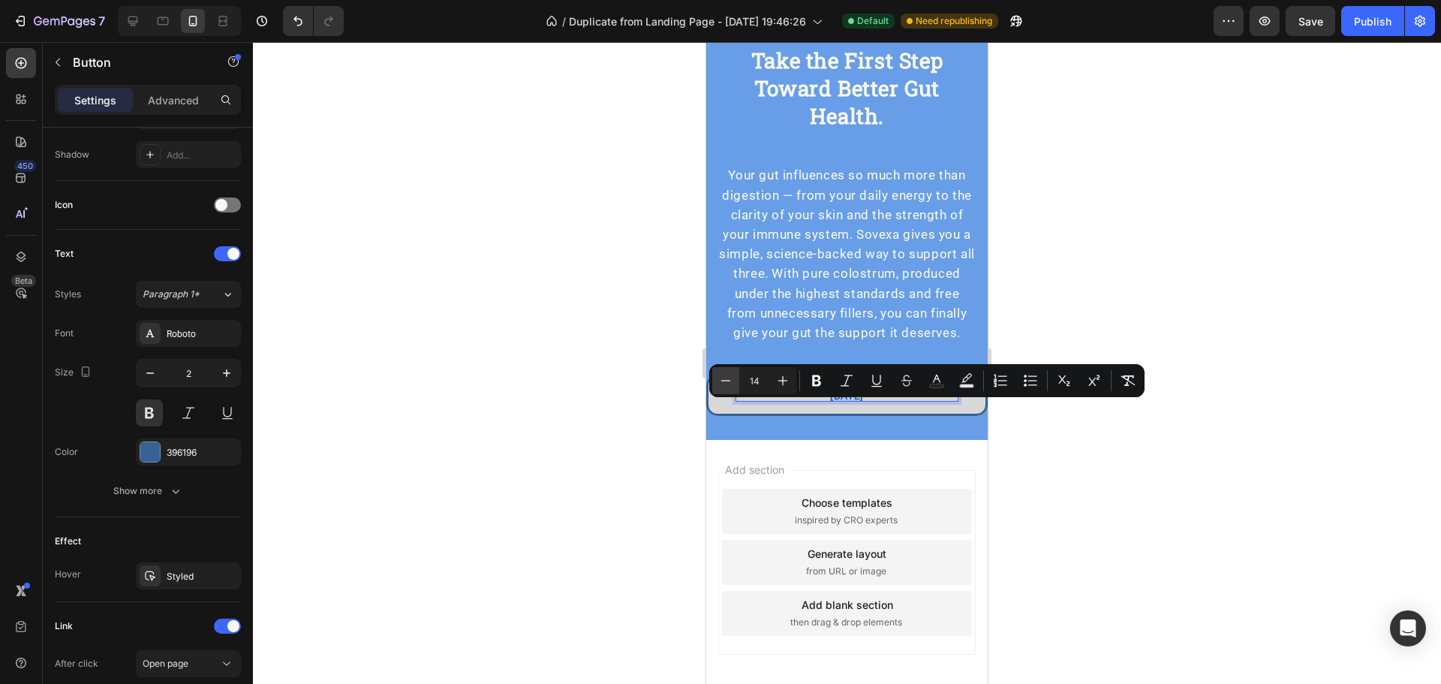
click at [725, 377] on icon "Editor contextual toolbar" at bounding box center [725, 380] width 15 height 15
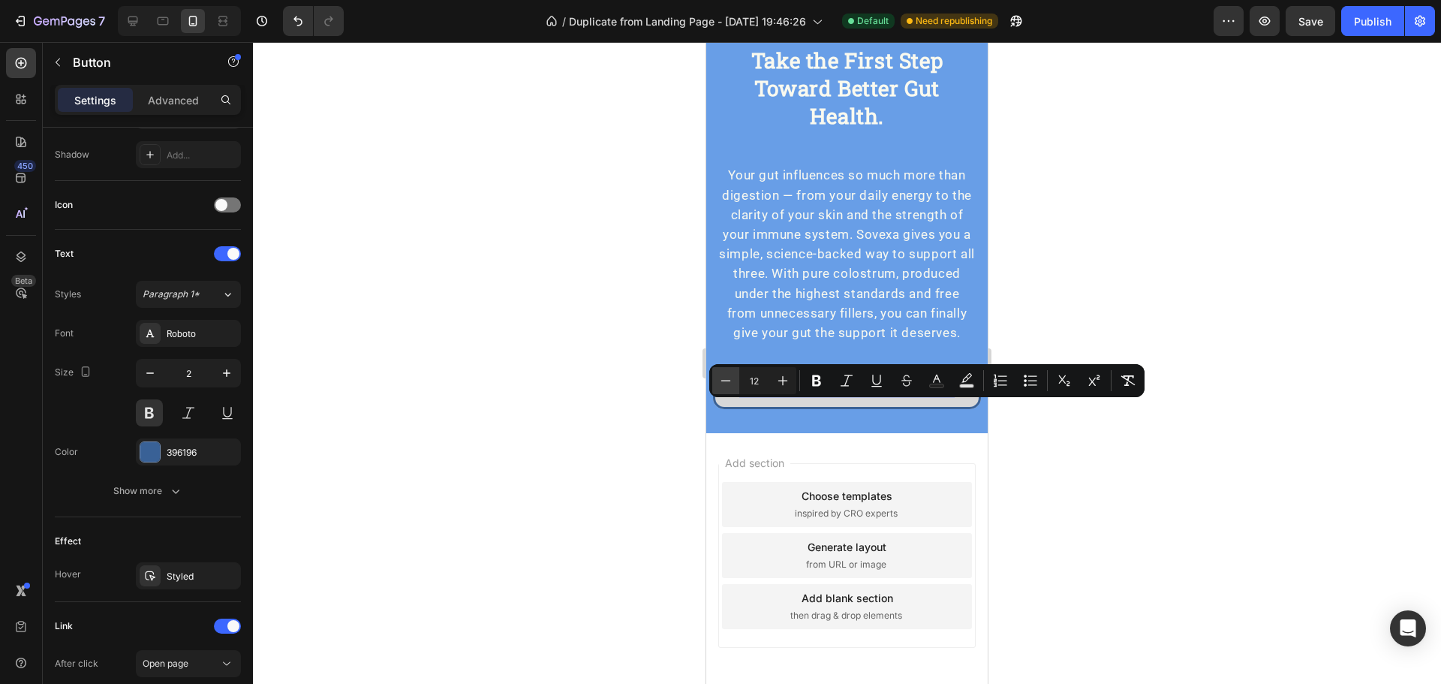
click at [725, 377] on icon "Editor contextual toolbar" at bounding box center [725, 380] width 15 height 15
type input "11"
click at [227, 374] on icon "button" at bounding box center [226, 372] width 15 height 15
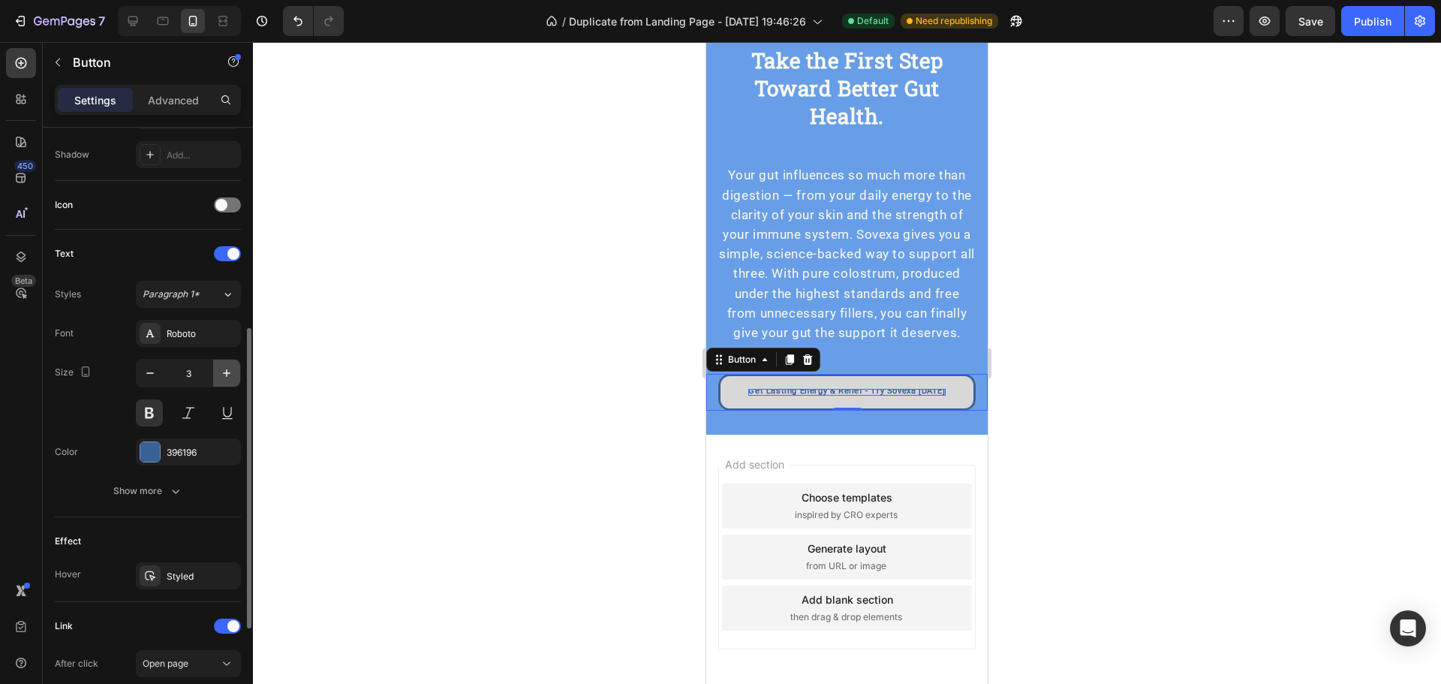
click at [227, 374] on icon "button" at bounding box center [227, 373] width 8 height 8
click at [227, 373] on icon "button" at bounding box center [227, 373] width 8 height 8
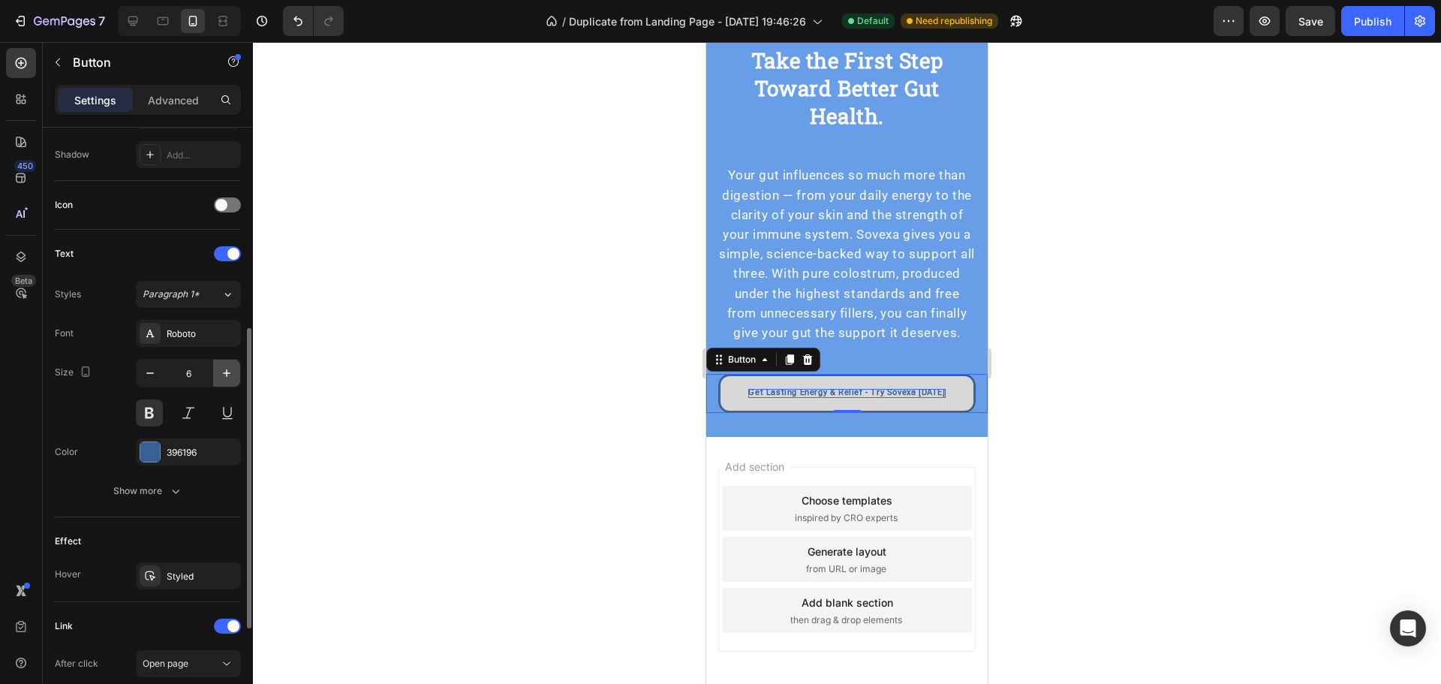
click at [227, 373] on icon "button" at bounding box center [227, 373] width 8 height 8
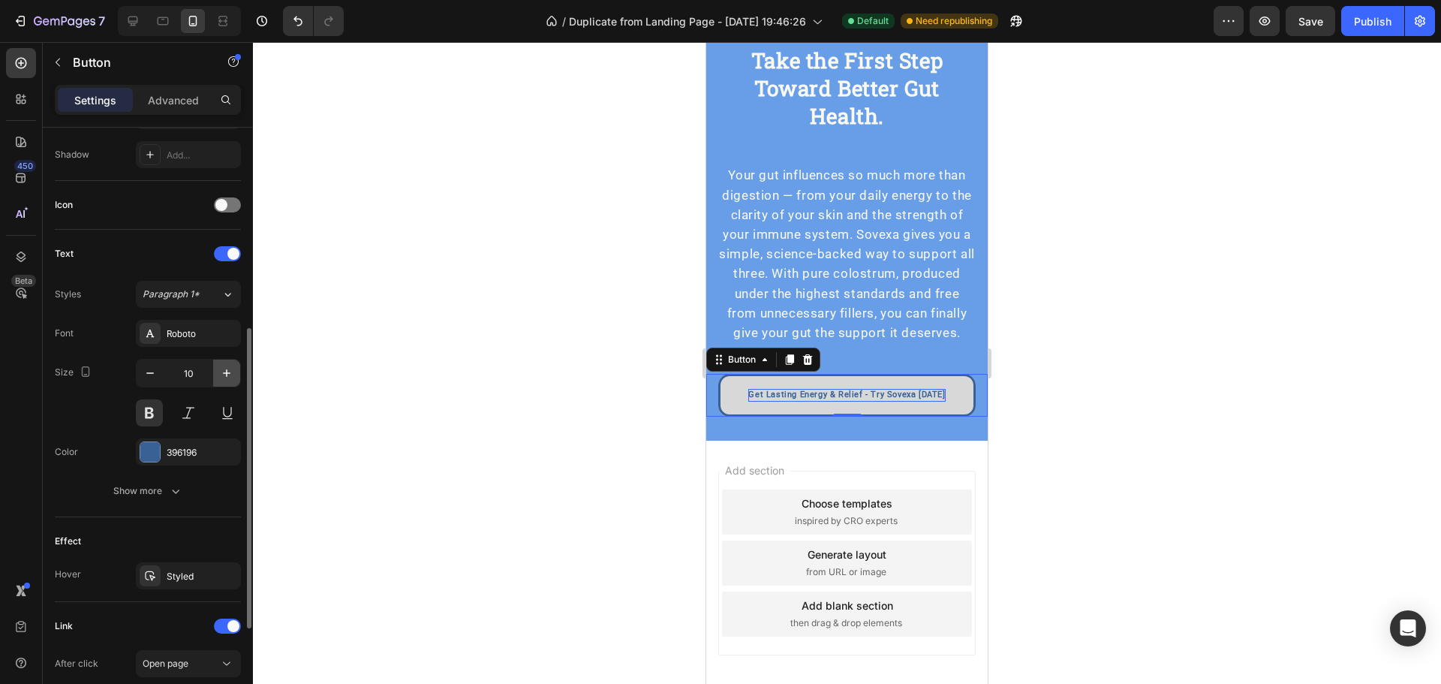
click at [227, 373] on icon "button" at bounding box center [227, 373] width 8 height 8
type input "11"
click at [836, 401] on span "Get Lasting Energy & Relief - Try Sovexa [DATE]" at bounding box center [846, 396] width 197 height 10
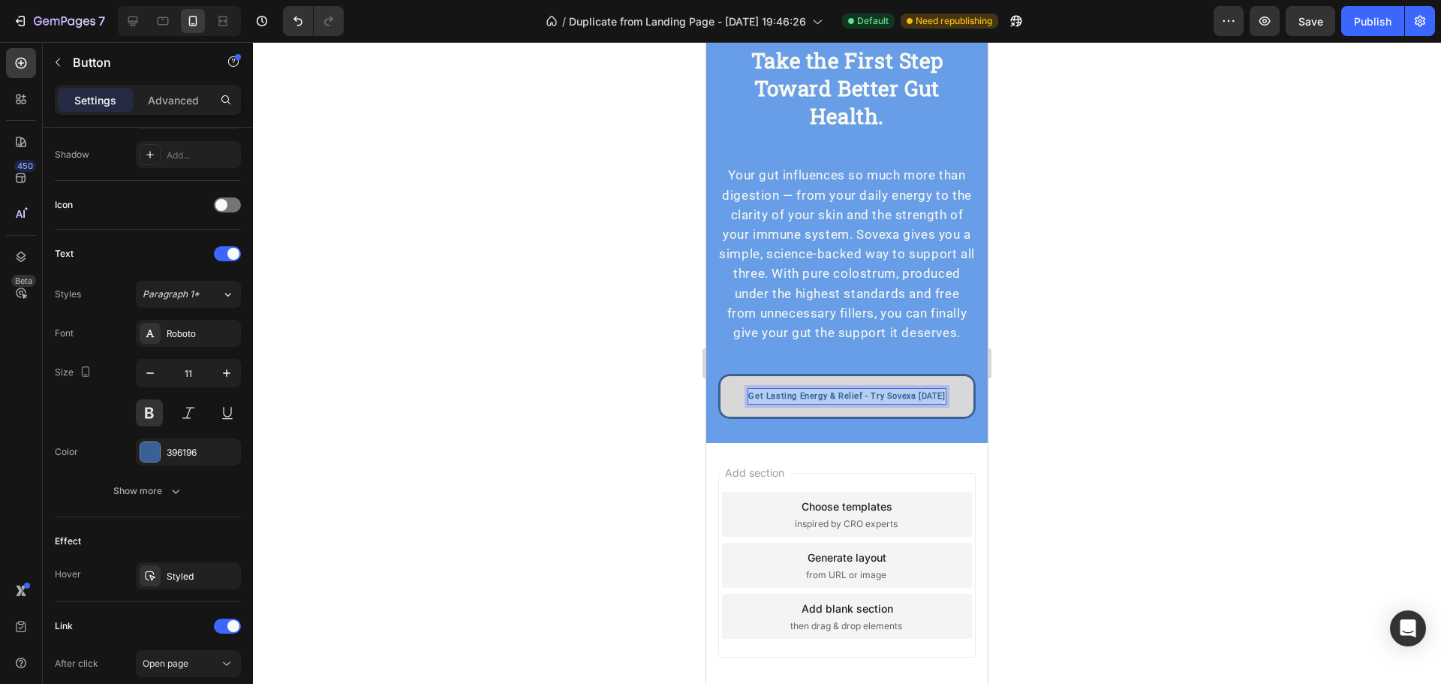
click at [836, 401] on span "Get Lasting Energy & Relief - Try Sovexa [DATE]" at bounding box center [846, 396] width 197 height 10
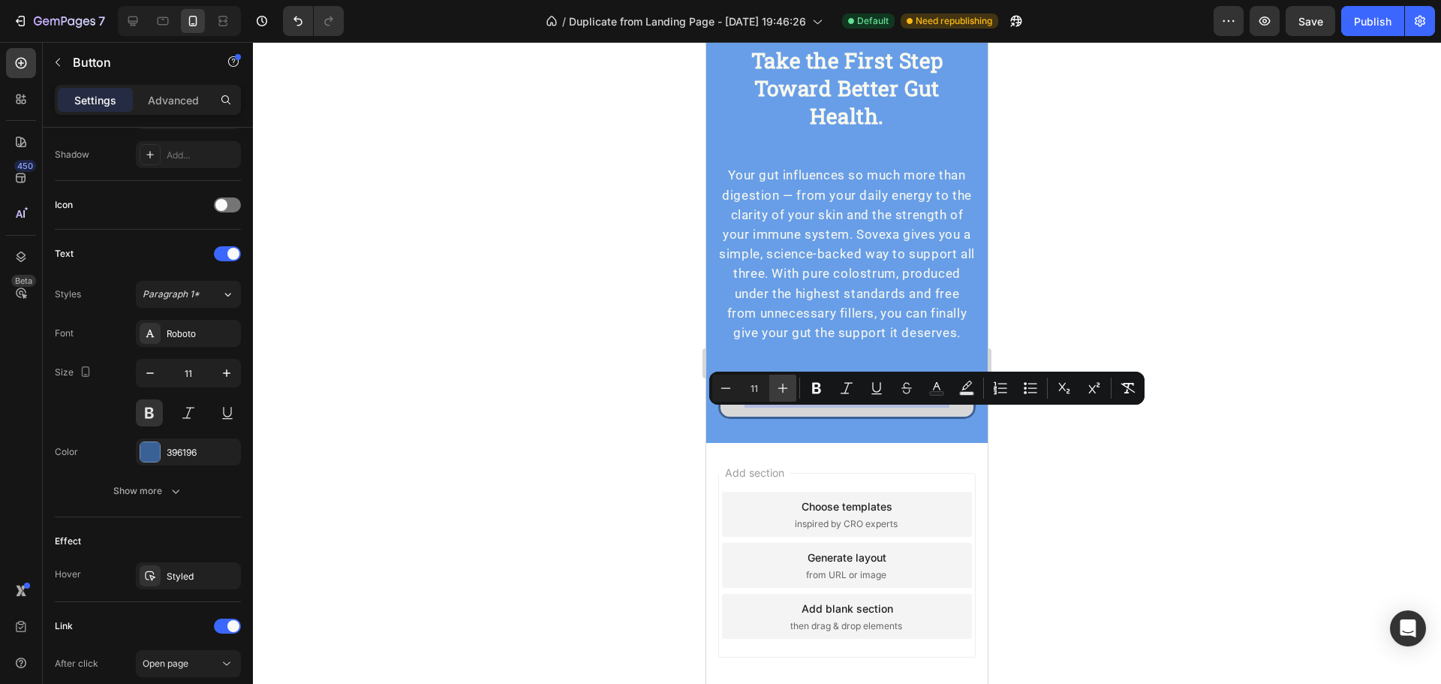
click at [786, 383] on icon "Editor contextual toolbar" at bounding box center [782, 387] width 15 height 15
click at [724, 387] on icon "Editor contextual toolbar" at bounding box center [725, 387] width 15 height 15
type input "12"
click at [1115, 444] on div at bounding box center [847, 363] width 1188 height 642
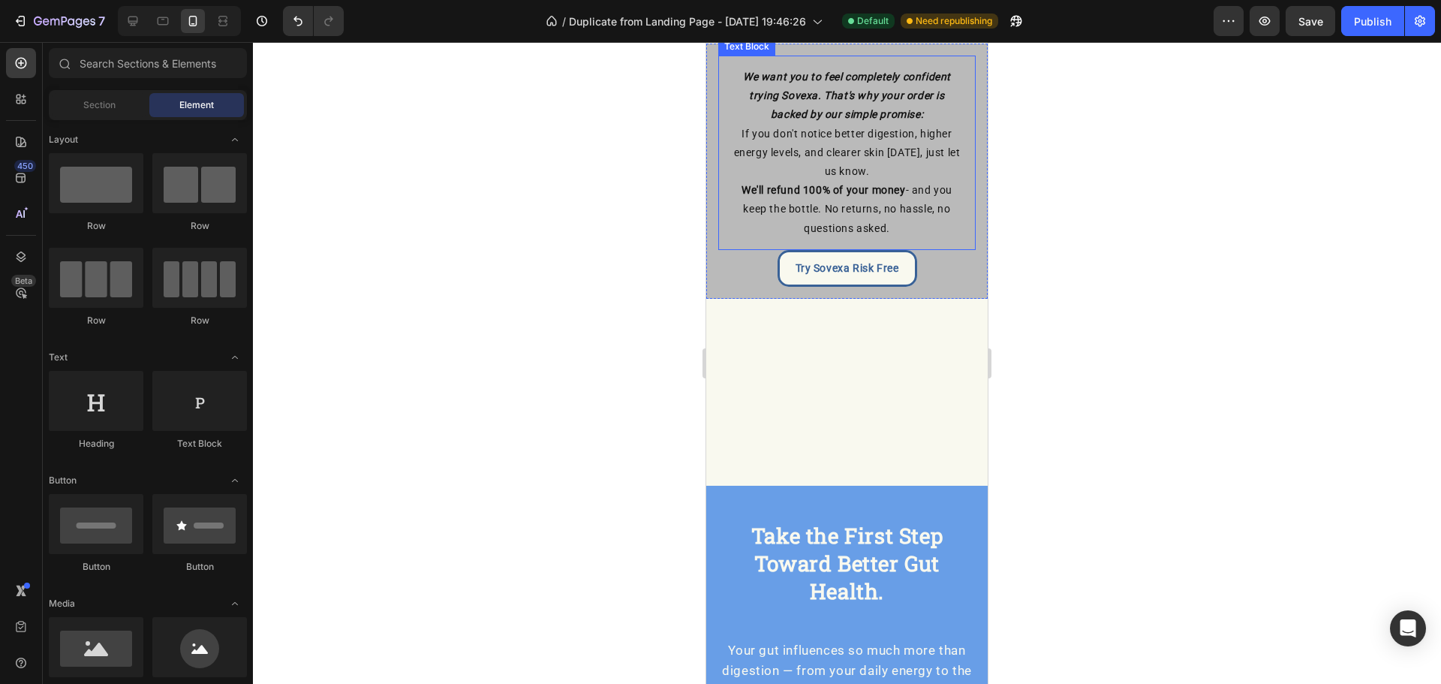
scroll to position [4799, 0]
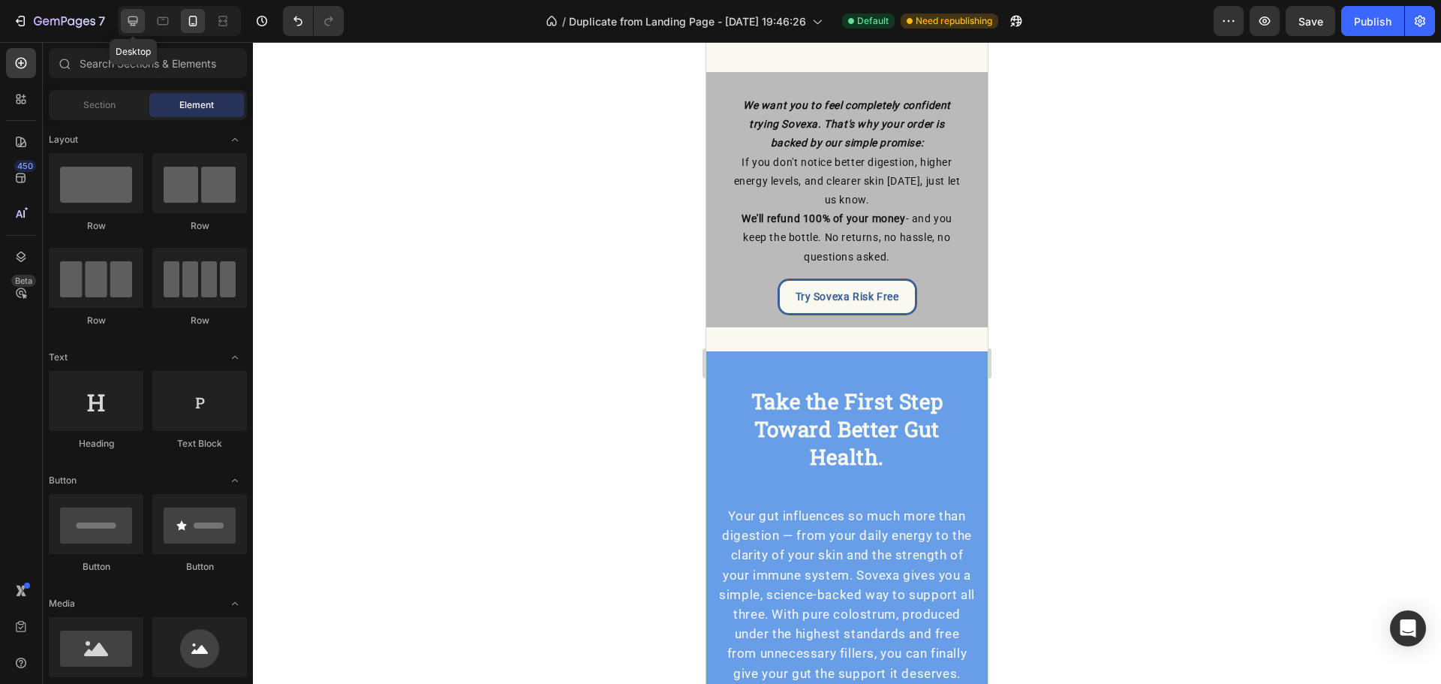
drag, startPoint x: 134, startPoint y: 25, endPoint x: 31, endPoint y: 69, distance: 111.9
click at [134, 25] on icon at bounding box center [133, 22] width 10 height 10
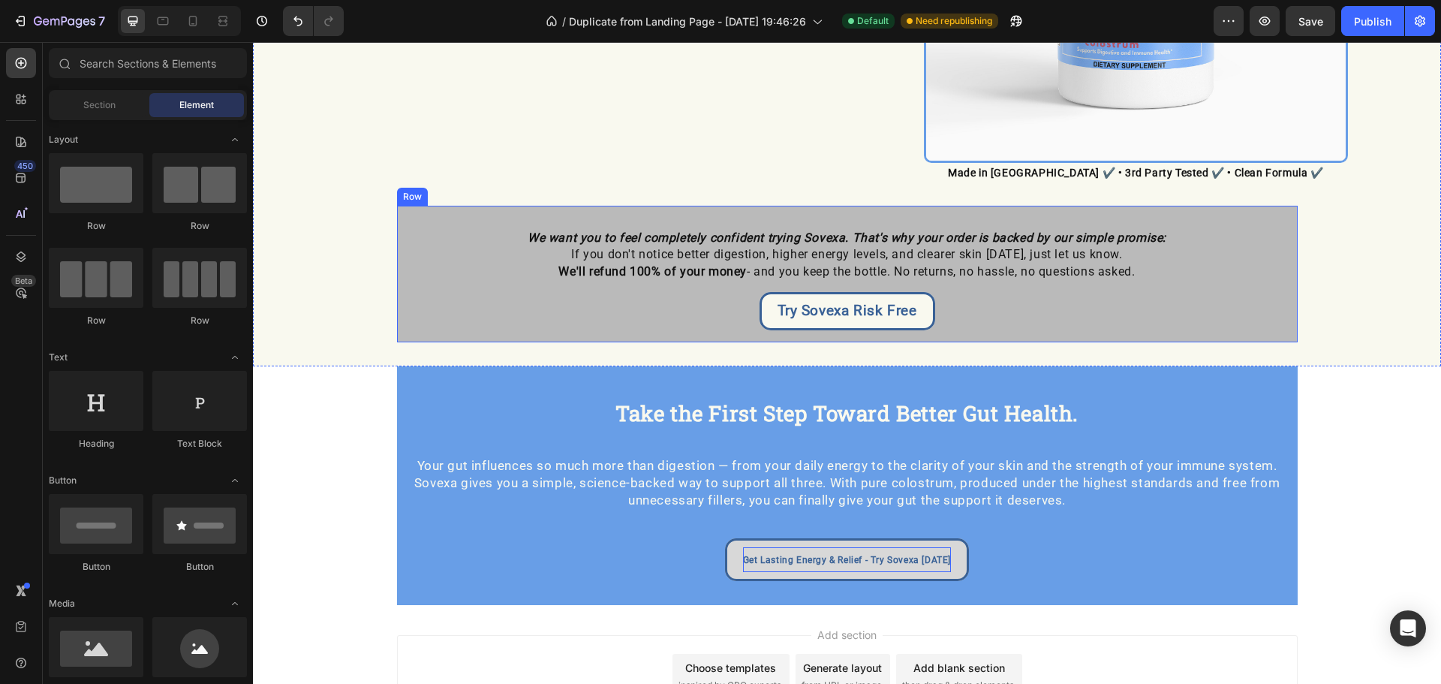
click at [397, 218] on div "We want you to feel completely confident trying Sovexa. That's why your order i…" at bounding box center [847, 274] width 900 height 137
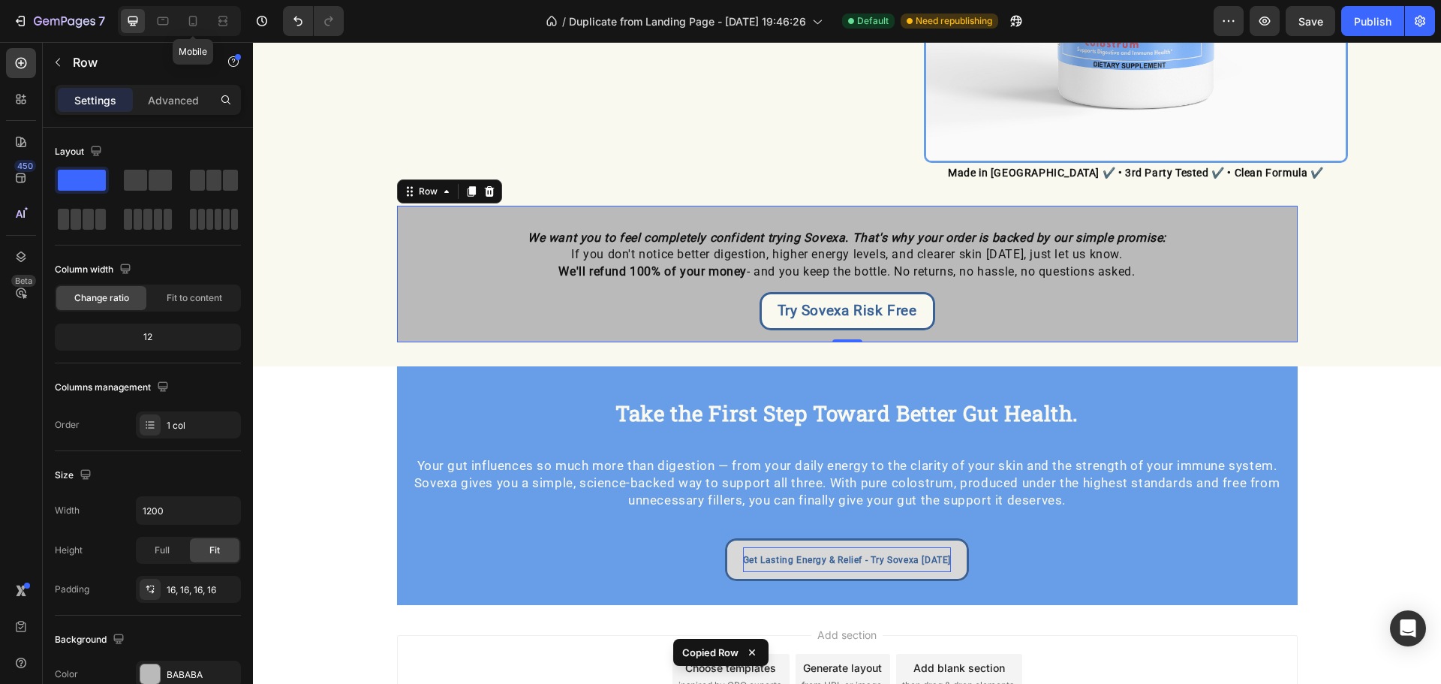
click at [180, 21] on div "Mobile" at bounding box center [179, 21] width 123 height 30
click at [188, 24] on icon at bounding box center [192, 21] width 15 height 15
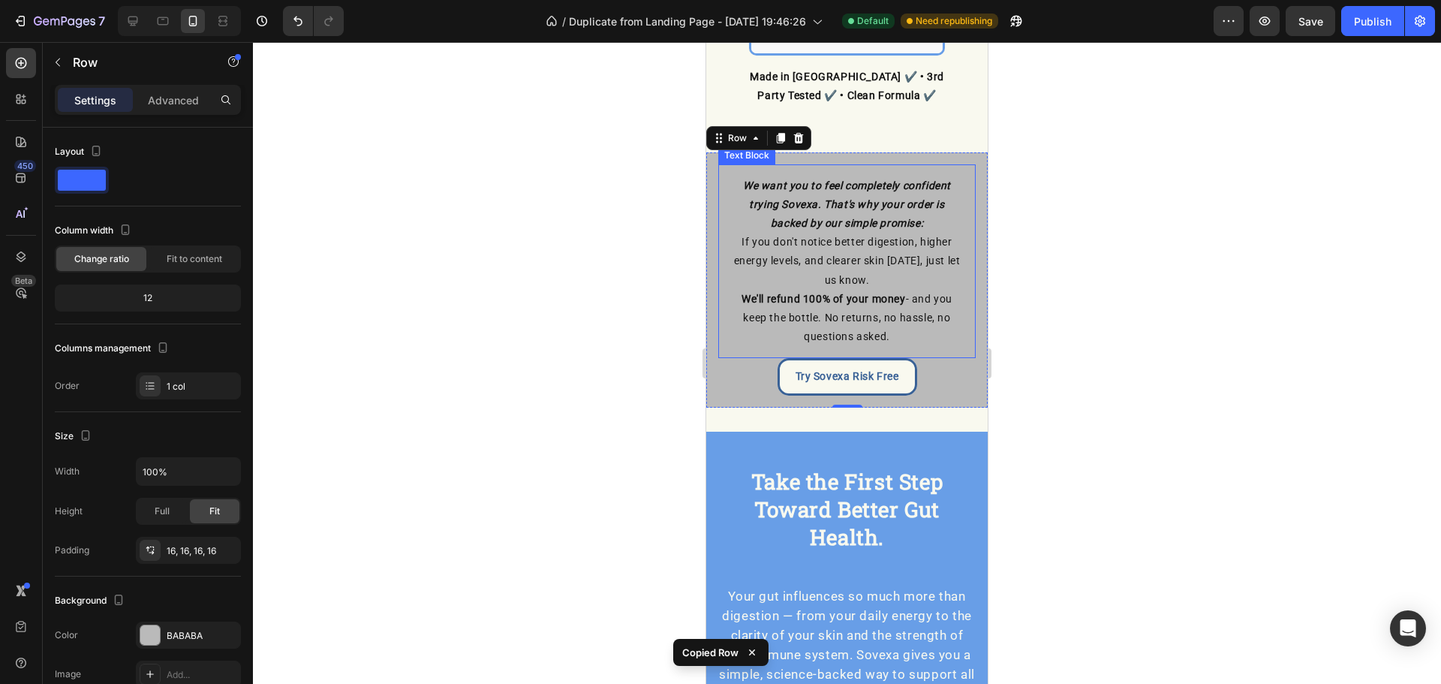
scroll to position [4939, 0]
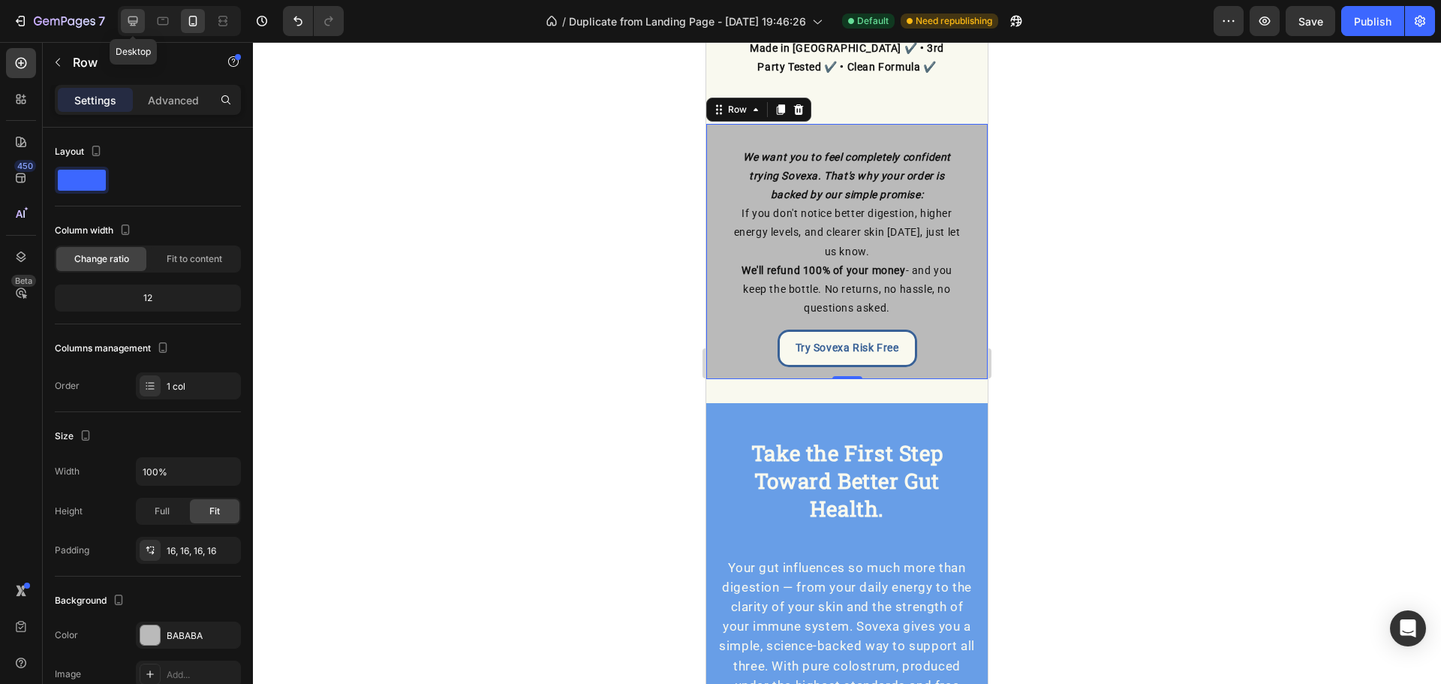
click at [134, 17] on icon at bounding box center [133, 22] width 10 height 10
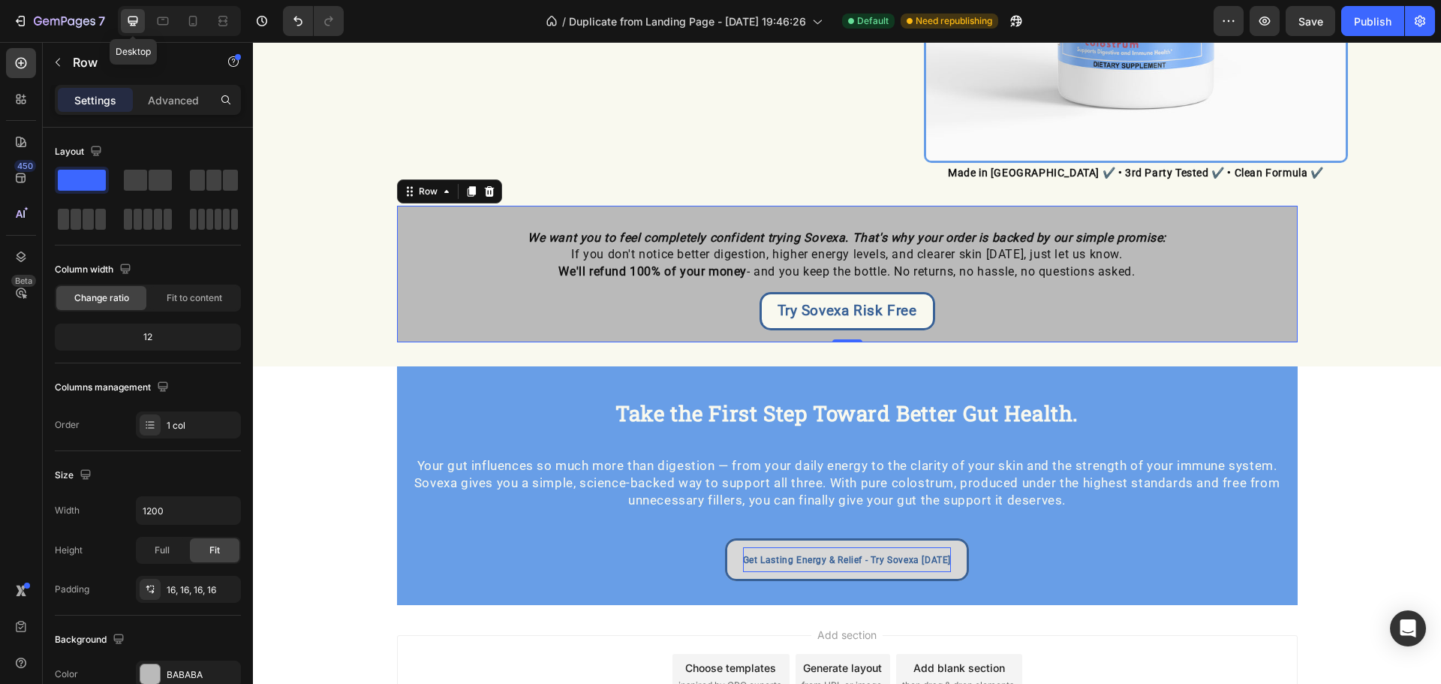
scroll to position [4610, 0]
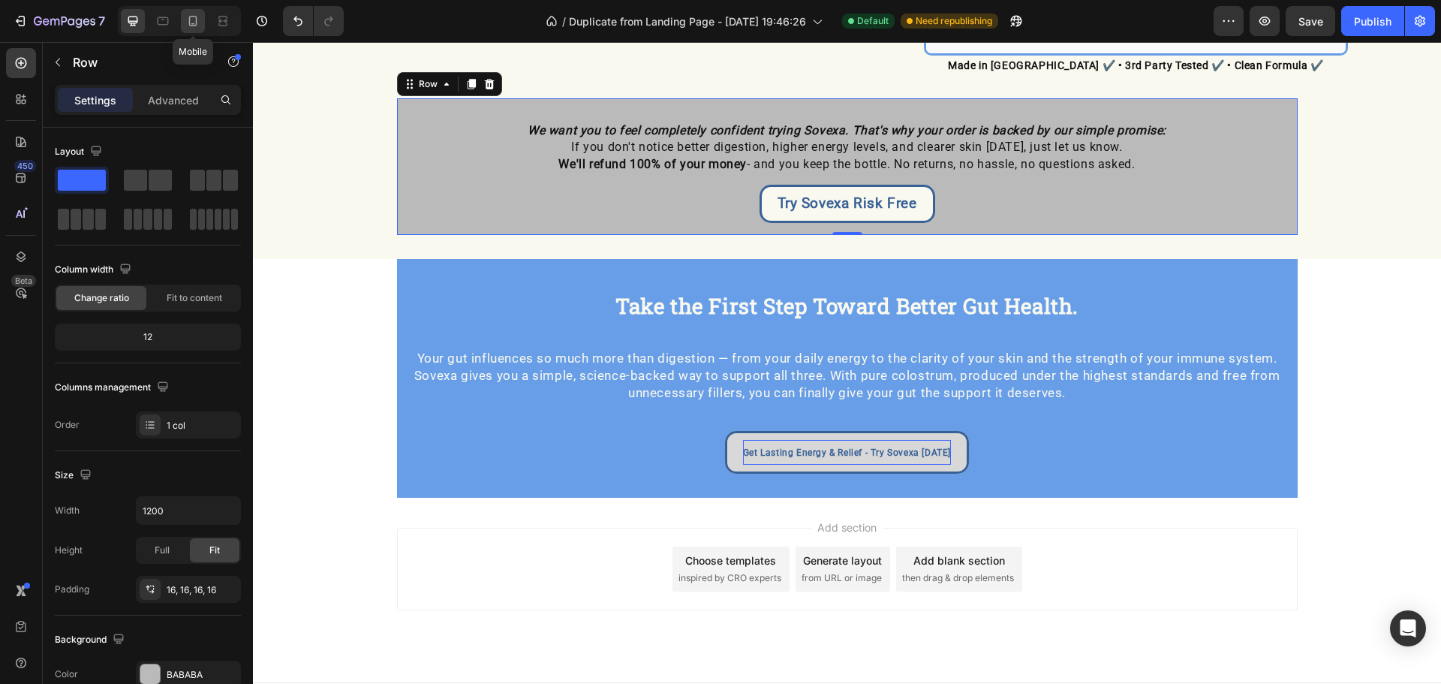
click at [193, 16] on icon at bounding box center [193, 21] width 8 height 11
type input "100%"
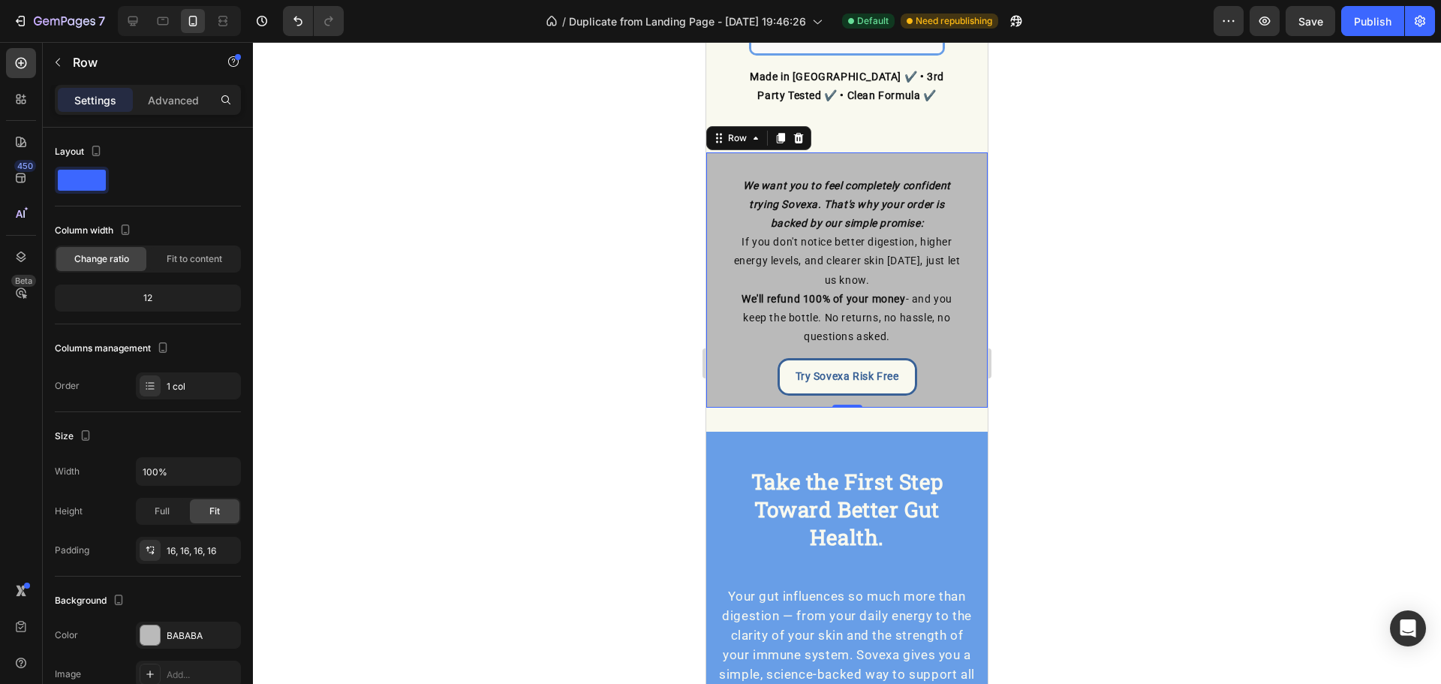
scroll to position [4939, 0]
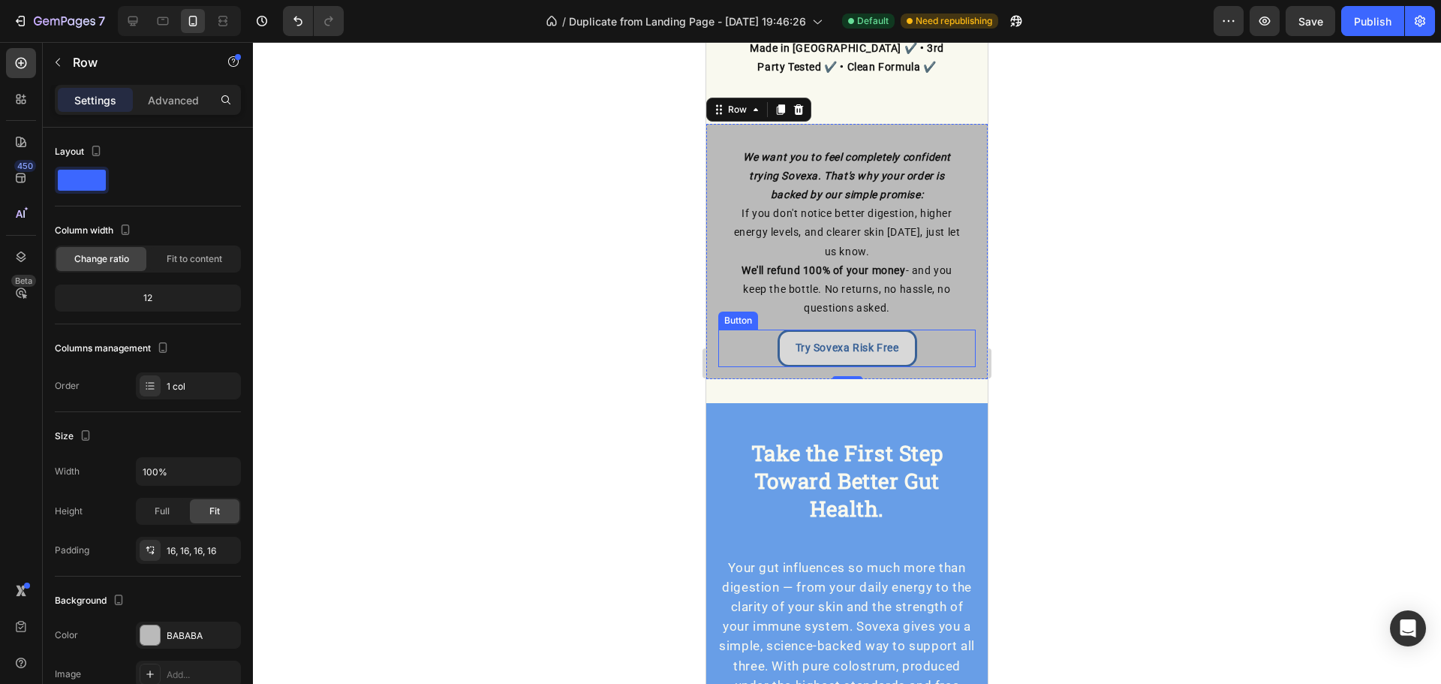
click at [909, 329] on link "Try Sovexa Risk Free" at bounding box center [847, 347] width 140 height 37
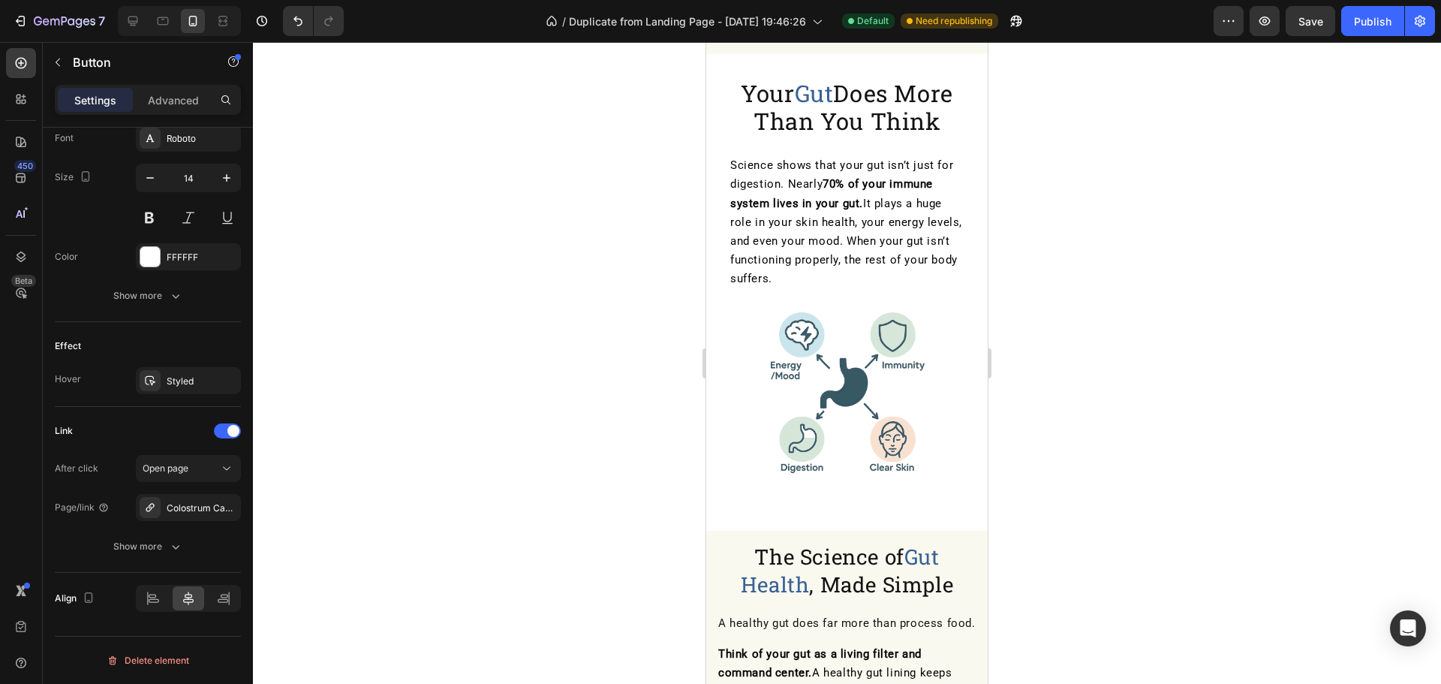
scroll to position [938, 0]
click at [1378, 27] on div "Publish" at bounding box center [1373, 22] width 38 height 16
click at [154, 23] on div at bounding box center [163, 21] width 24 height 24
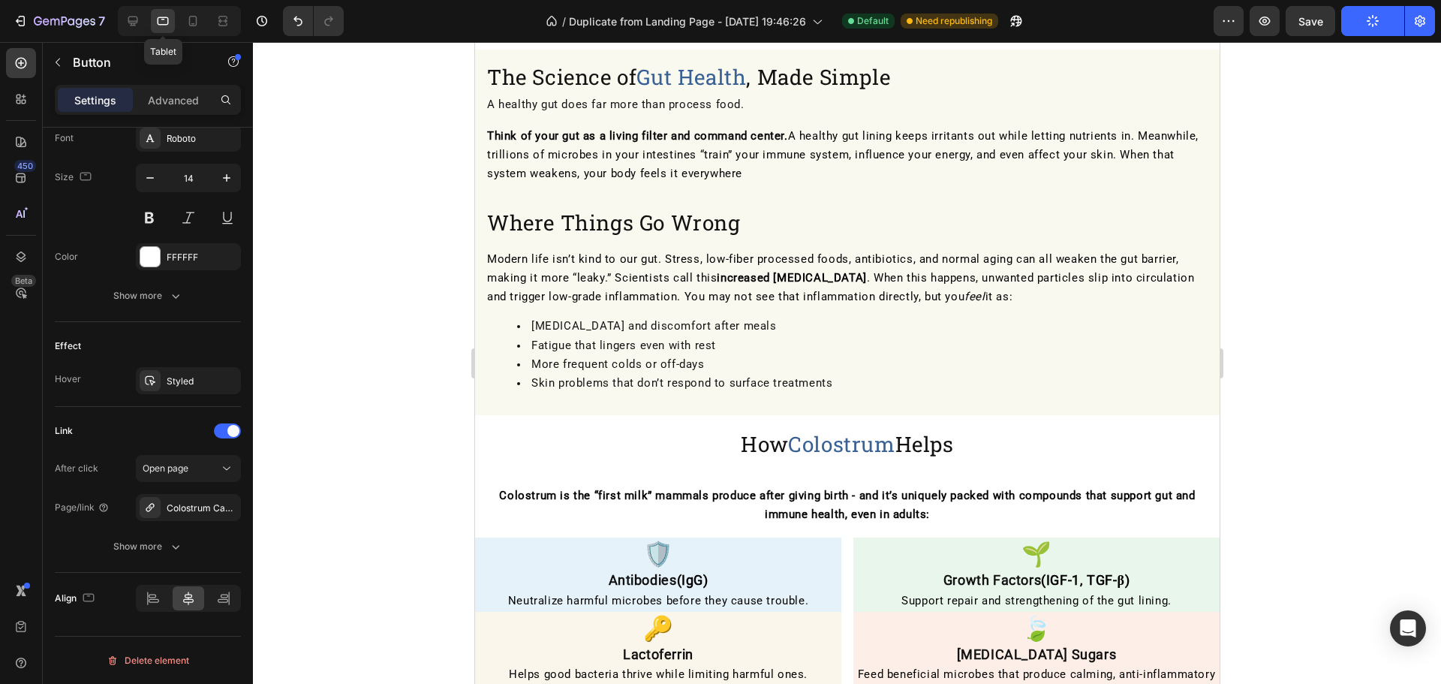
scroll to position [358, 0]
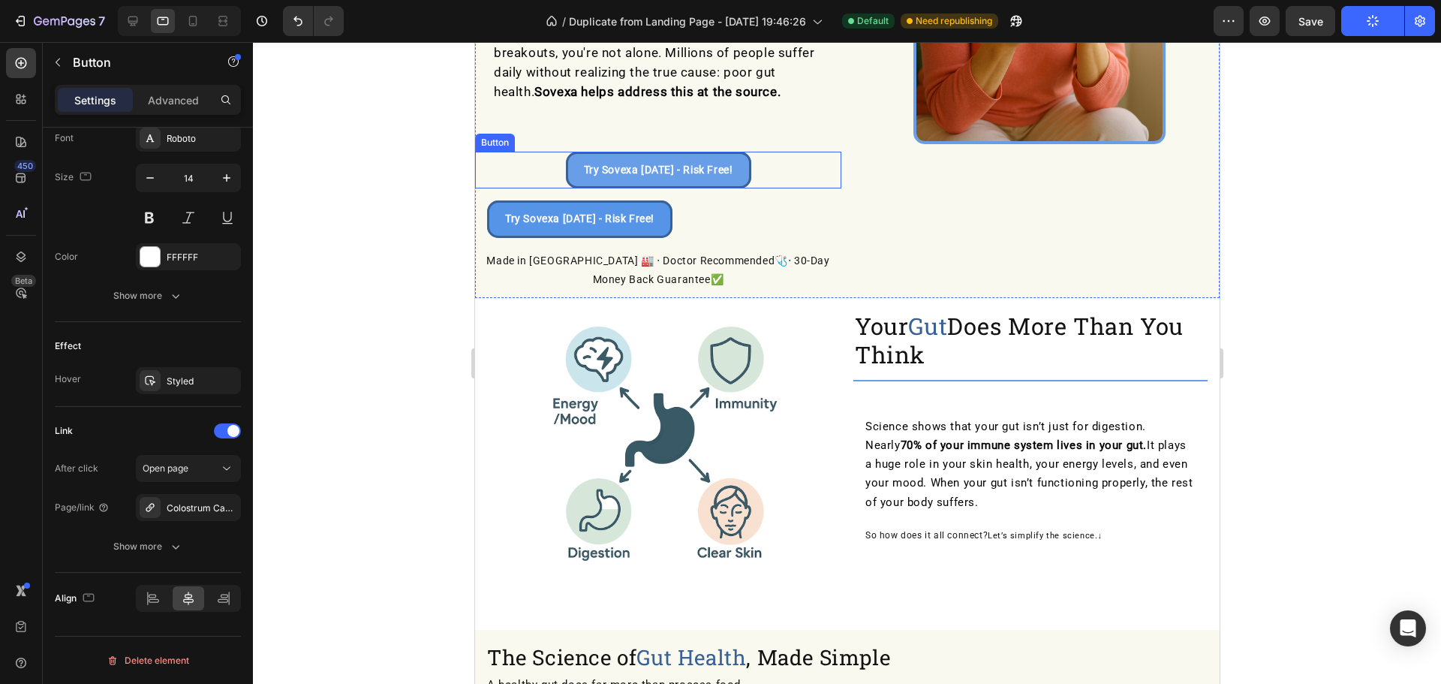
click at [760, 179] on div "Try Sovexa [DATE] - Risk Free! Button" at bounding box center [657, 170] width 366 height 37
click at [691, 224] on div "Try Sovexa [DATE] - Risk Free! Button" at bounding box center [657, 218] width 342 height 37
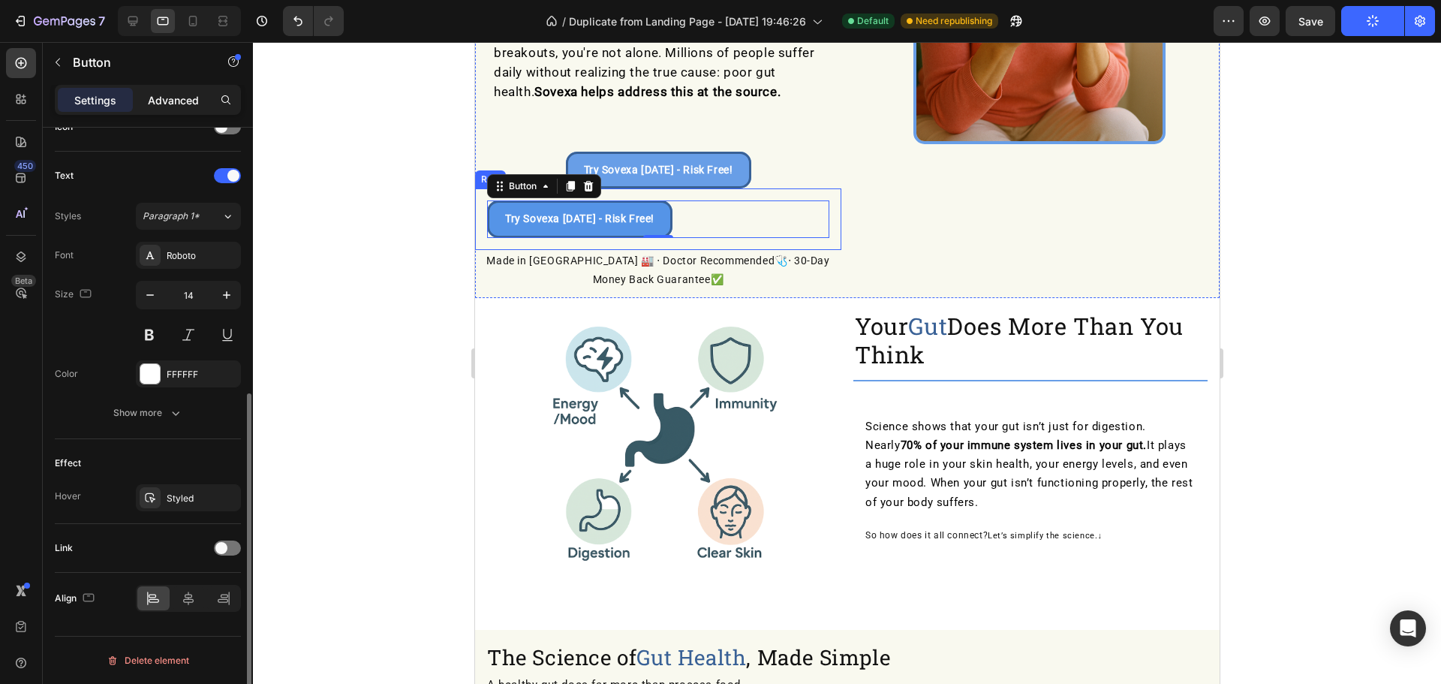
click at [176, 98] on p "Advanced" at bounding box center [173, 100] width 51 height 16
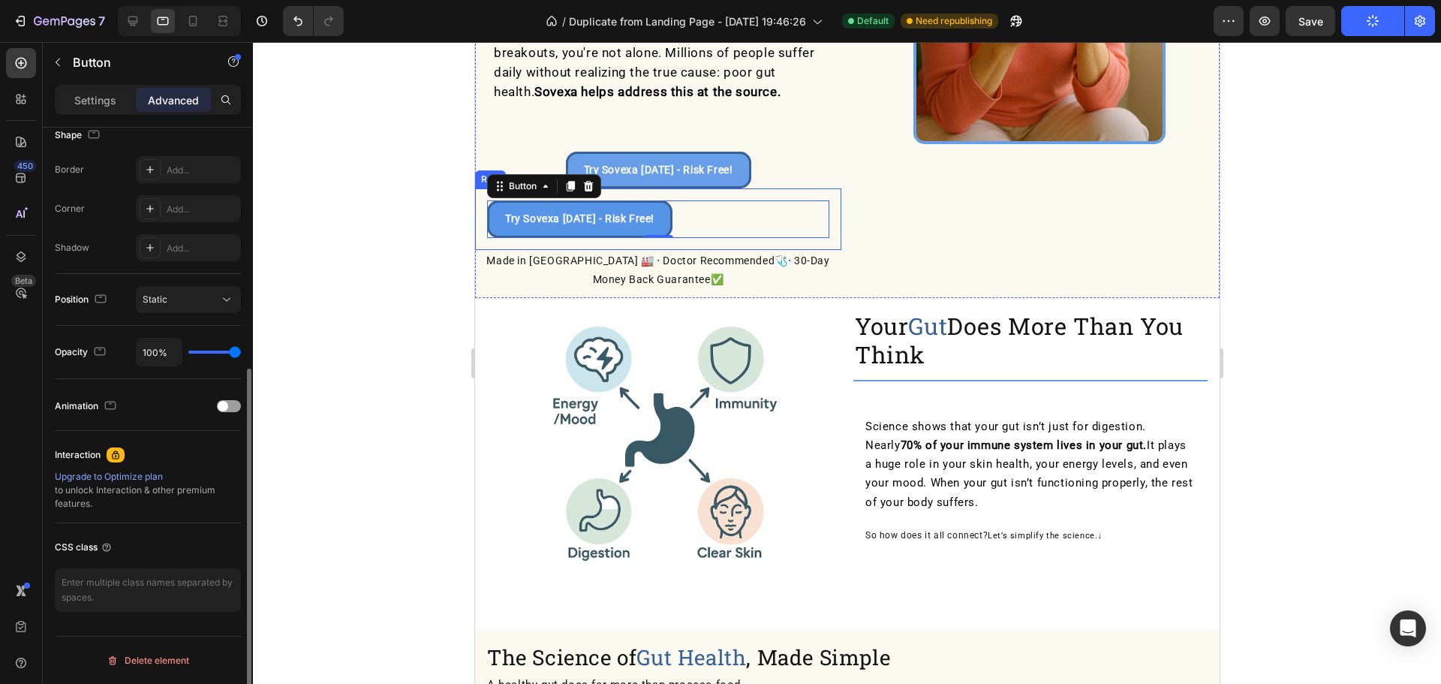
scroll to position [0, 0]
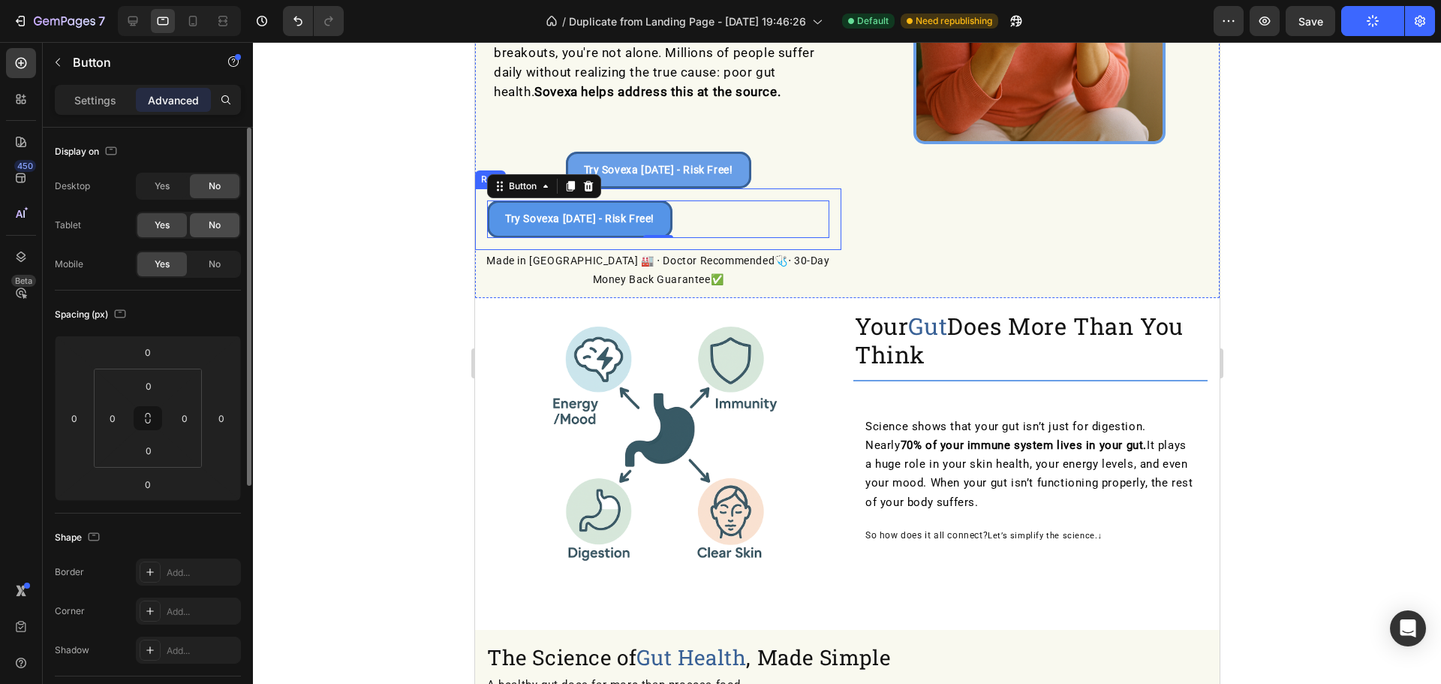
click at [215, 227] on span "No" at bounding box center [215, 225] width 12 height 14
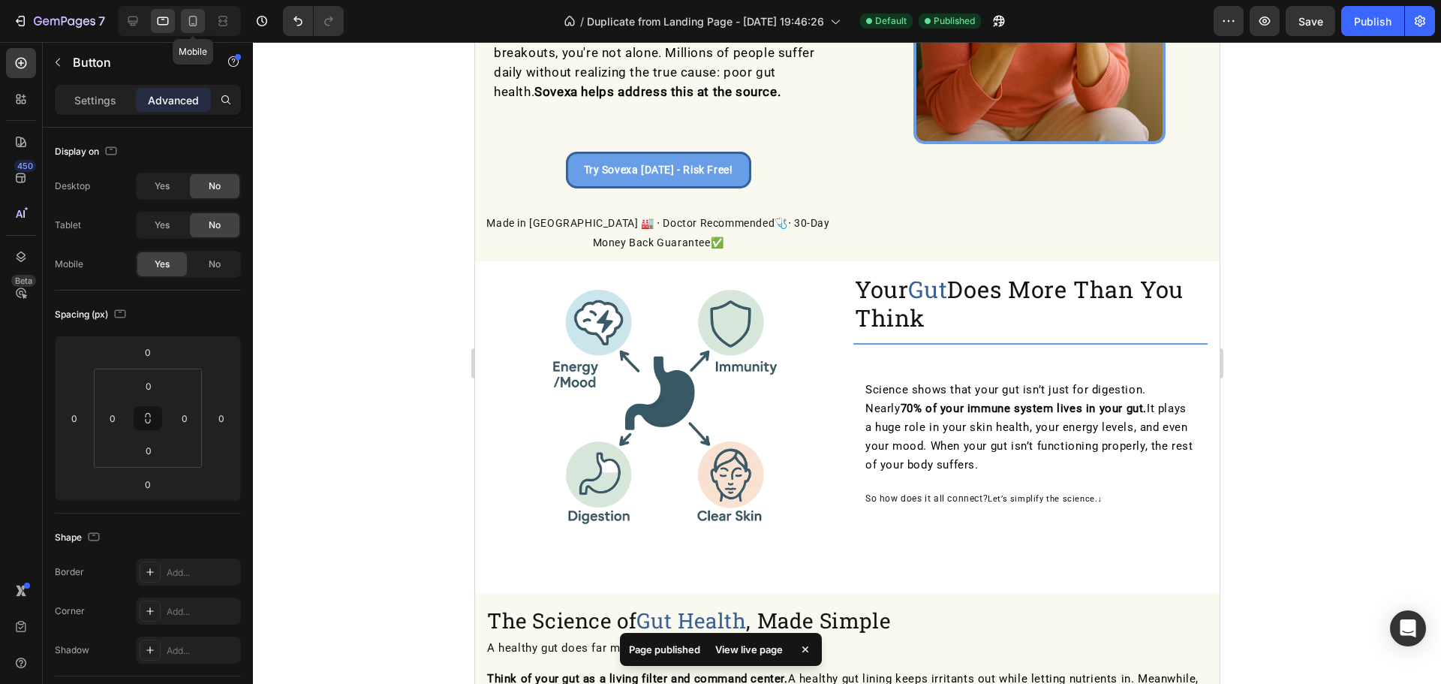
click at [186, 24] on icon at bounding box center [192, 21] width 15 height 15
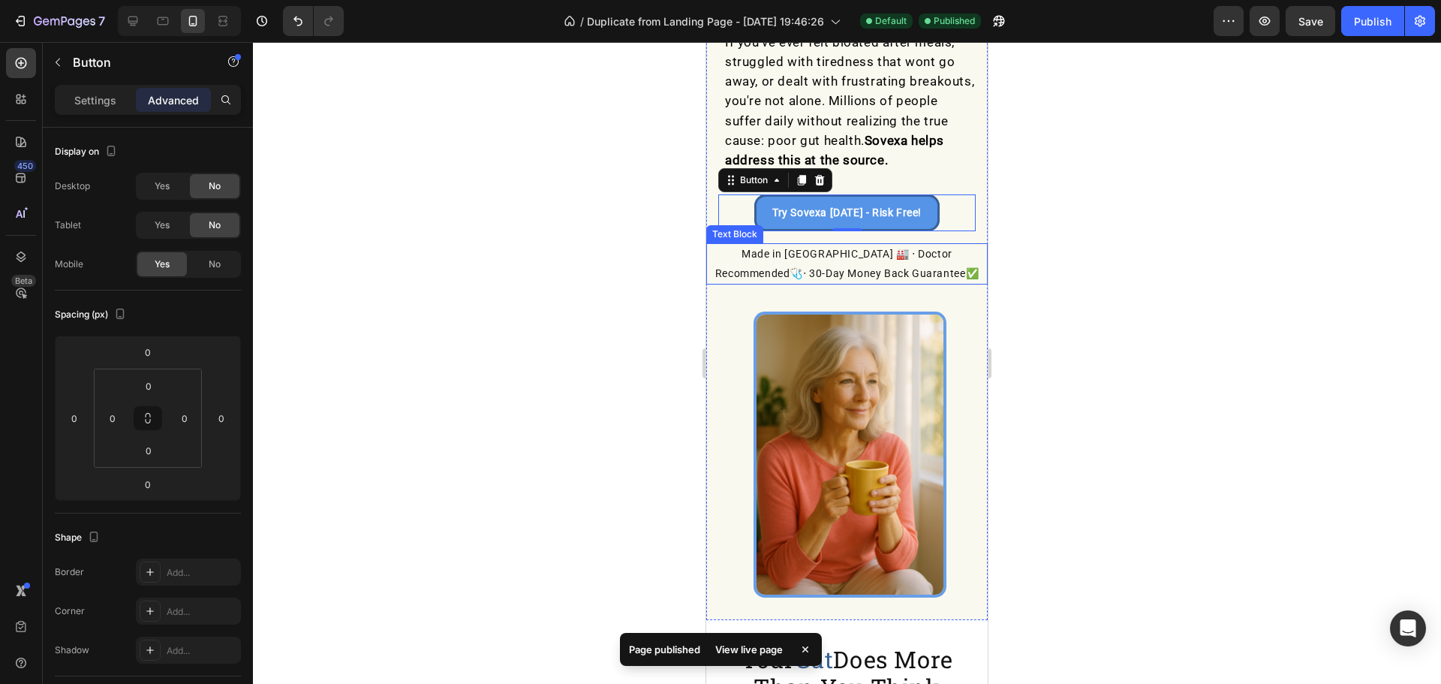
scroll to position [372, 0]
click at [843, 222] on p "Try Sovexa [DATE] - Risk Free!" at bounding box center [846, 213] width 149 height 19
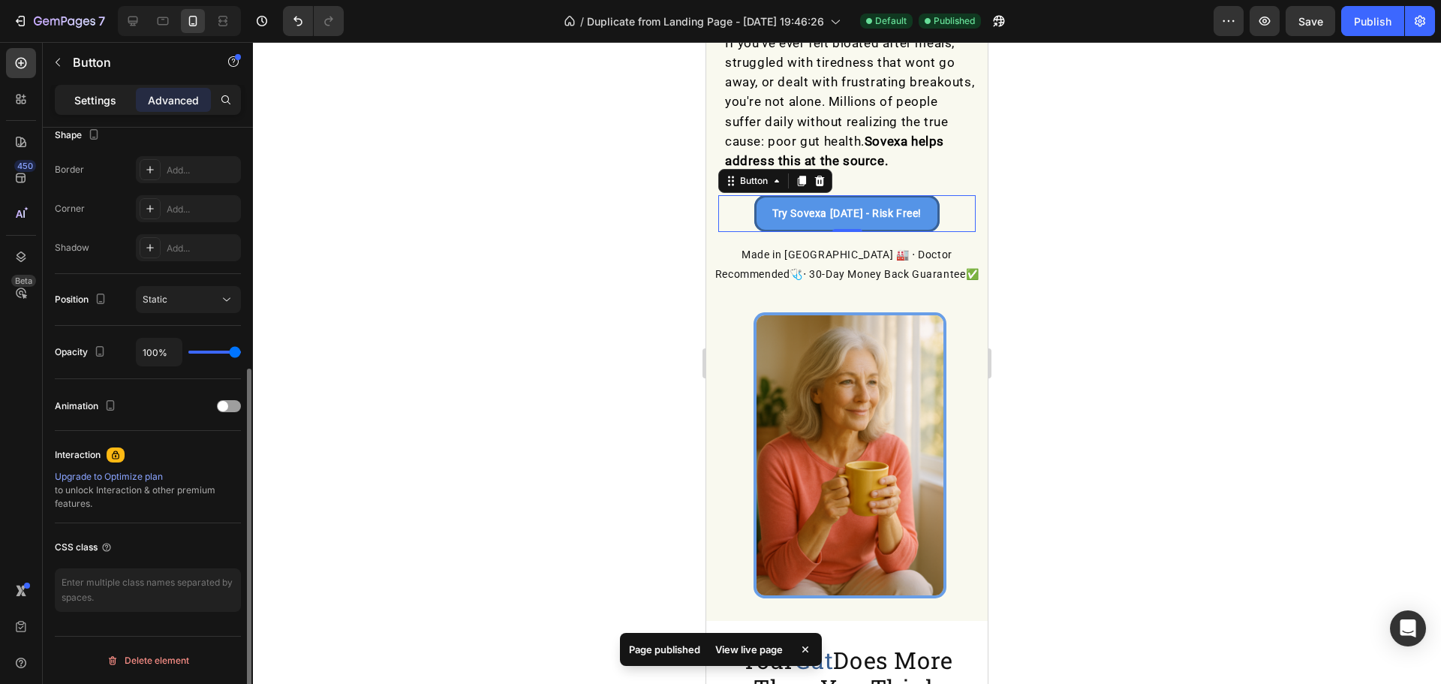
click at [103, 101] on p "Settings" at bounding box center [95, 100] width 42 height 16
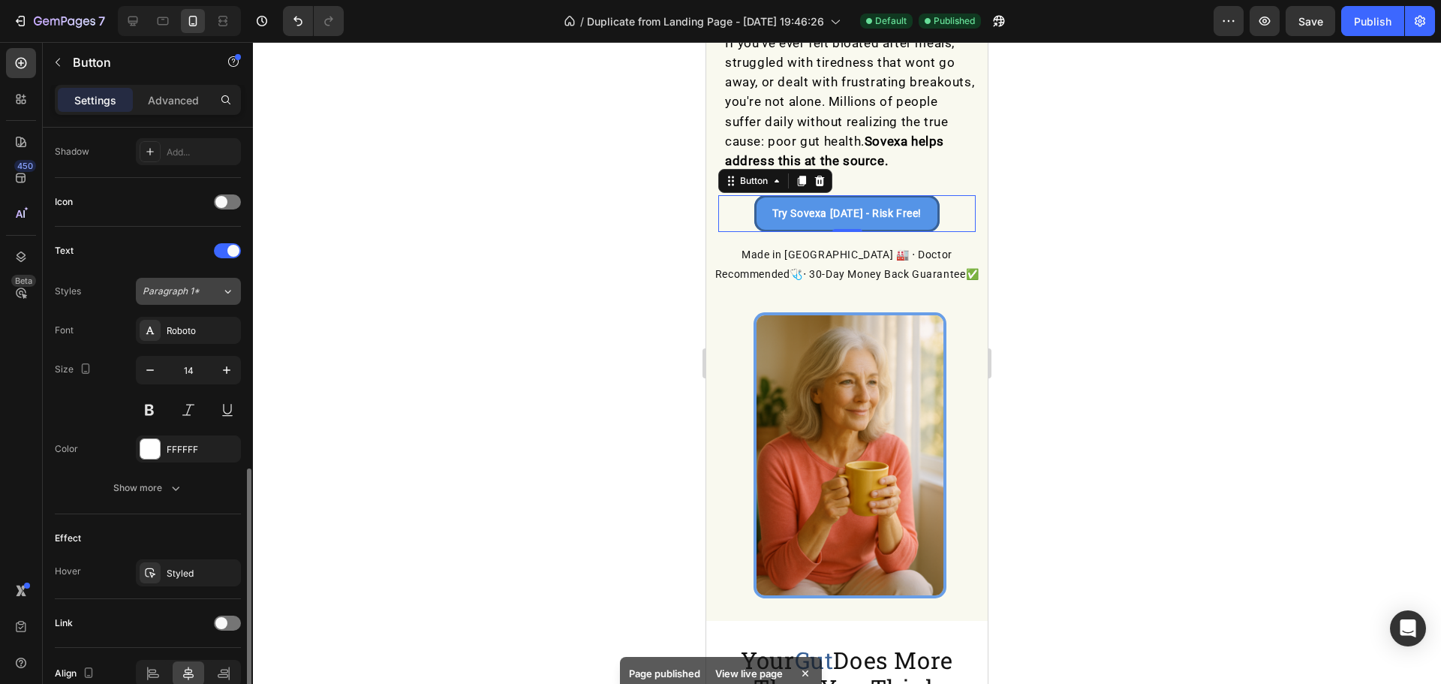
scroll to position [477, 0]
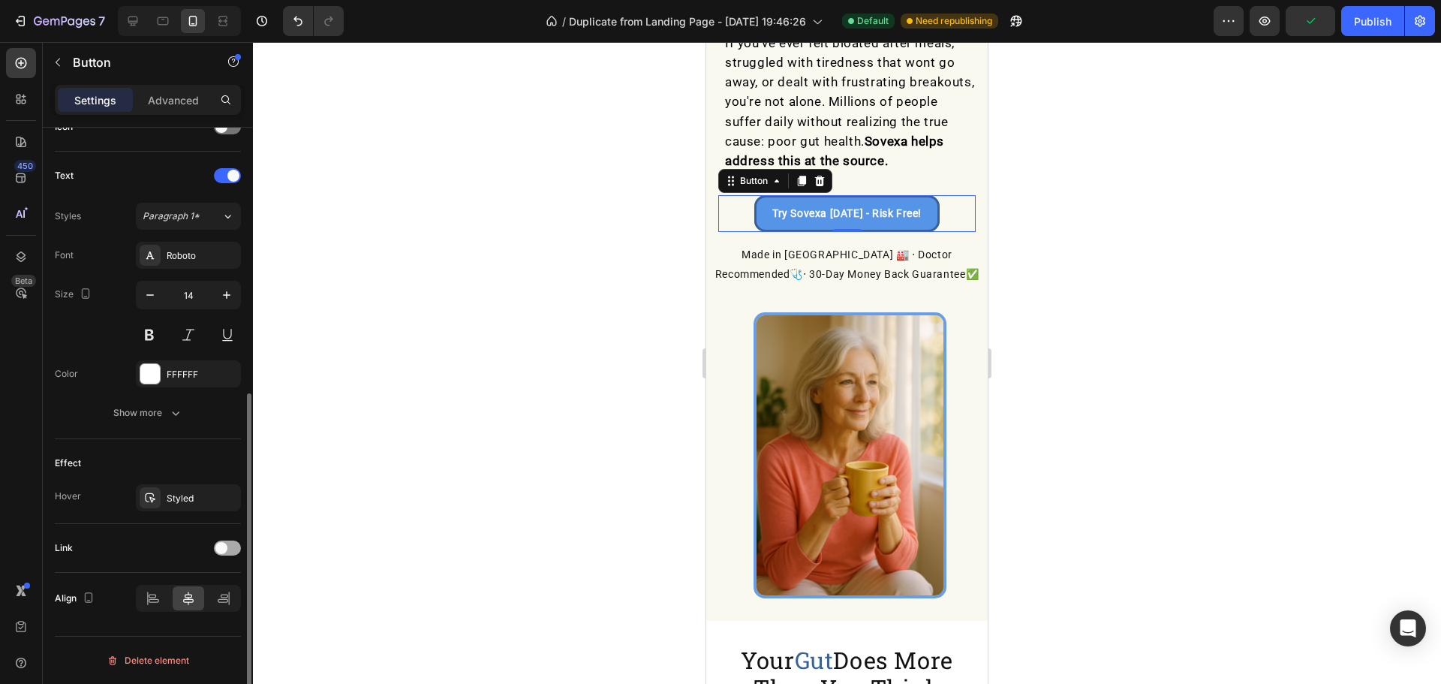
click at [227, 548] on div at bounding box center [227, 547] width 27 height 15
click at [211, 624] on div "Add..." at bounding box center [202, 625] width 71 height 14
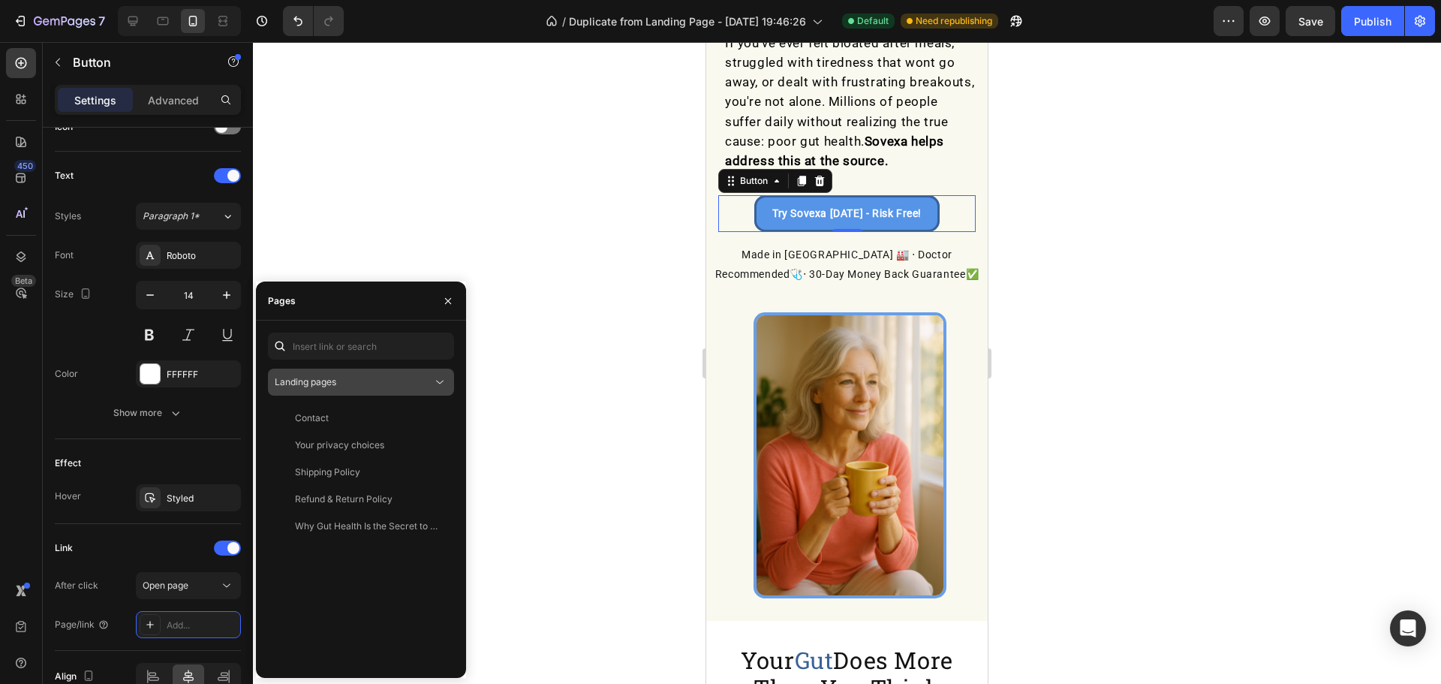
click at [338, 379] on div "Landing pages" at bounding box center [354, 382] width 158 height 14
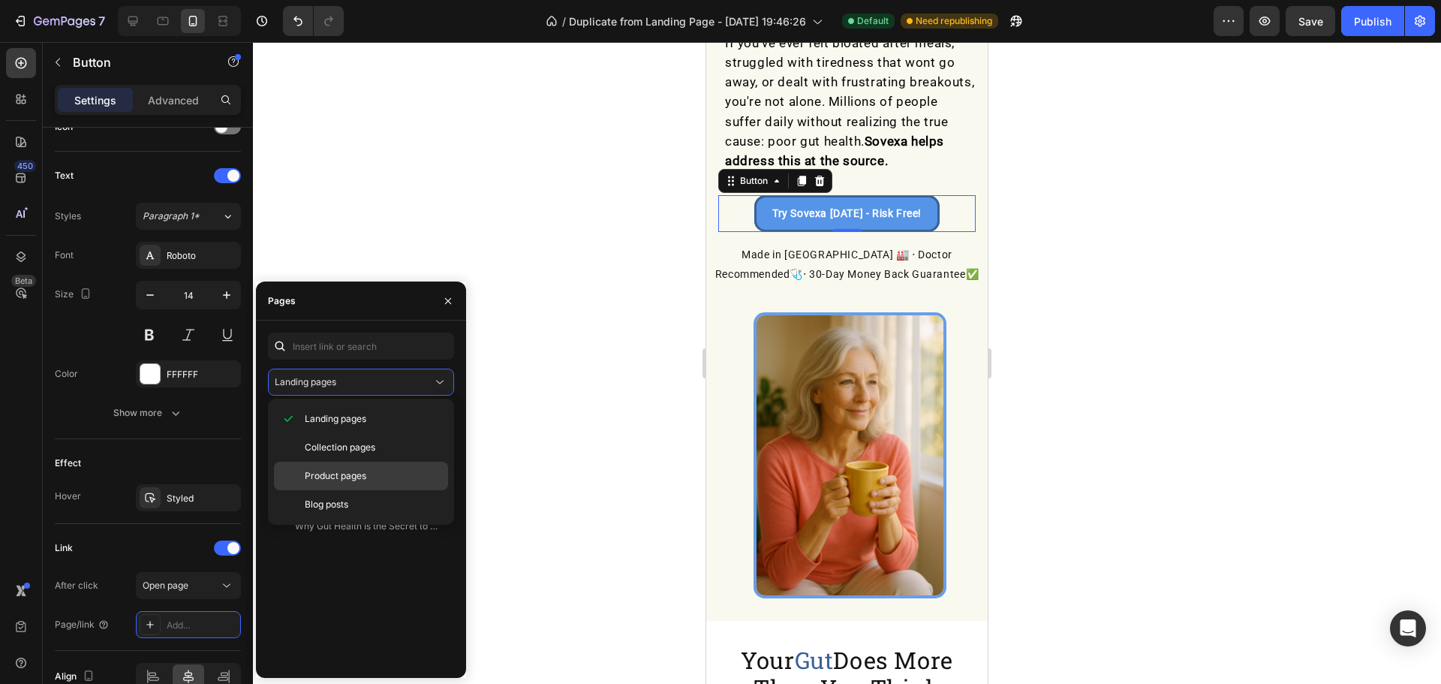
click at [341, 476] on span "Product pages" at bounding box center [336, 476] width 62 height 14
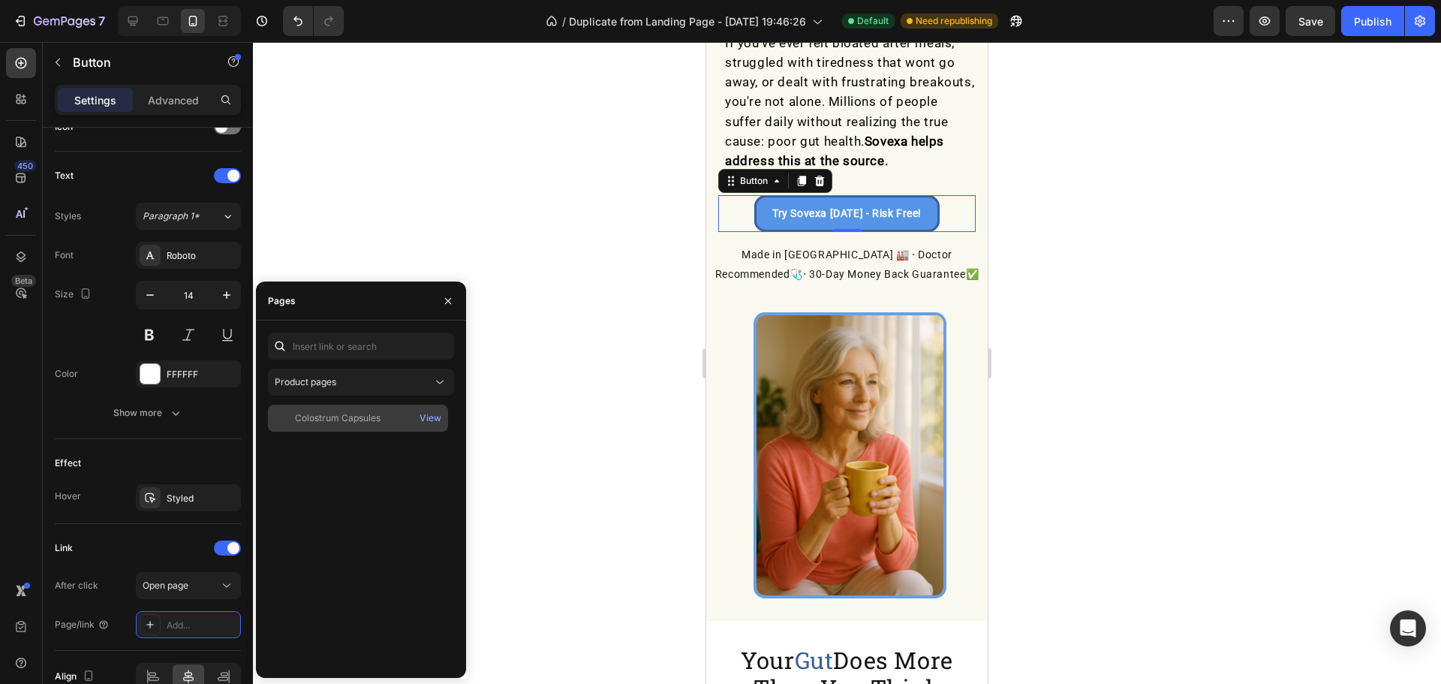
click at [347, 414] on div "Colostrum Capsules" at bounding box center [338, 418] width 86 height 14
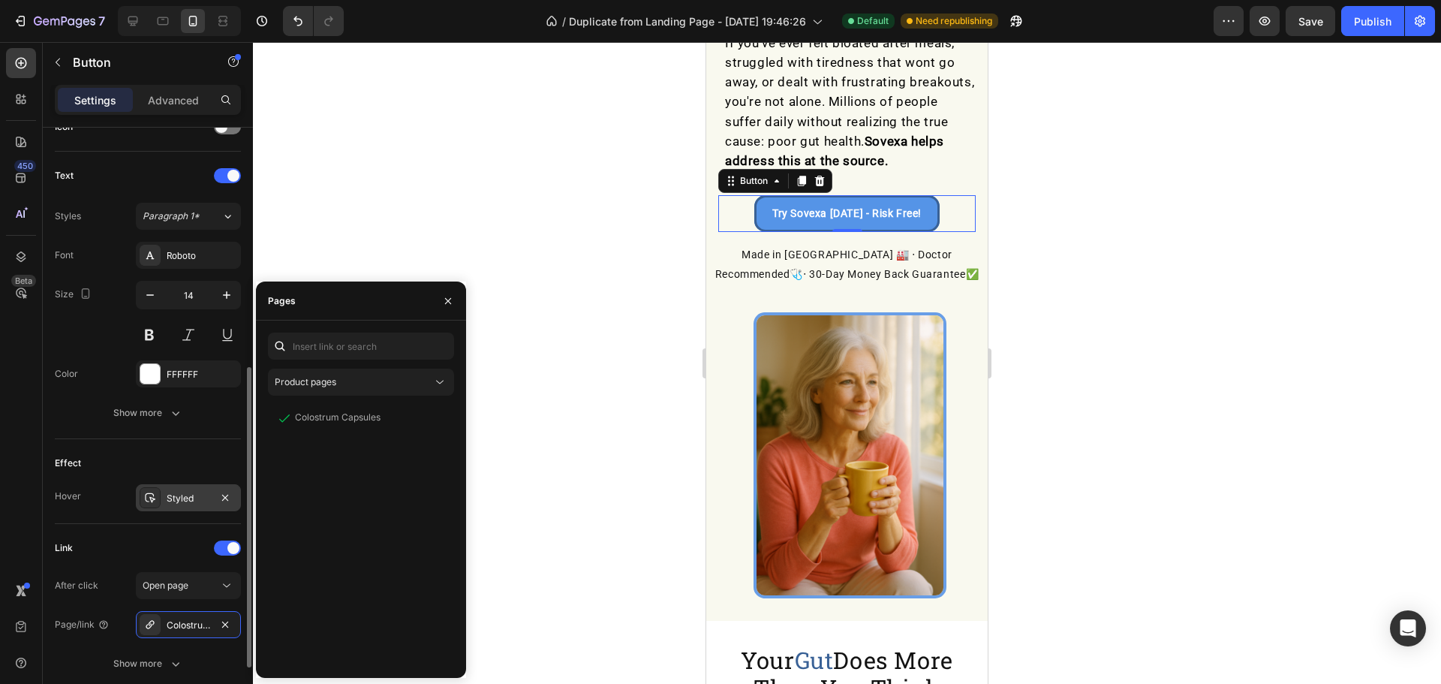
click at [193, 497] on div "Styled" at bounding box center [189, 498] width 44 height 14
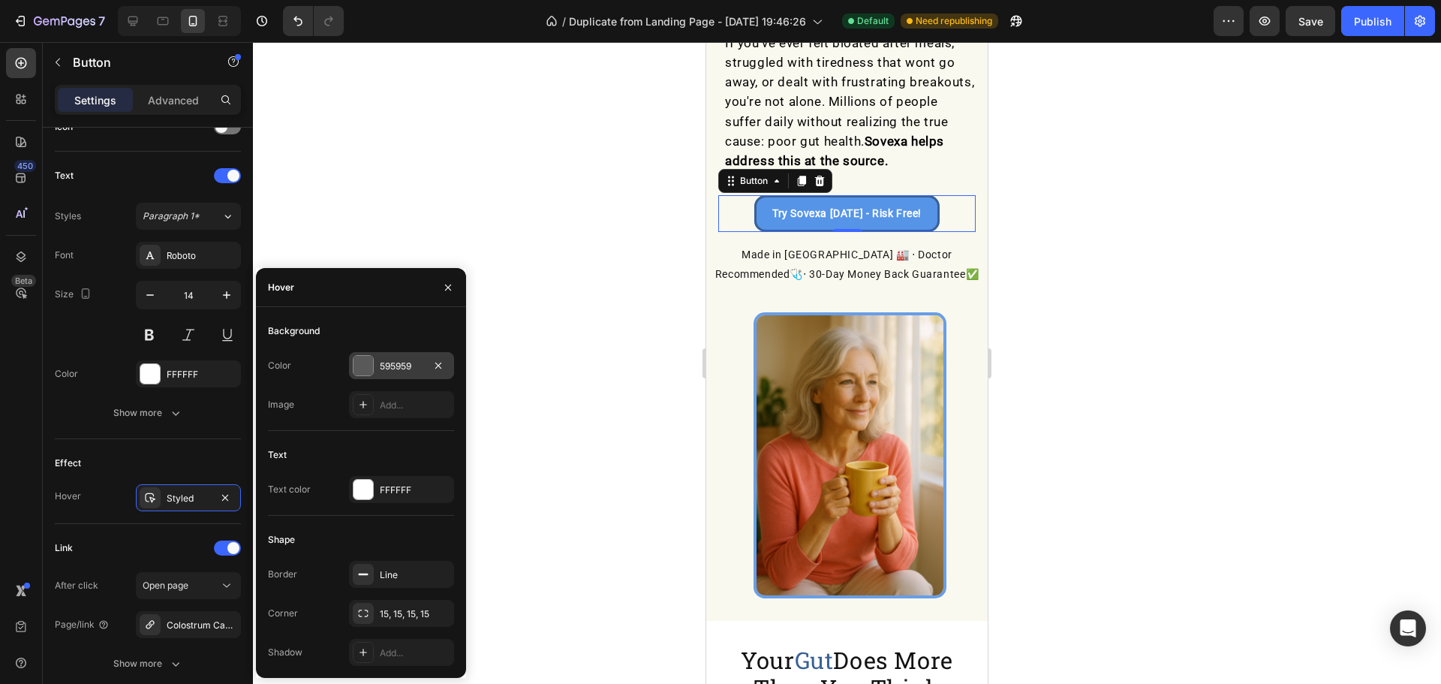
click at [383, 366] on div "595959" at bounding box center [402, 366] width 44 height 14
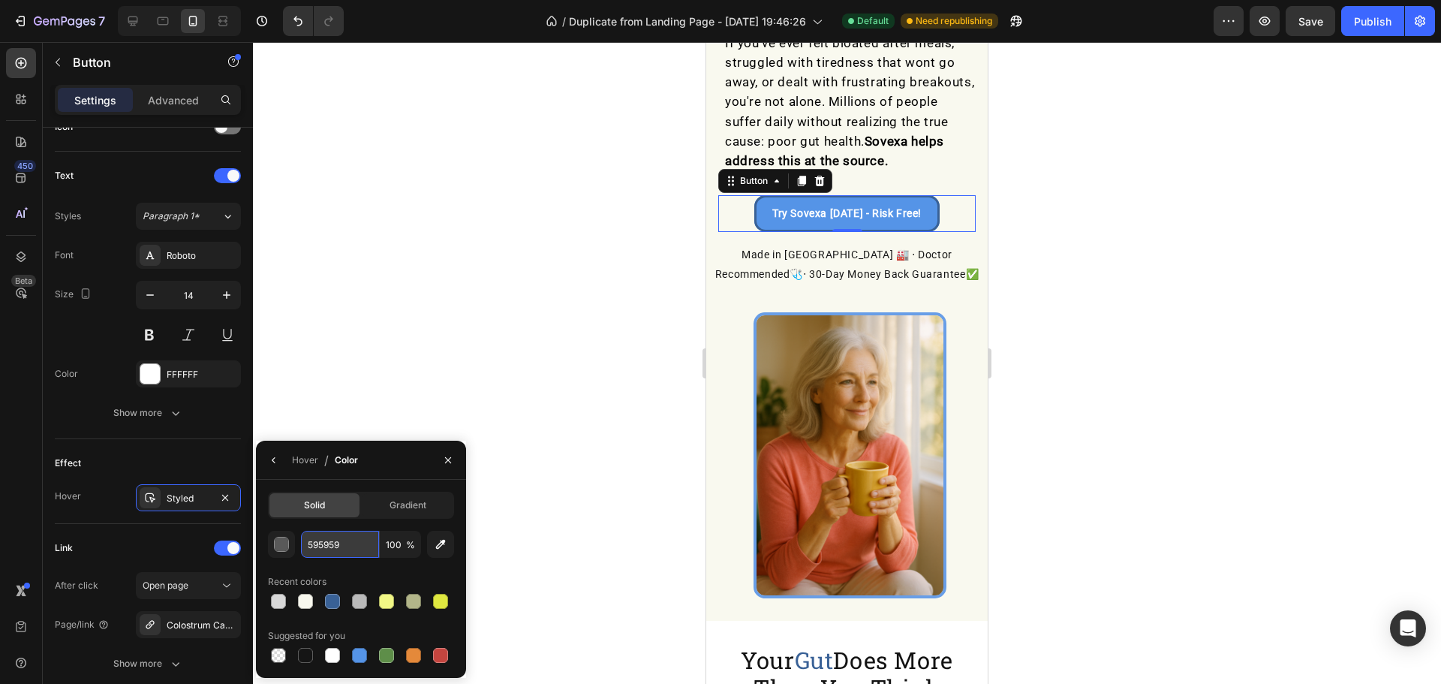
click at [347, 544] on input "595959" at bounding box center [340, 543] width 78 height 27
click at [347, 545] on input "595959" at bounding box center [340, 543] width 78 height 27
type input "d8d8d8"
click at [445, 156] on div at bounding box center [847, 363] width 1188 height 642
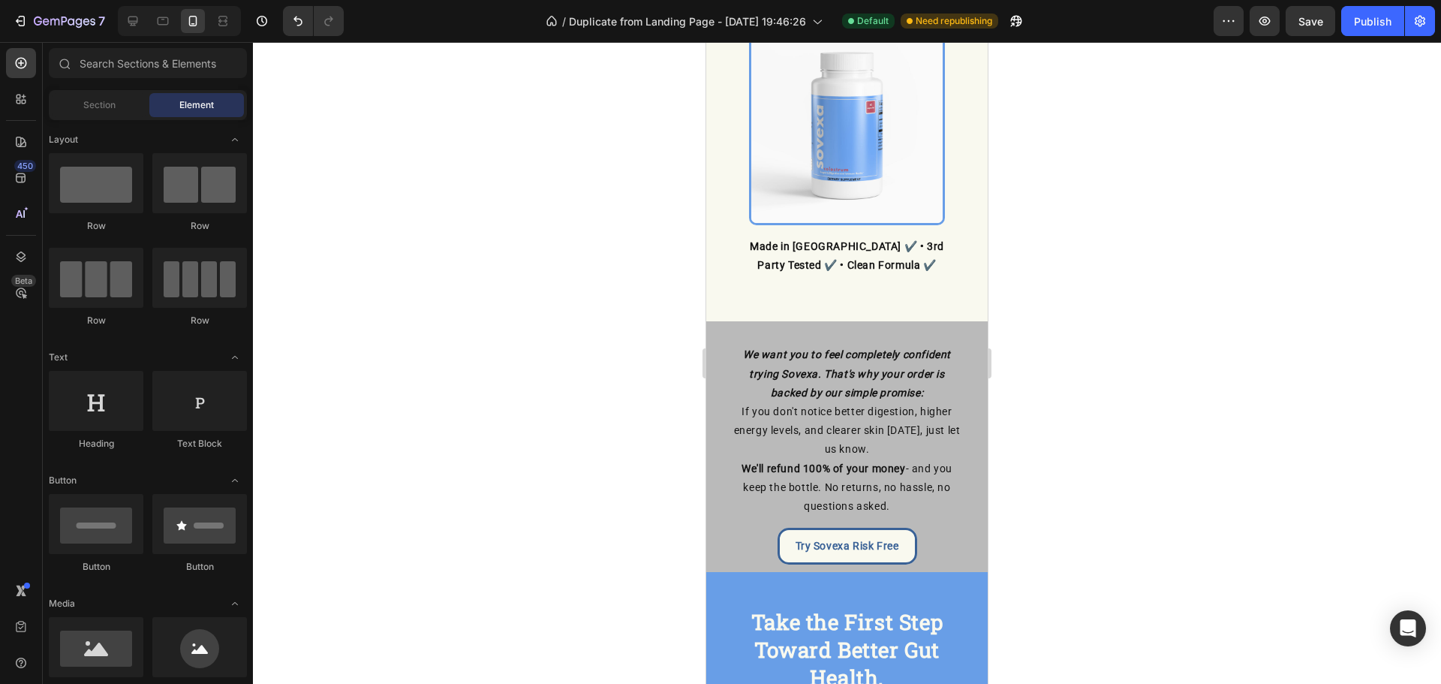
scroll to position [5575, 0]
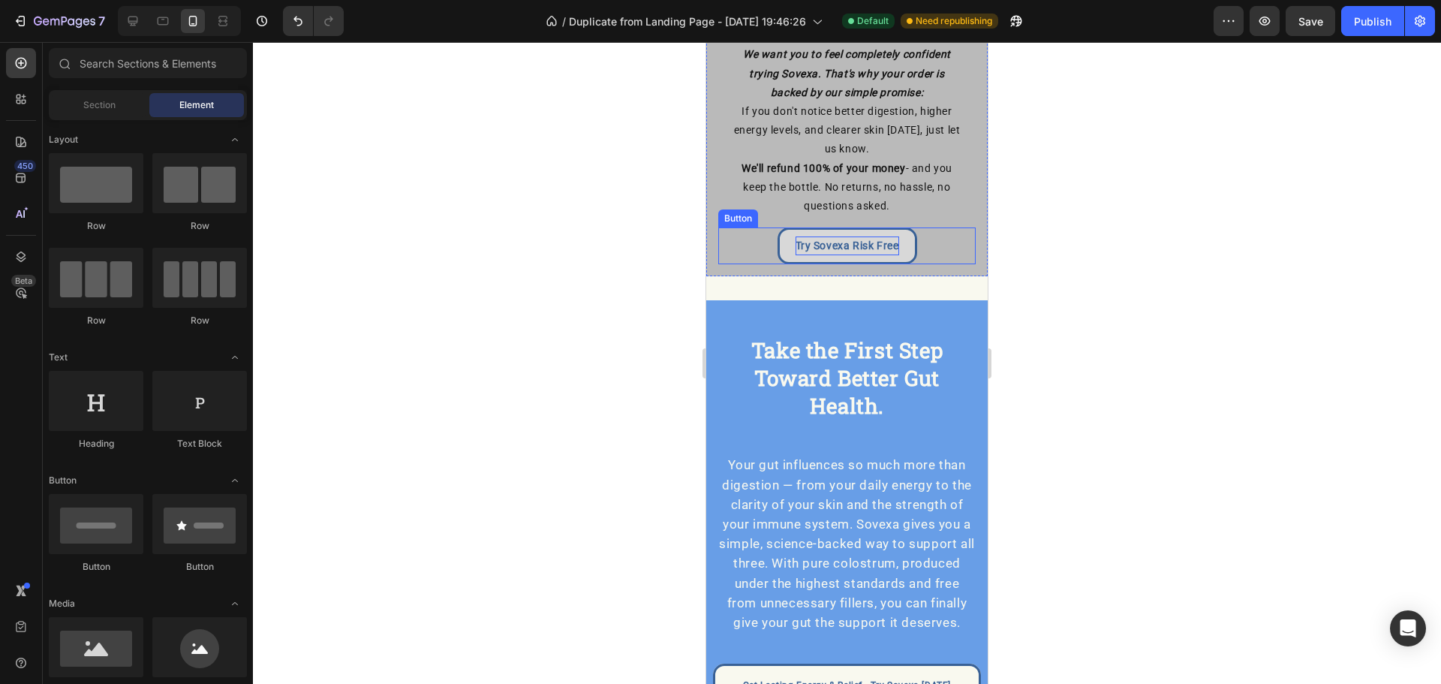
click at [839, 239] on strong "Try Sovexa Risk Free" at bounding box center [847, 245] width 104 height 12
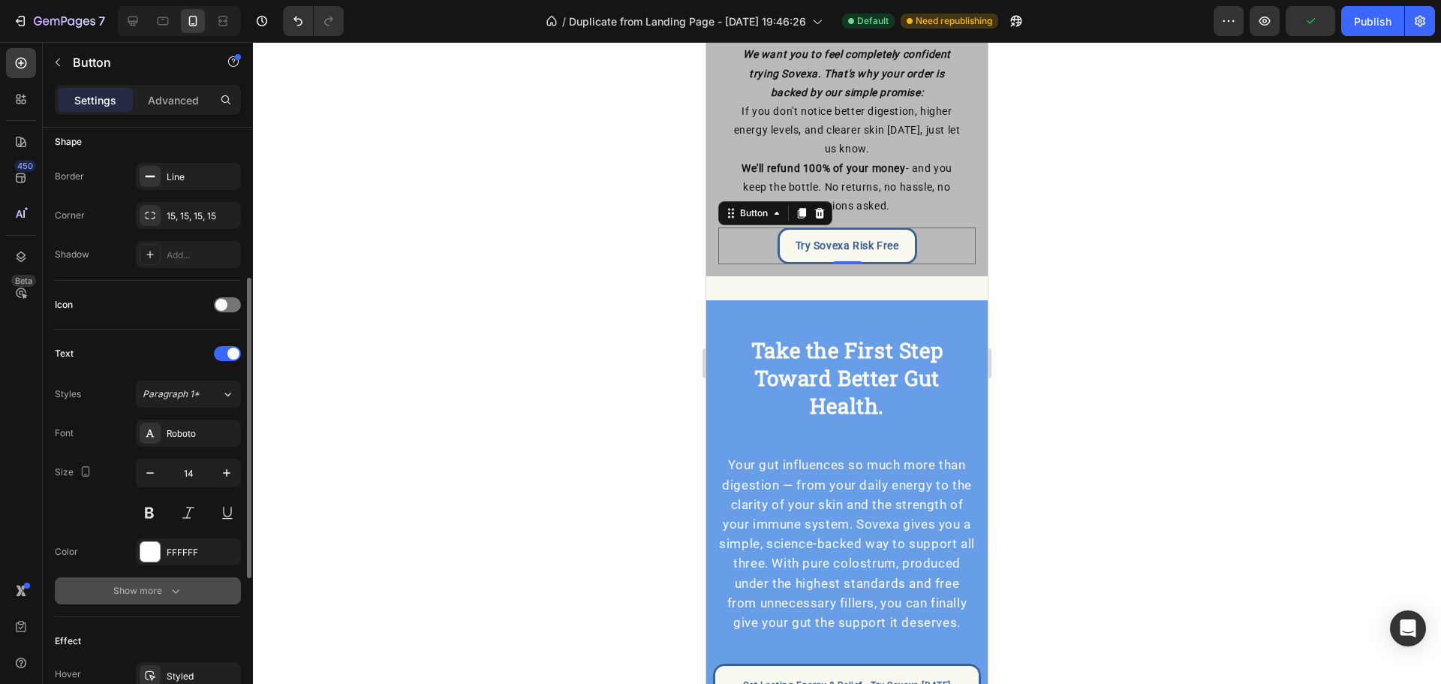
scroll to position [499, 0]
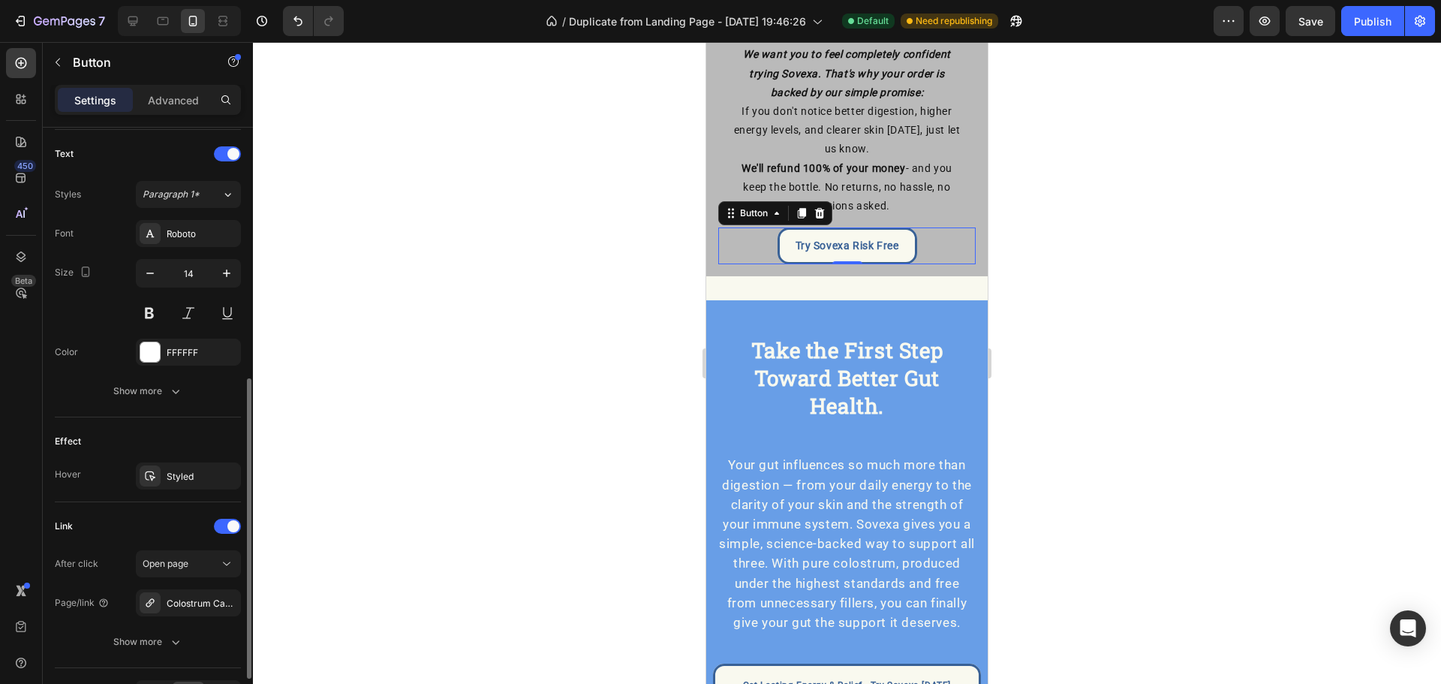
click at [164, 461] on div "Effect Hover Styled" at bounding box center [148, 459] width 186 height 85
click at [174, 470] on div "Styled" at bounding box center [189, 477] width 44 height 14
click at [590, 528] on div at bounding box center [847, 363] width 1188 height 642
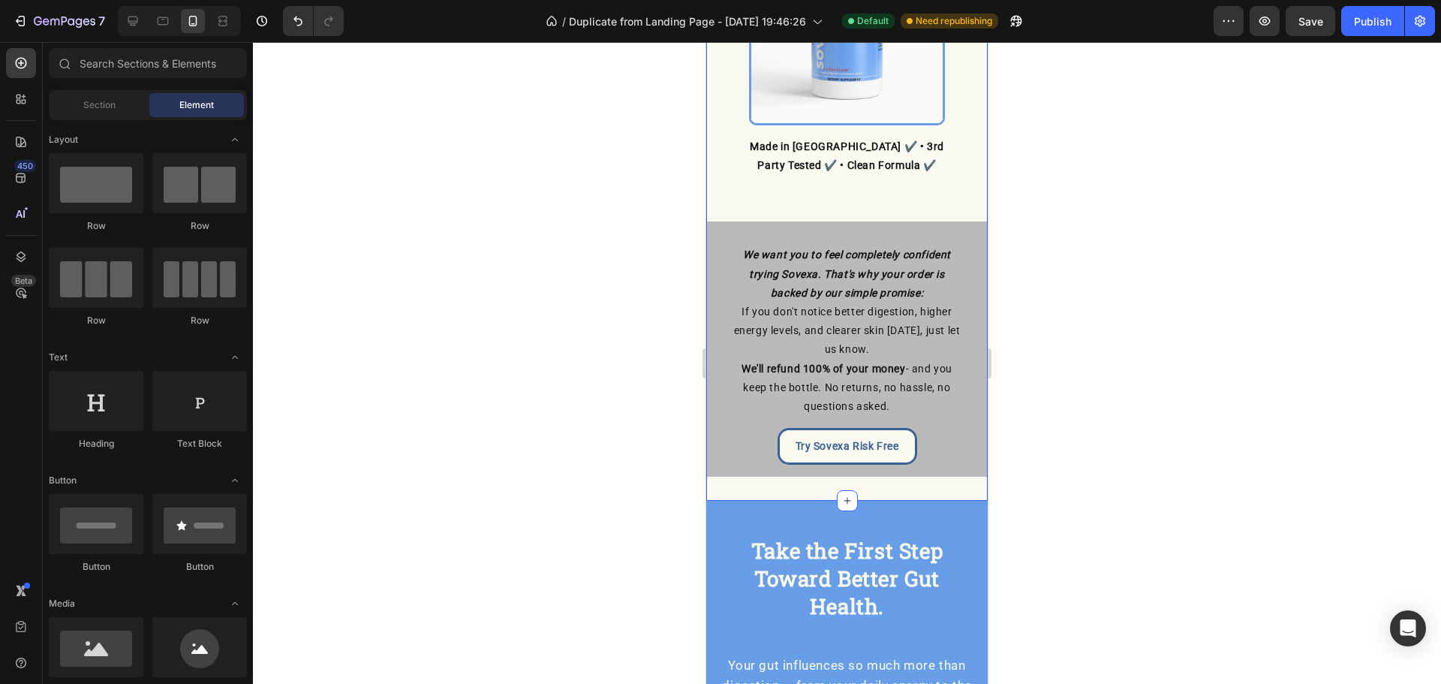
scroll to position [5675, 0]
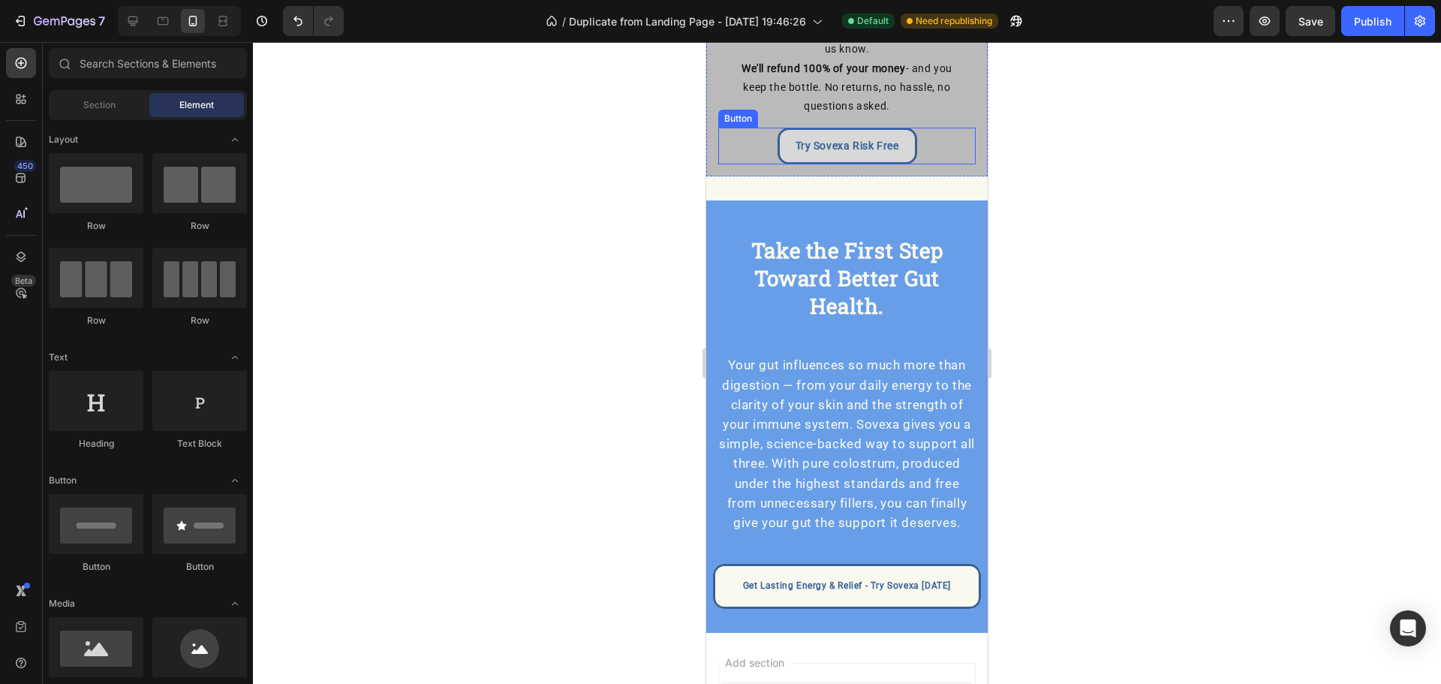
click at [839, 133] on link "Try Sovexa Risk Free" at bounding box center [847, 146] width 140 height 37
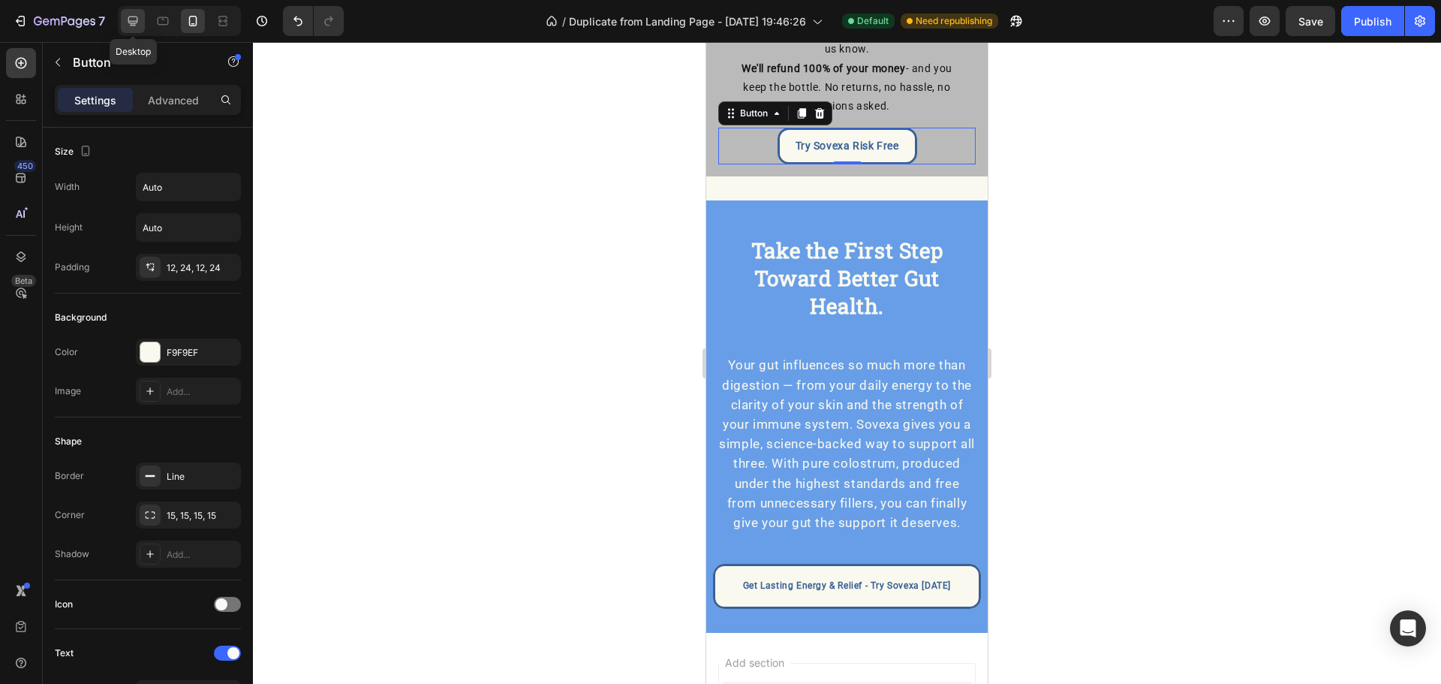
click at [126, 13] on div at bounding box center [133, 21] width 24 height 24
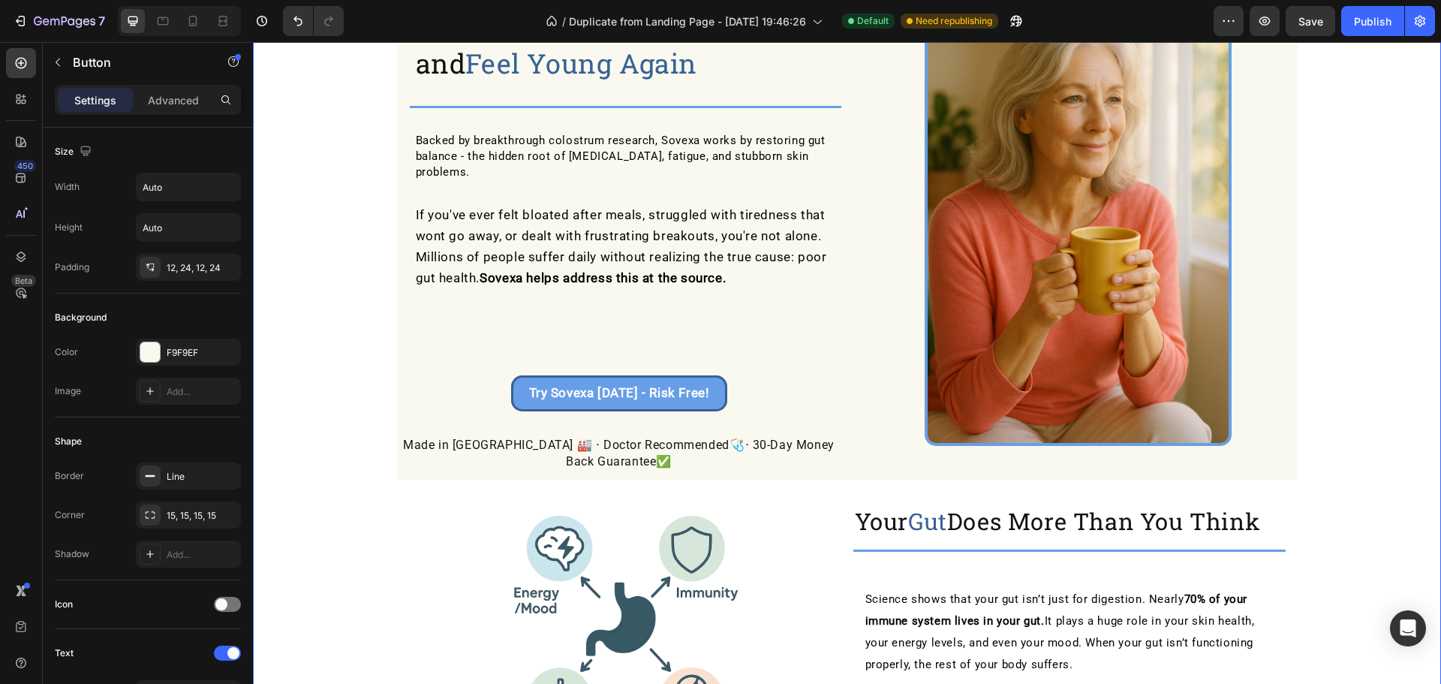
scroll to position [132, 0]
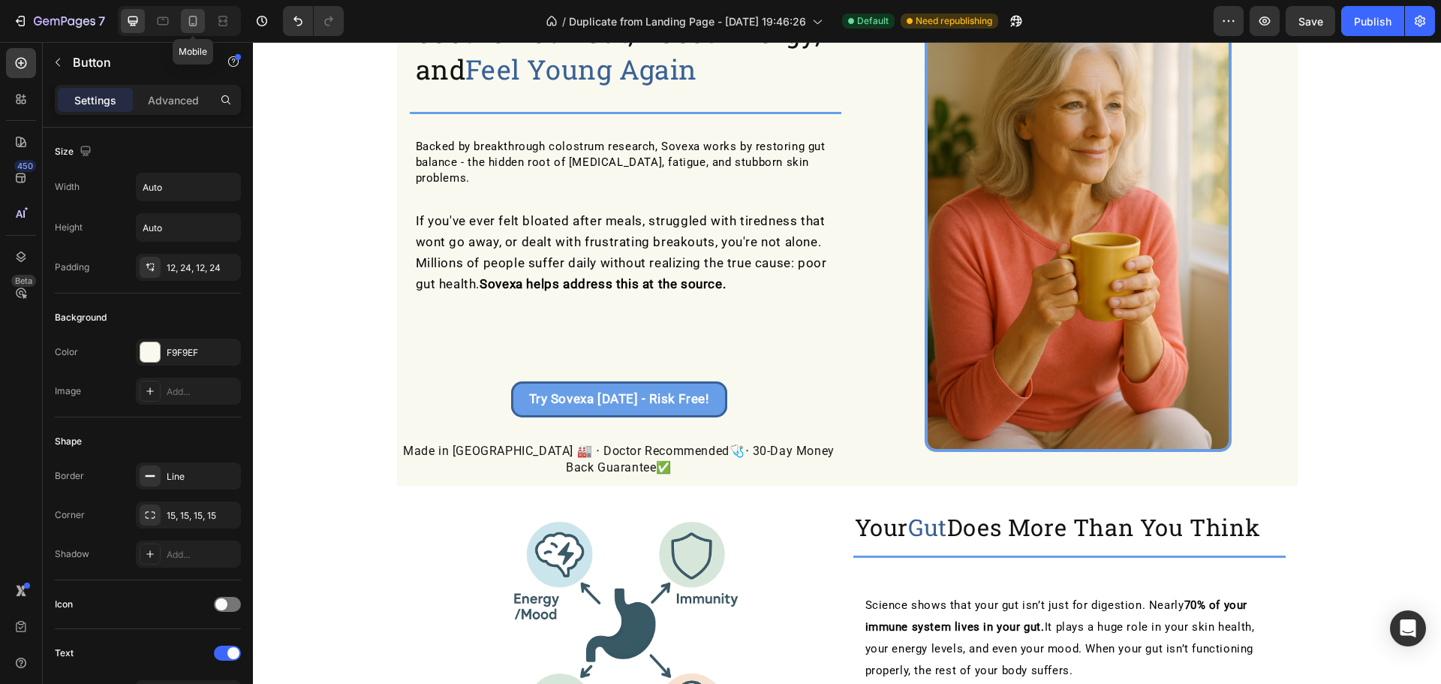
click at [191, 20] on icon at bounding box center [192, 21] width 15 height 15
type input "14"
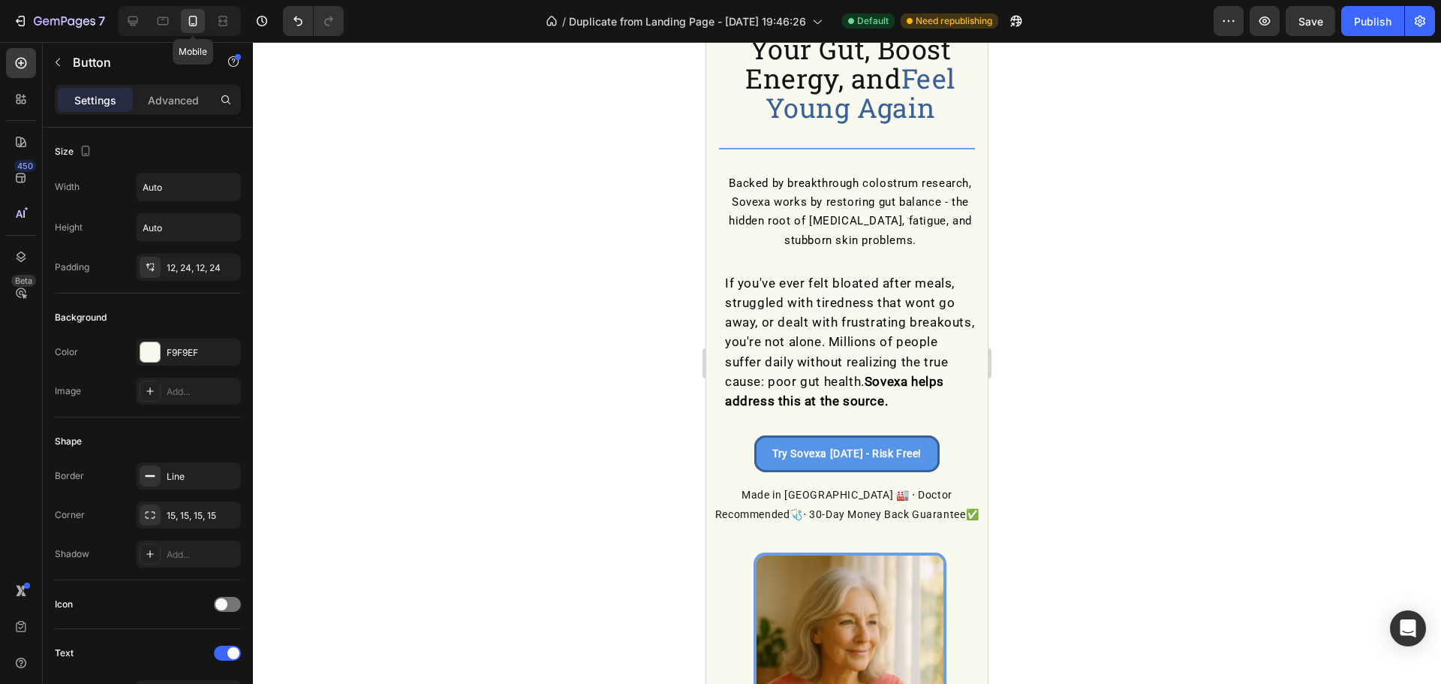
scroll to position [131, 0]
click at [1384, 22] on div "Publish" at bounding box center [1373, 22] width 38 height 16
drag, startPoint x: 885, startPoint y: 504, endPoint x: 903, endPoint y: 512, distance: 19.5
click at [885, 504] on p "Made in [GEOGRAPHIC_DATA] 🏭 ‧ Doctor Recommended 🩺 ‧ 30-Day Money Back Guarante…" at bounding box center [847, 505] width 278 height 38
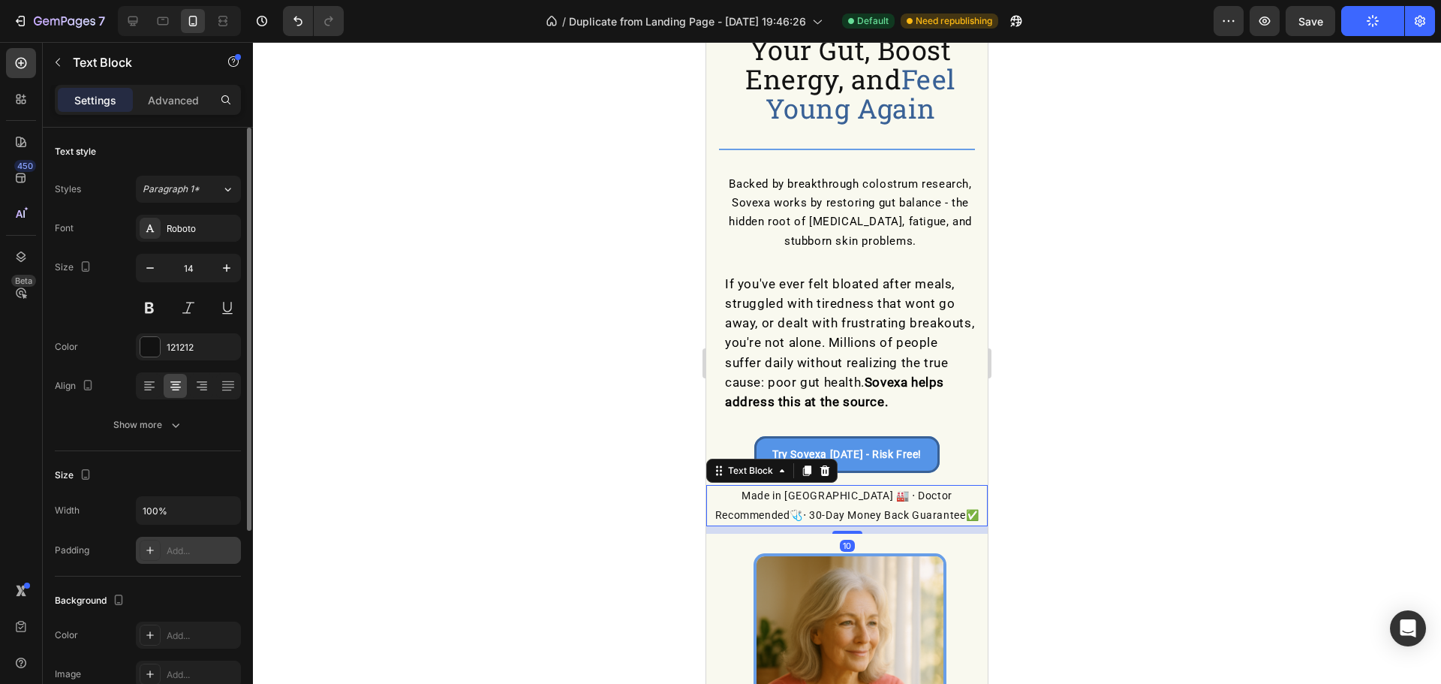
click at [169, 554] on div "Add..." at bounding box center [202, 551] width 71 height 14
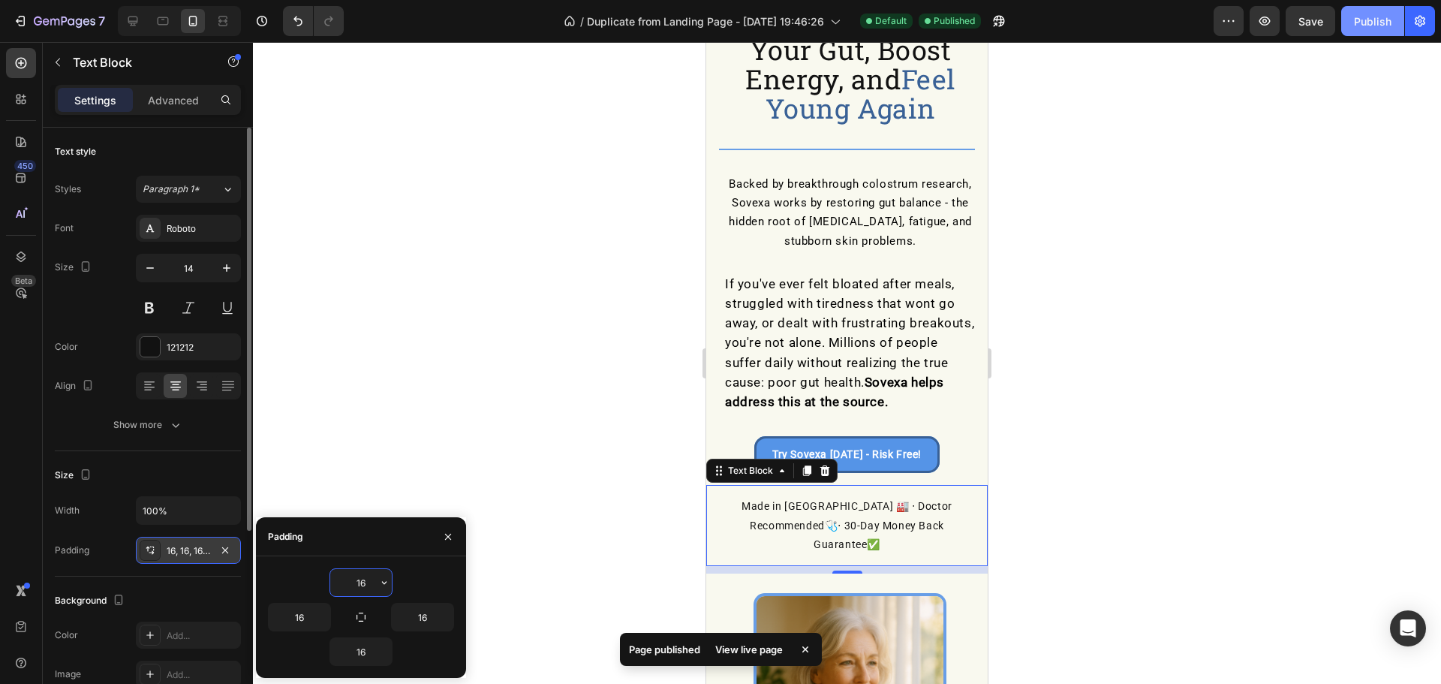
click at [1378, 28] on div "Publish" at bounding box center [1373, 22] width 38 height 16
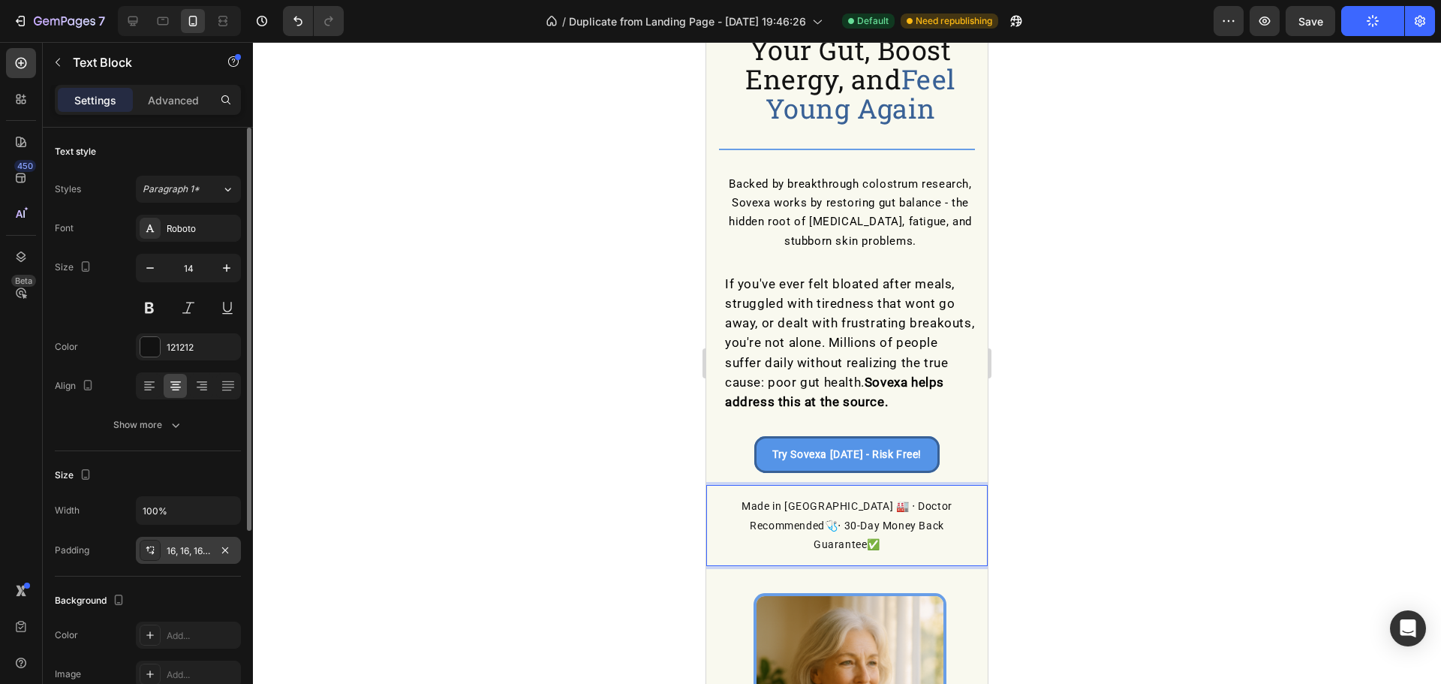
click at [838, 519] on strong "🩺" at bounding box center [832, 525] width 14 height 12
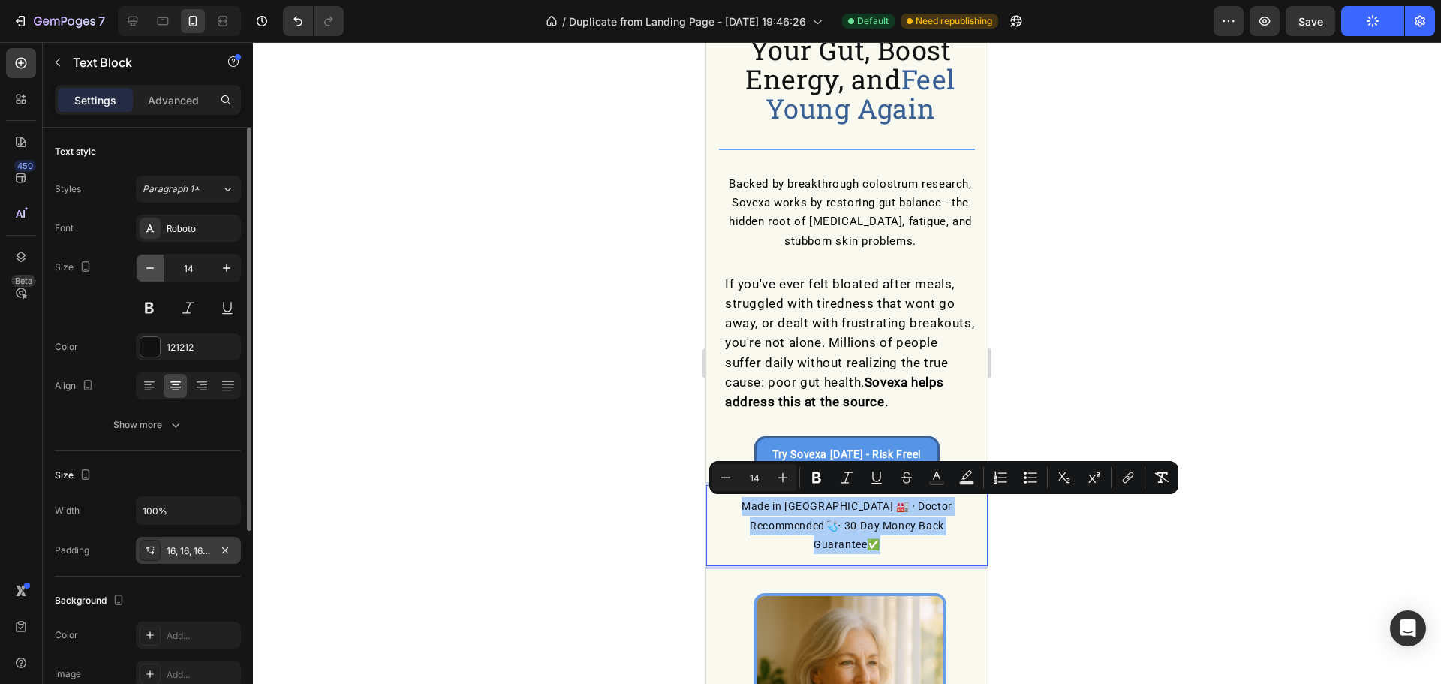
click at [141, 268] on button "button" at bounding box center [150, 267] width 27 height 27
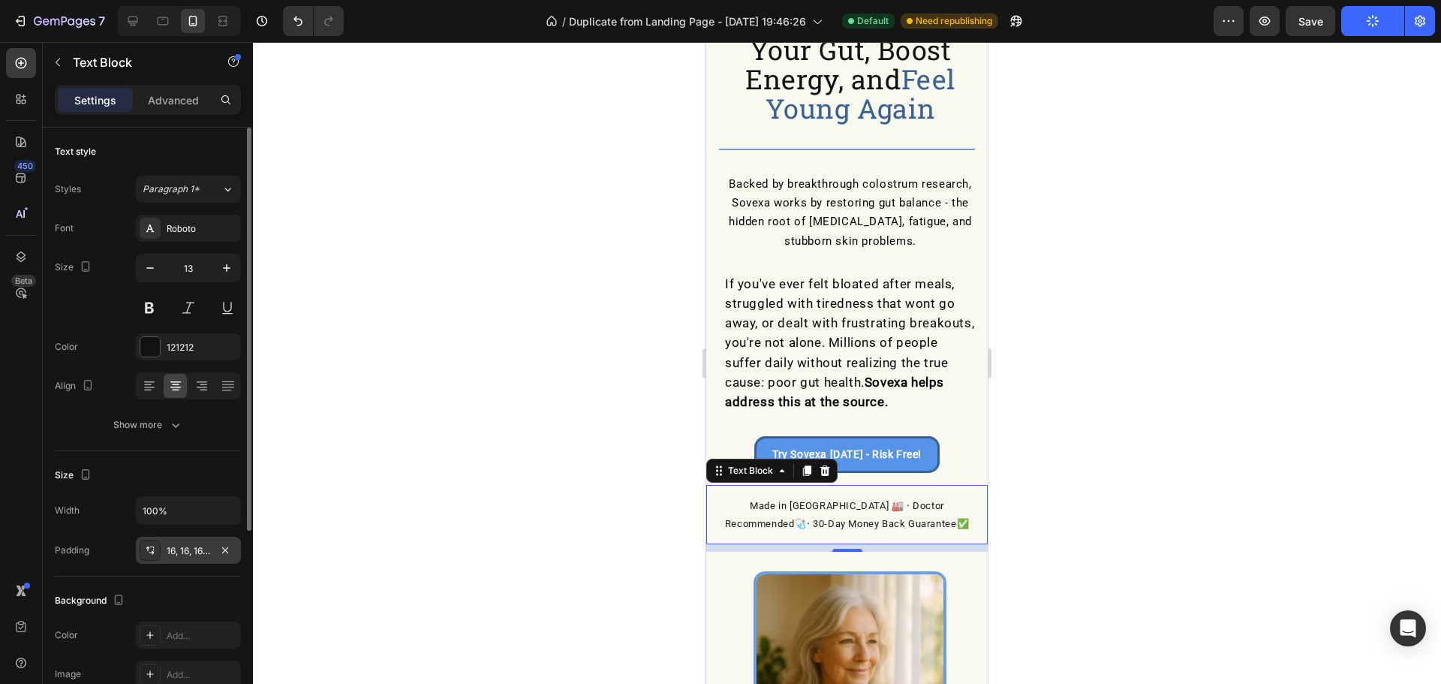
click at [135, 269] on div "Size 13" at bounding box center [148, 288] width 186 height 68
click at [139, 267] on button "button" at bounding box center [150, 267] width 27 height 27
click at [221, 264] on icon "button" at bounding box center [226, 267] width 15 height 15
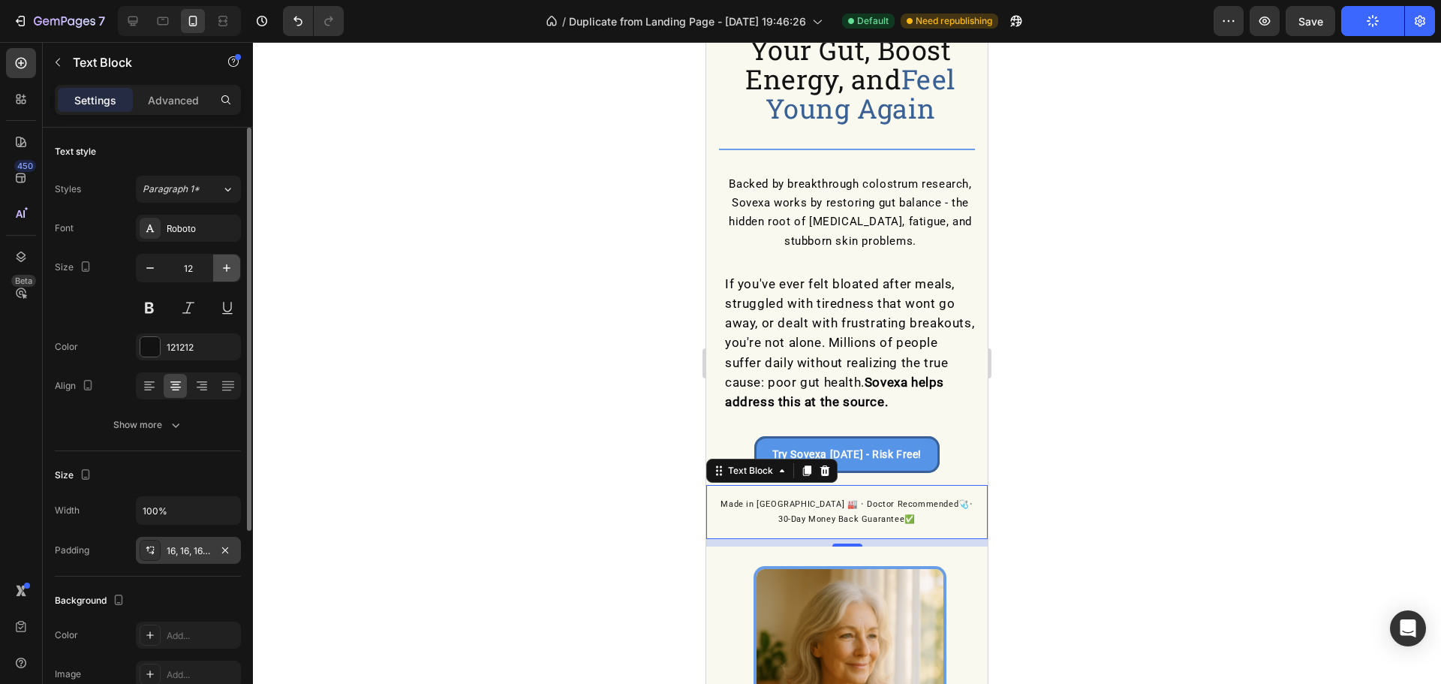
click at [221, 264] on icon "button" at bounding box center [226, 267] width 15 height 15
type input "14"
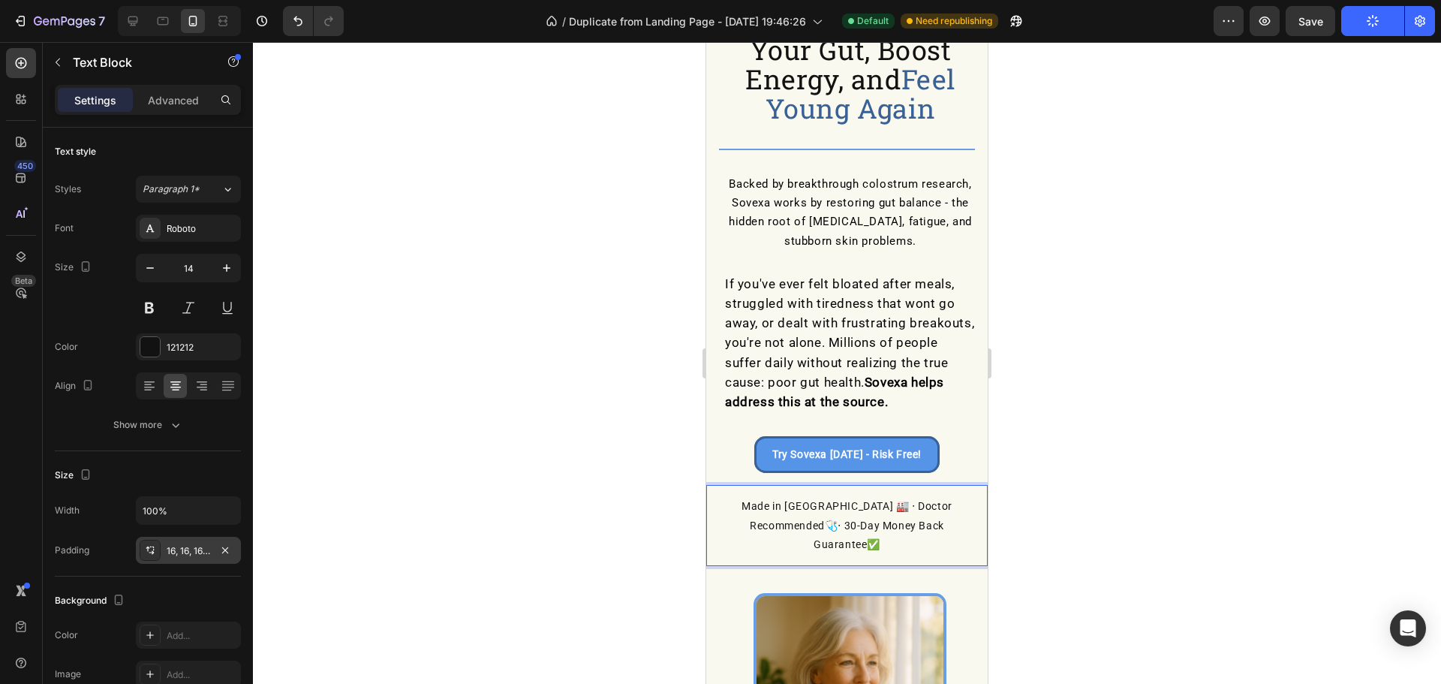
click at [776, 520] on p "Made in [GEOGRAPHIC_DATA] 🏭 ‧ Doctor Recommended 🩺 ‧ 30-Day Money Back Guarante…" at bounding box center [846, 525] width 257 height 57
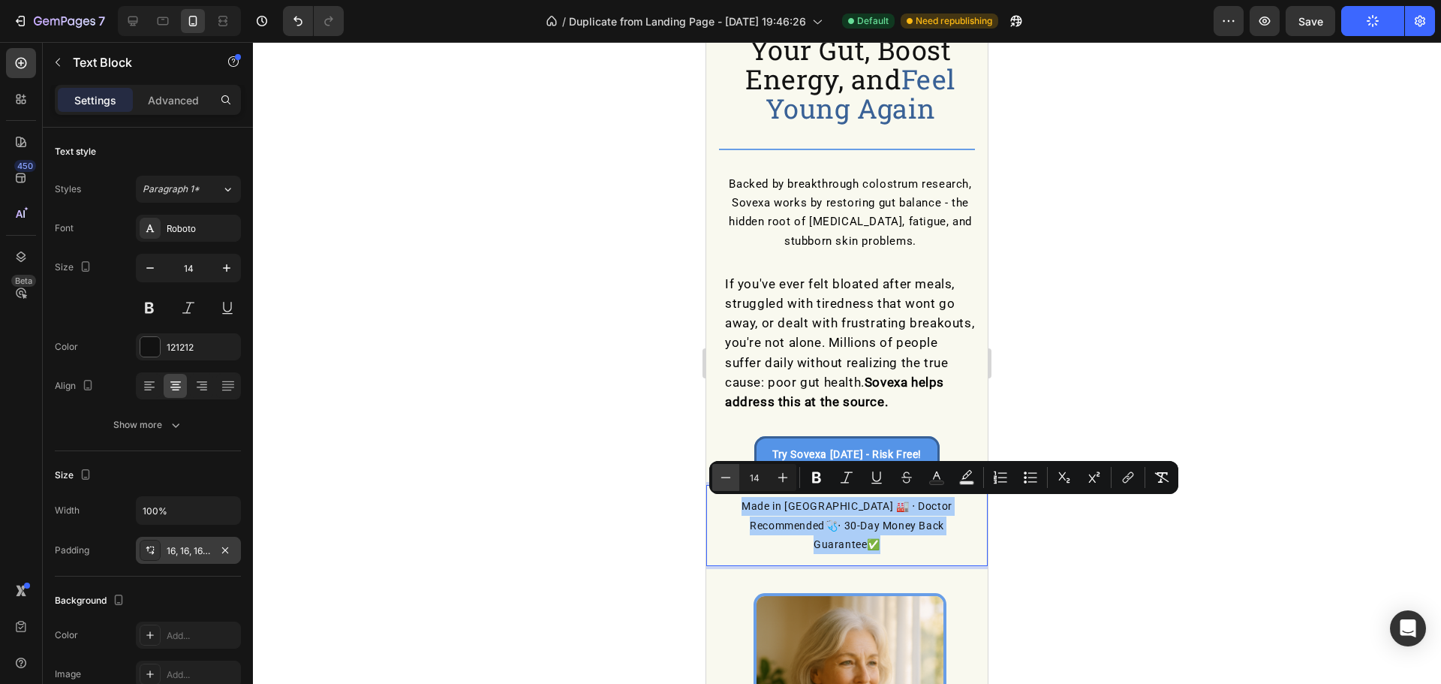
click at [726, 476] on icon "Editor contextual toolbar" at bounding box center [725, 477] width 15 height 15
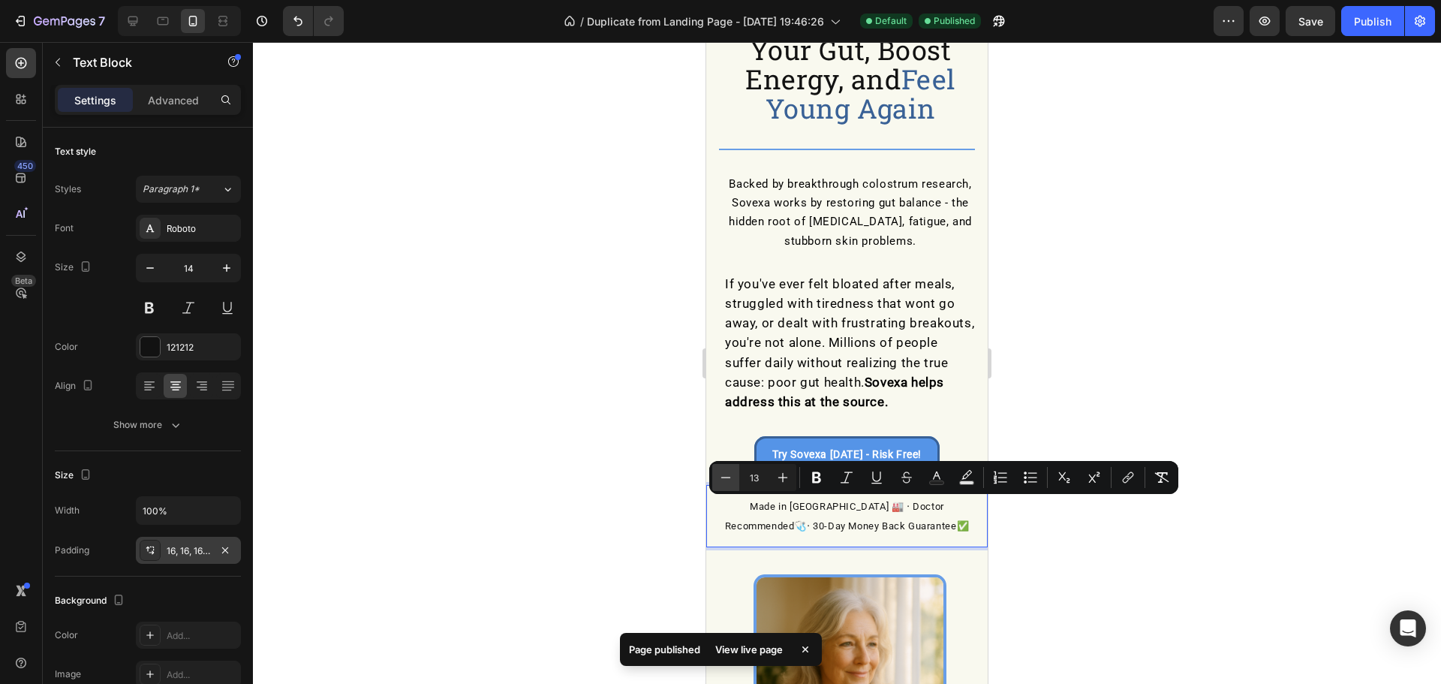
click at [726, 476] on icon "Editor contextual toolbar" at bounding box center [725, 477] width 15 height 15
click at [792, 480] on button "Plus" at bounding box center [782, 477] width 27 height 27
type input "13"
click at [578, 456] on div at bounding box center [847, 363] width 1188 height 642
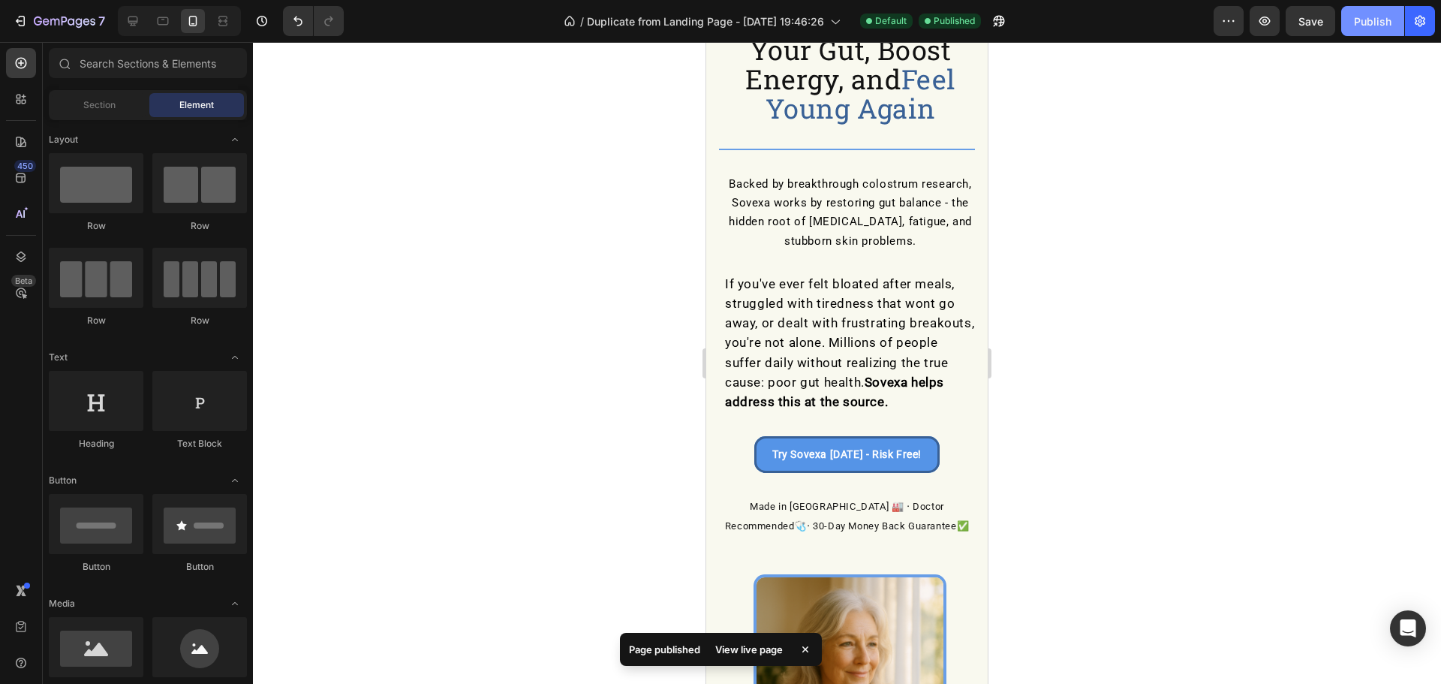
click at [1386, 11] on button "Publish" at bounding box center [1372, 21] width 63 height 30
click at [134, 24] on icon at bounding box center [132, 21] width 15 height 15
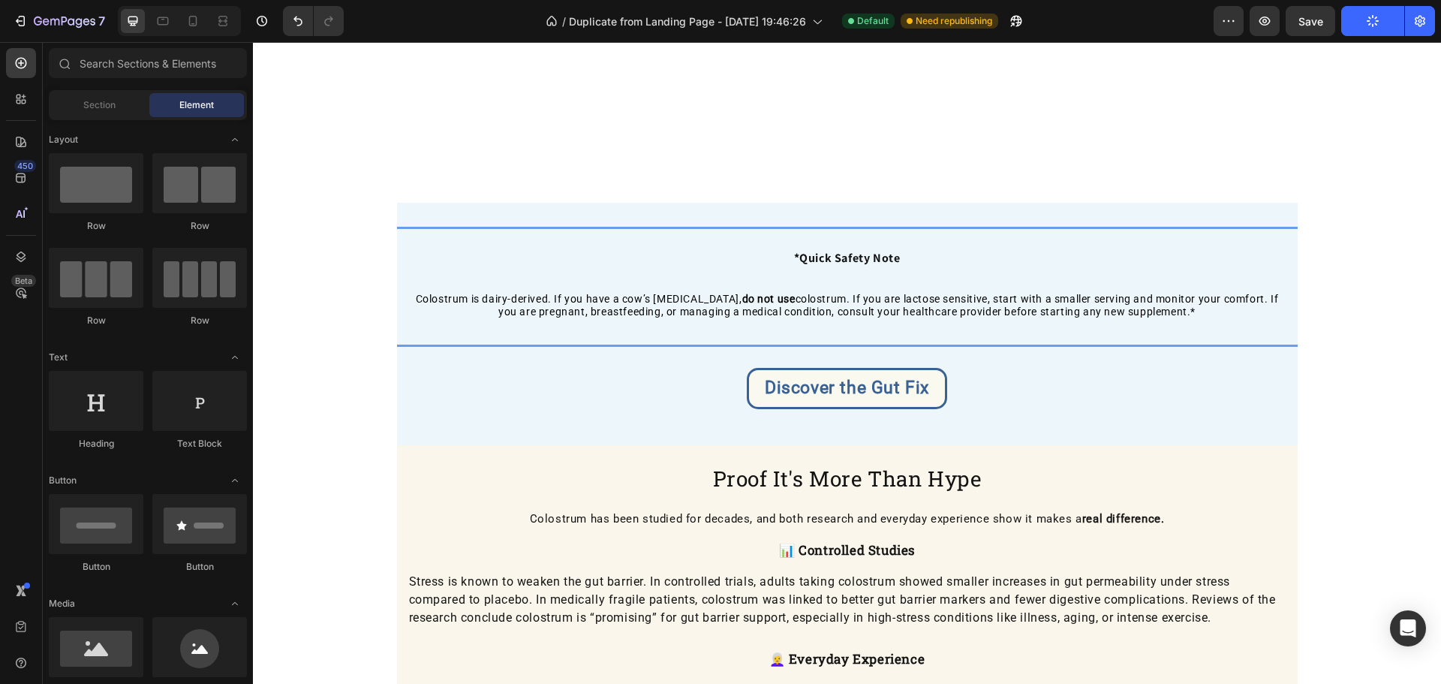
scroll to position [2233, 0]
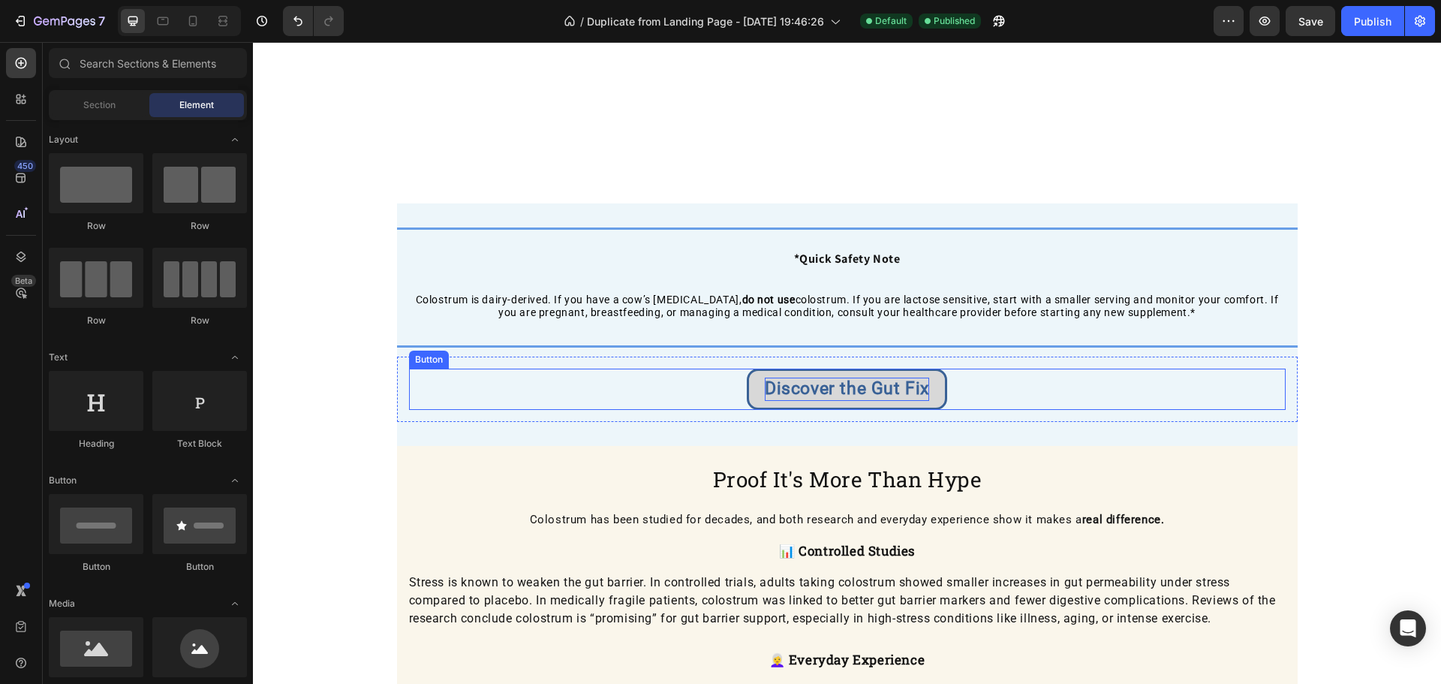
click at [838, 392] on strong "Discover the Gut Fix" at bounding box center [847, 388] width 164 height 20
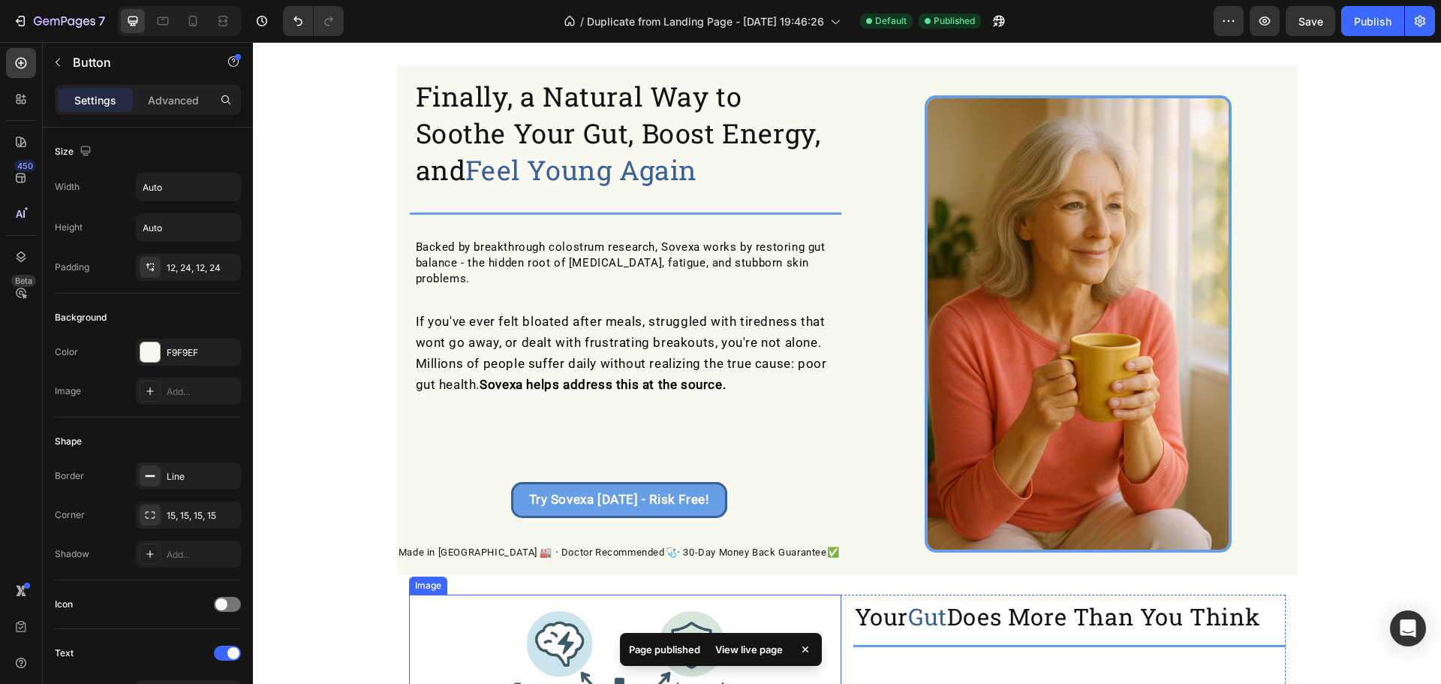
scroll to position [0, 0]
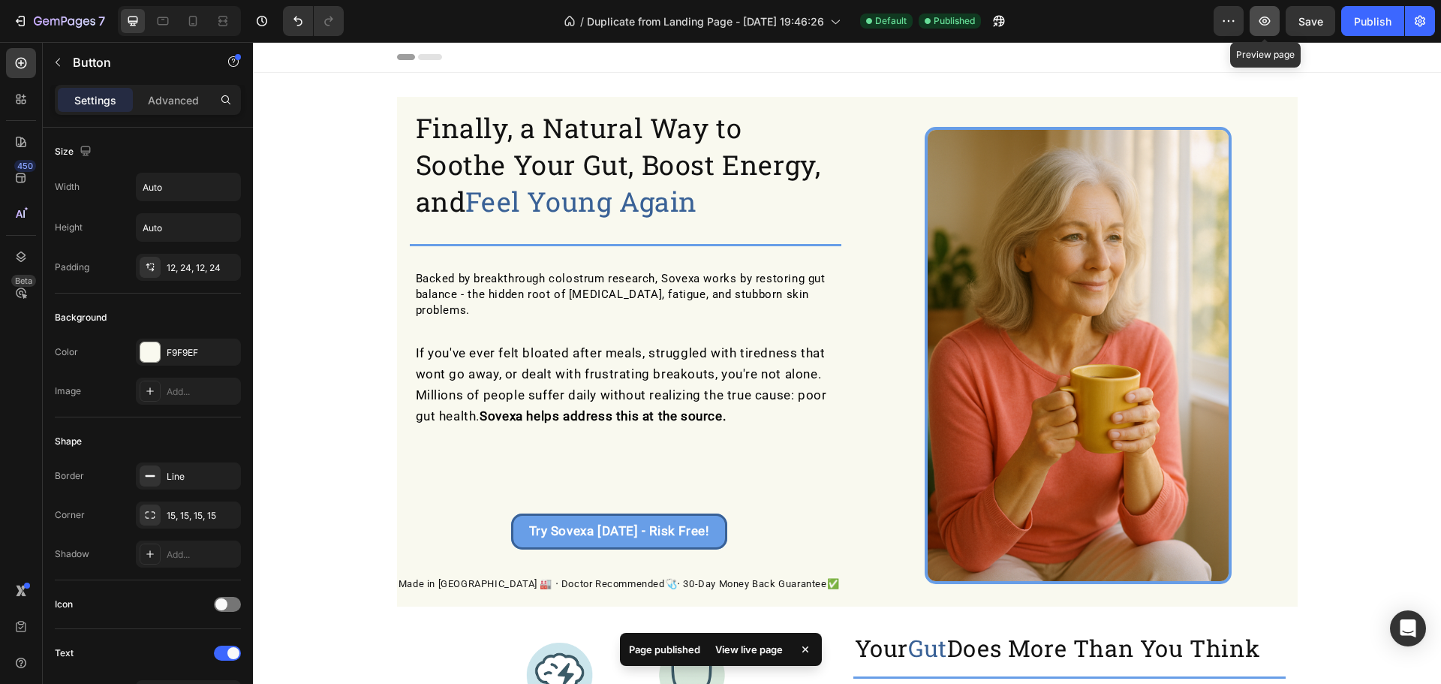
click at [1260, 20] on icon "button" at bounding box center [1264, 21] width 11 height 9
